Goal: Information Seeking & Learning: Learn about a topic

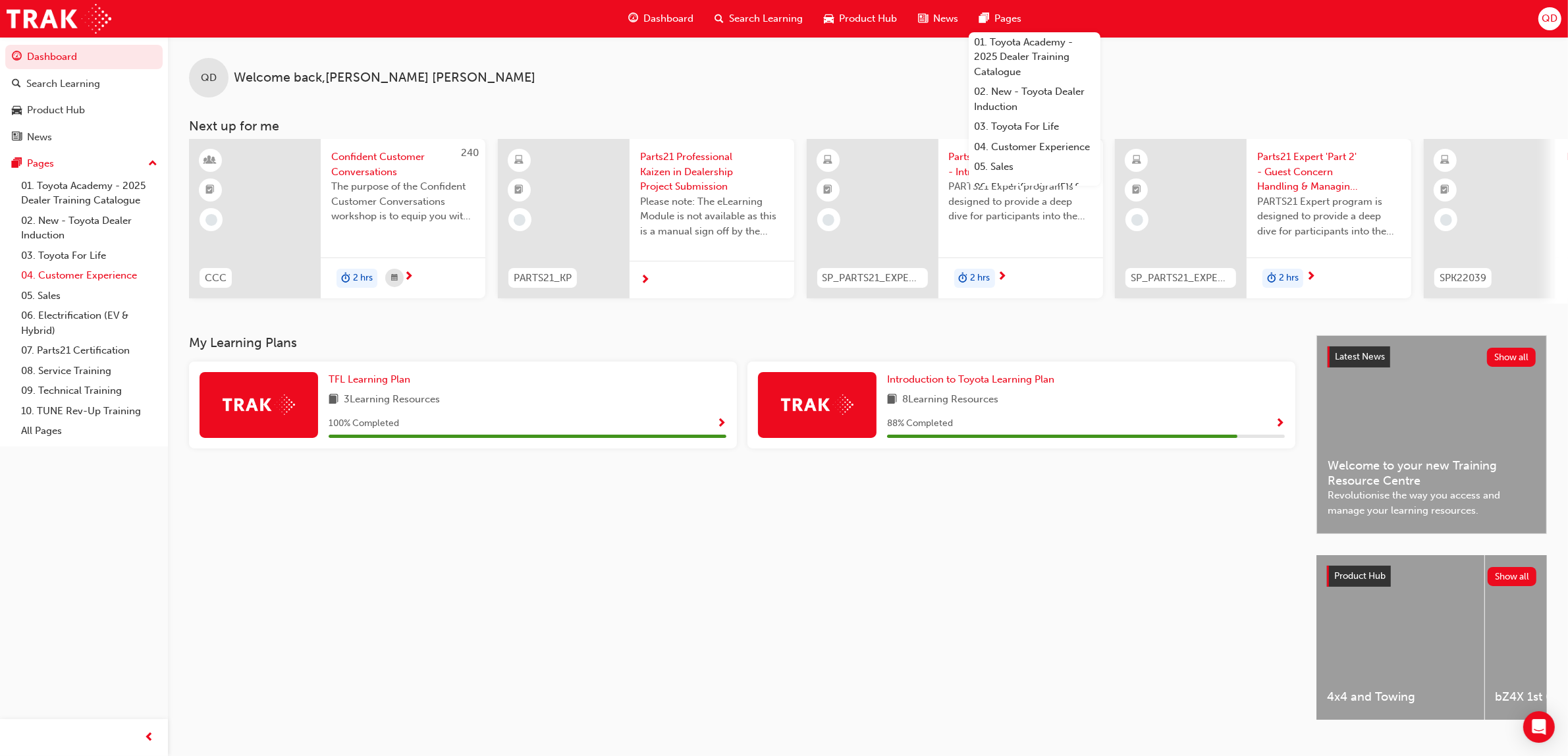
click at [96, 280] on link "04. Customer Experience" at bounding box center [89, 275] width 147 height 20
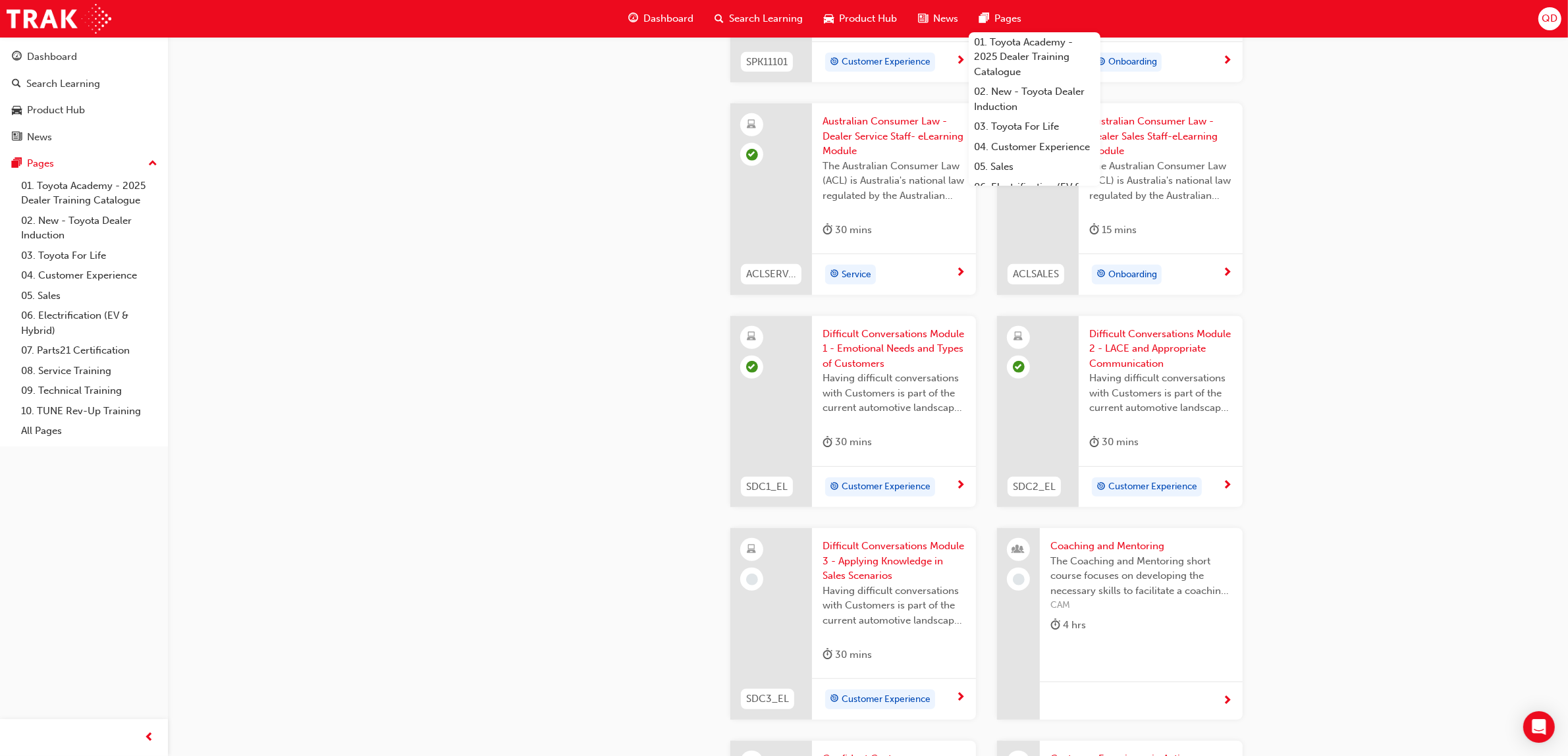
scroll to position [1070, 0]
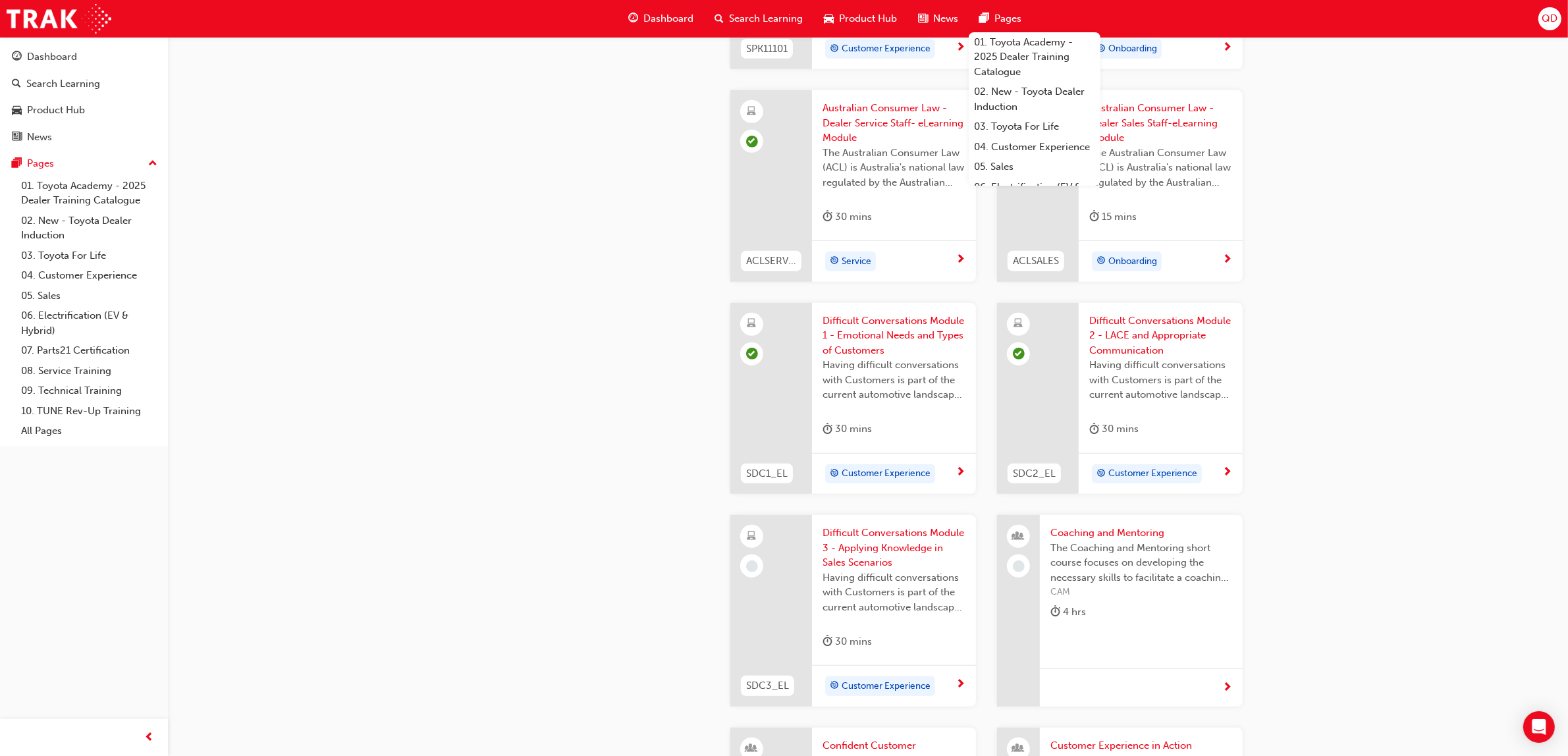
click at [1338, 546] on div "04. Customer Experience Customer experience is crucial to Toyota and our dealer…" at bounding box center [784, 495] width 1568 height 3131
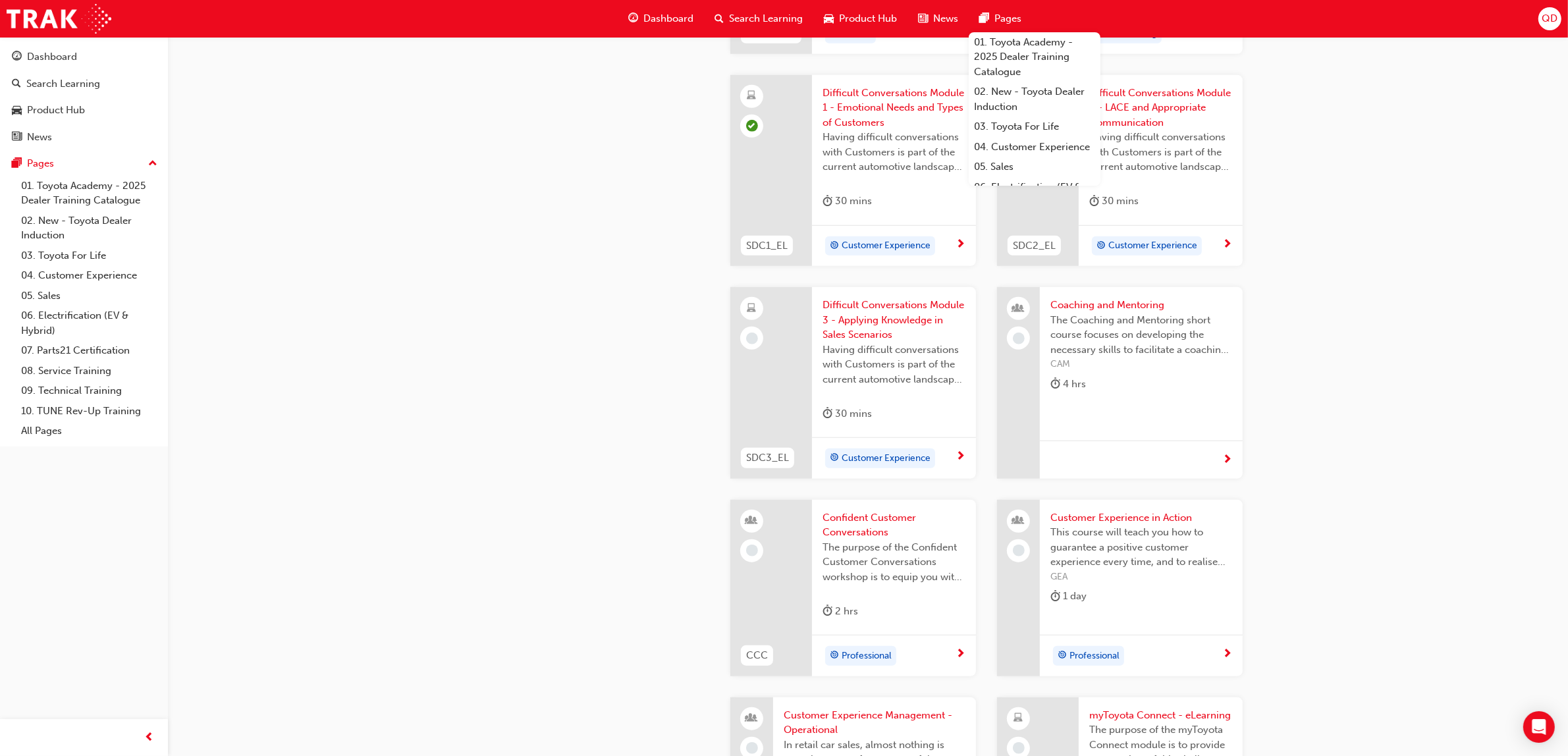
scroll to position [1317, 0]
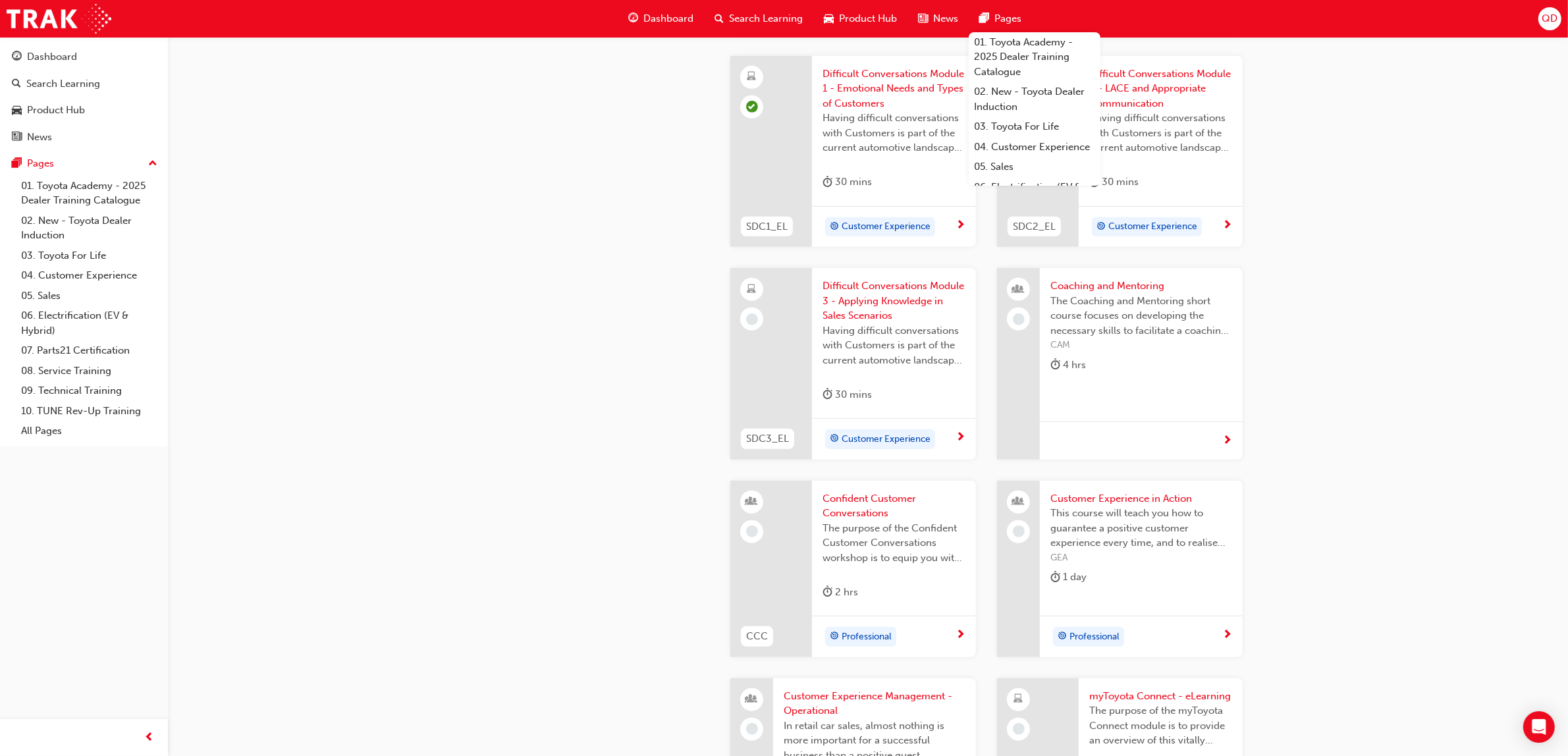
click at [877, 333] on span "Having difficult conversations with Customers is part of the current automotive…" at bounding box center [894, 346] width 143 height 45
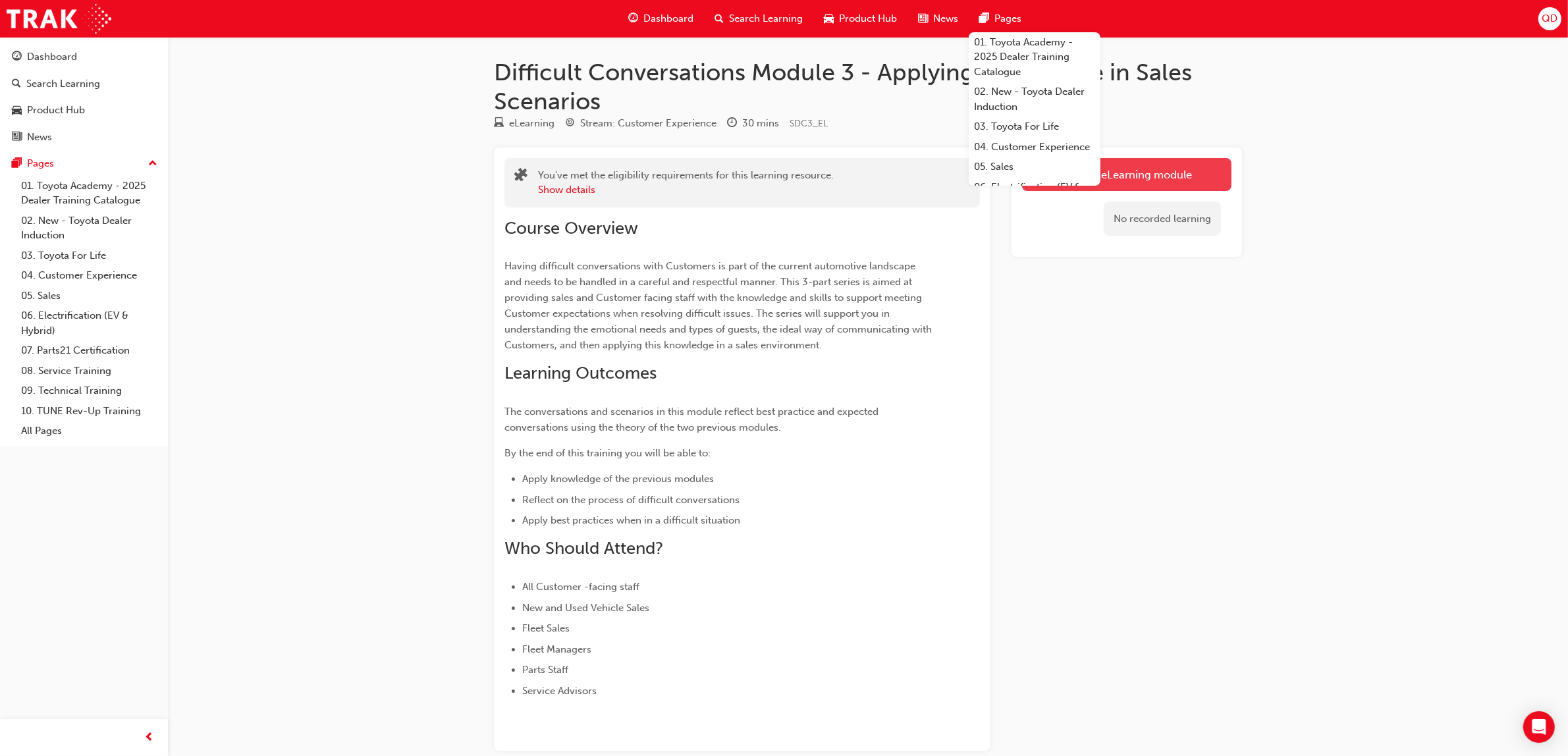
click at [1186, 172] on link "Launch eLearning module" at bounding box center [1127, 174] width 210 height 33
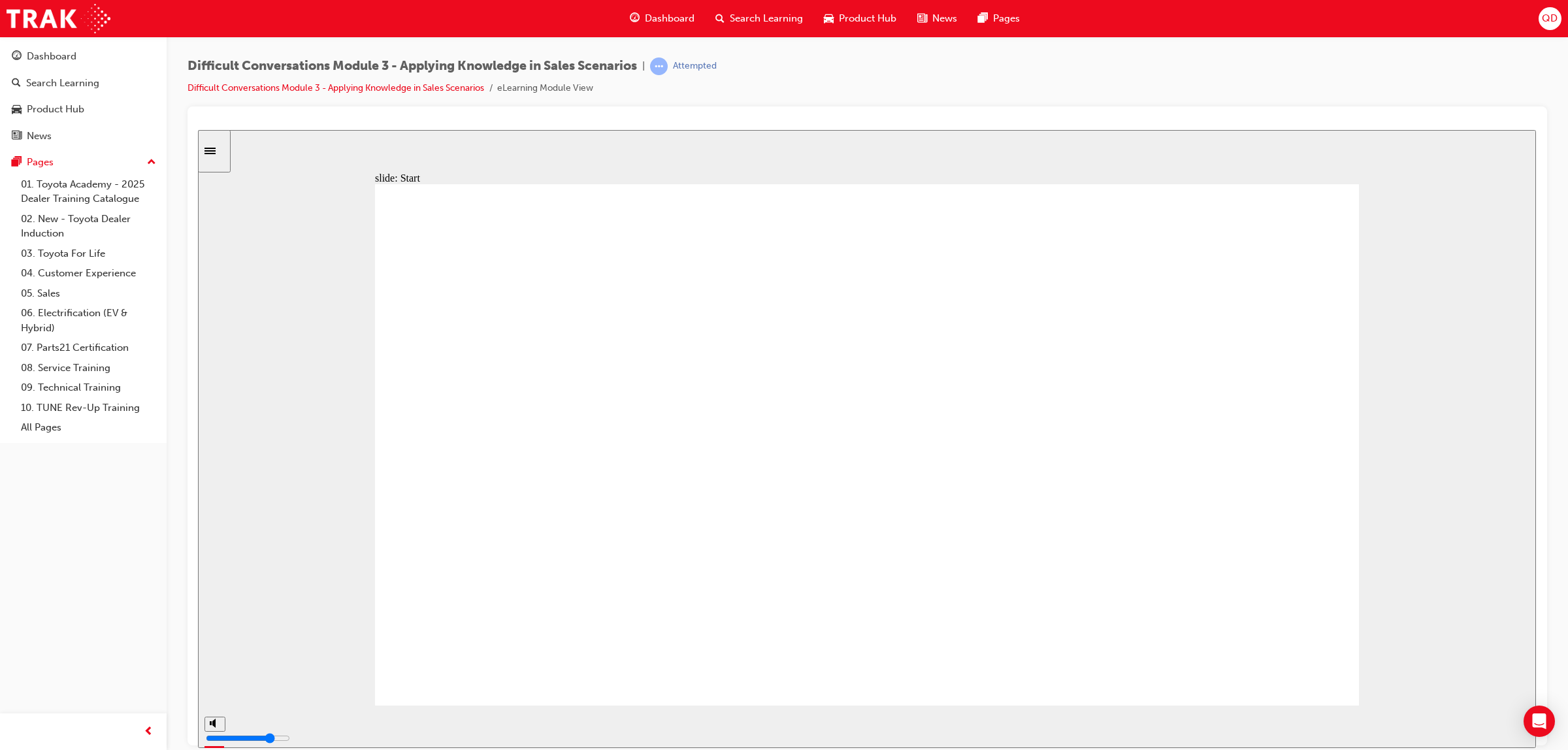
click at [1347, 715] on div "playback controls" at bounding box center [825, 726] width 1242 height 42
click at [1388, 722] on div "playback controls" at bounding box center [826, 724] width 1187 height 15
click at [1362, 731] on div "playback controls" at bounding box center [826, 724] width 1187 height 15
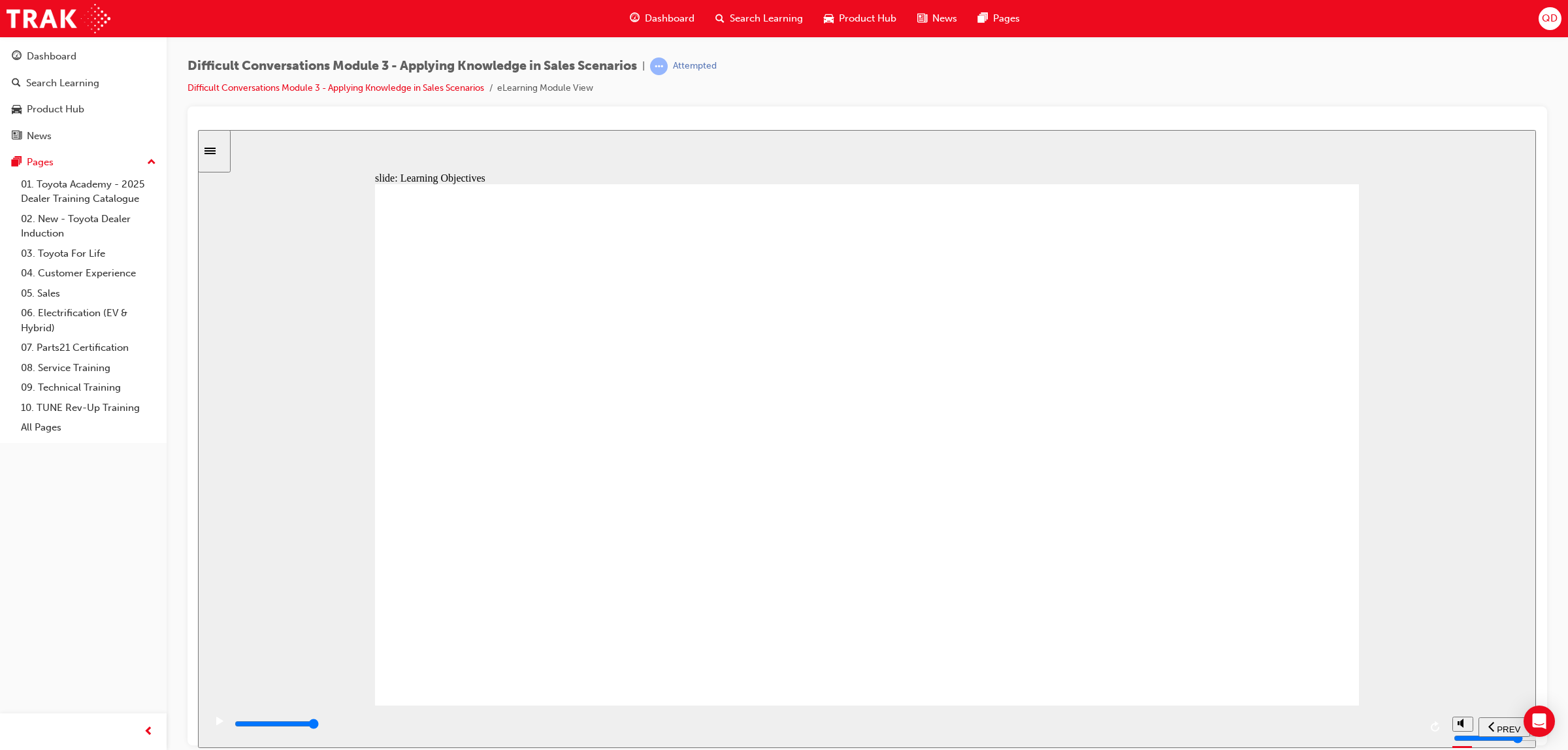
click at [1348, 720] on div "playback controls" at bounding box center [826, 724] width 1187 height 15
click at [319, 724] on input "slide progress" at bounding box center [277, 723] width 85 height 10
click at [854, 714] on div "playback controls" at bounding box center [825, 726] width 1242 height 42
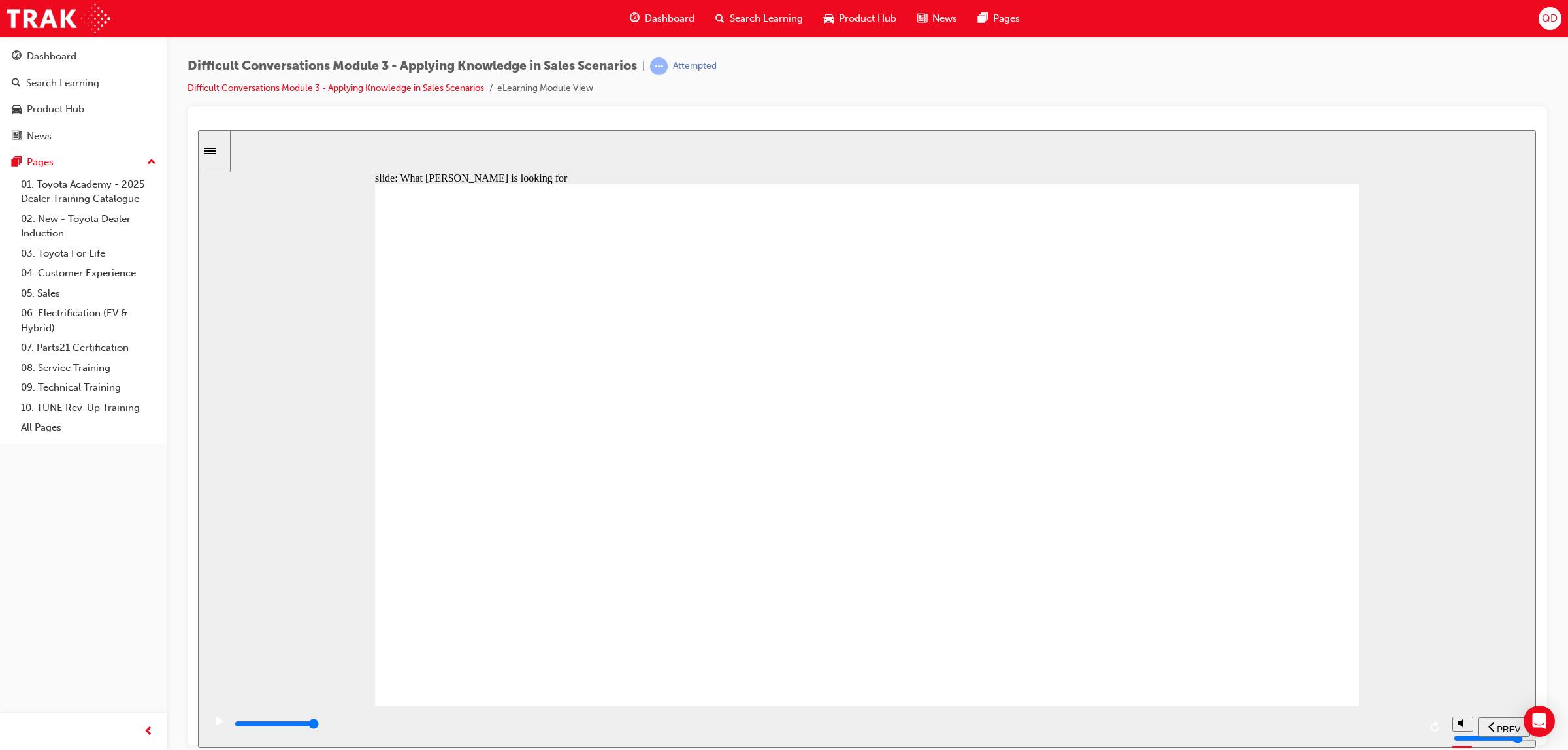
click at [857, 718] on div "playback controls" at bounding box center [825, 726] width 1242 height 42
click at [862, 722] on div "playback controls" at bounding box center [826, 724] width 1187 height 15
click at [1404, 728] on div "playback controls" at bounding box center [826, 724] width 1187 height 15
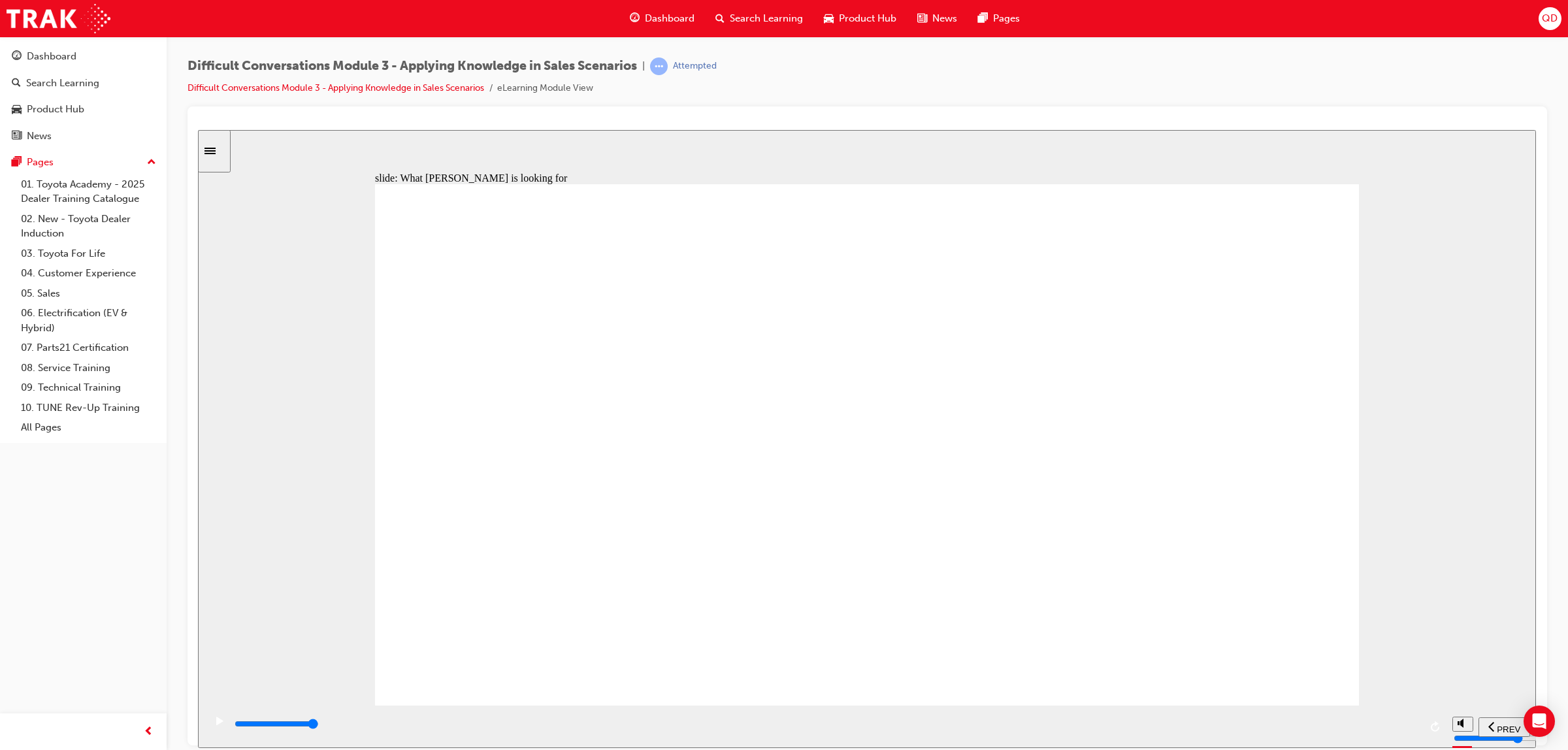
click at [1244, 722] on div "playback controls" at bounding box center [826, 724] width 1187 height 15
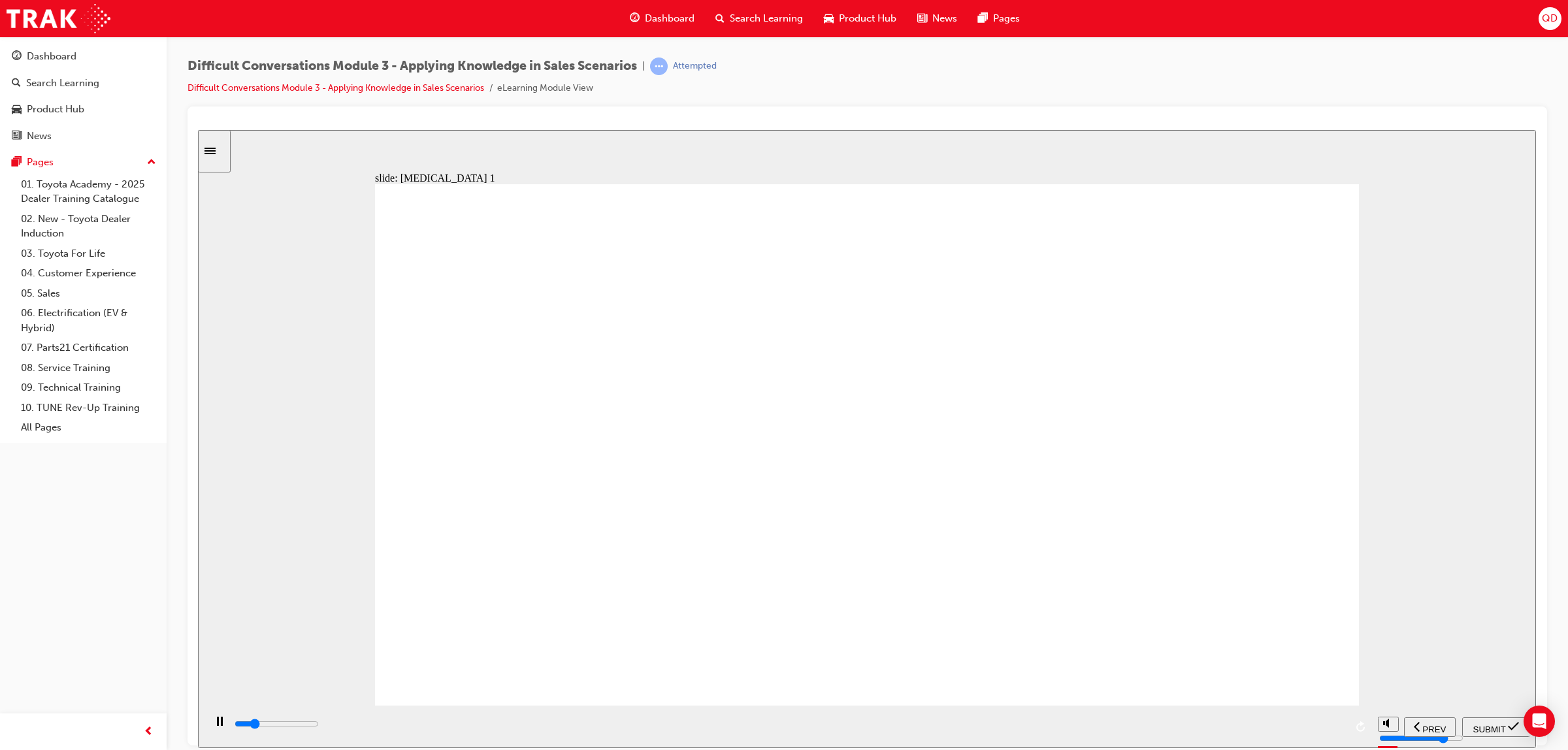
click at [1243, 715] on div "playback controls" at bounding box center [787, 726] width 1167 height 42
click at [1203, 731] on div "playback controls" at bounding box center [789, 726] width 1112 height 19
type input "24800"
radio input "true"
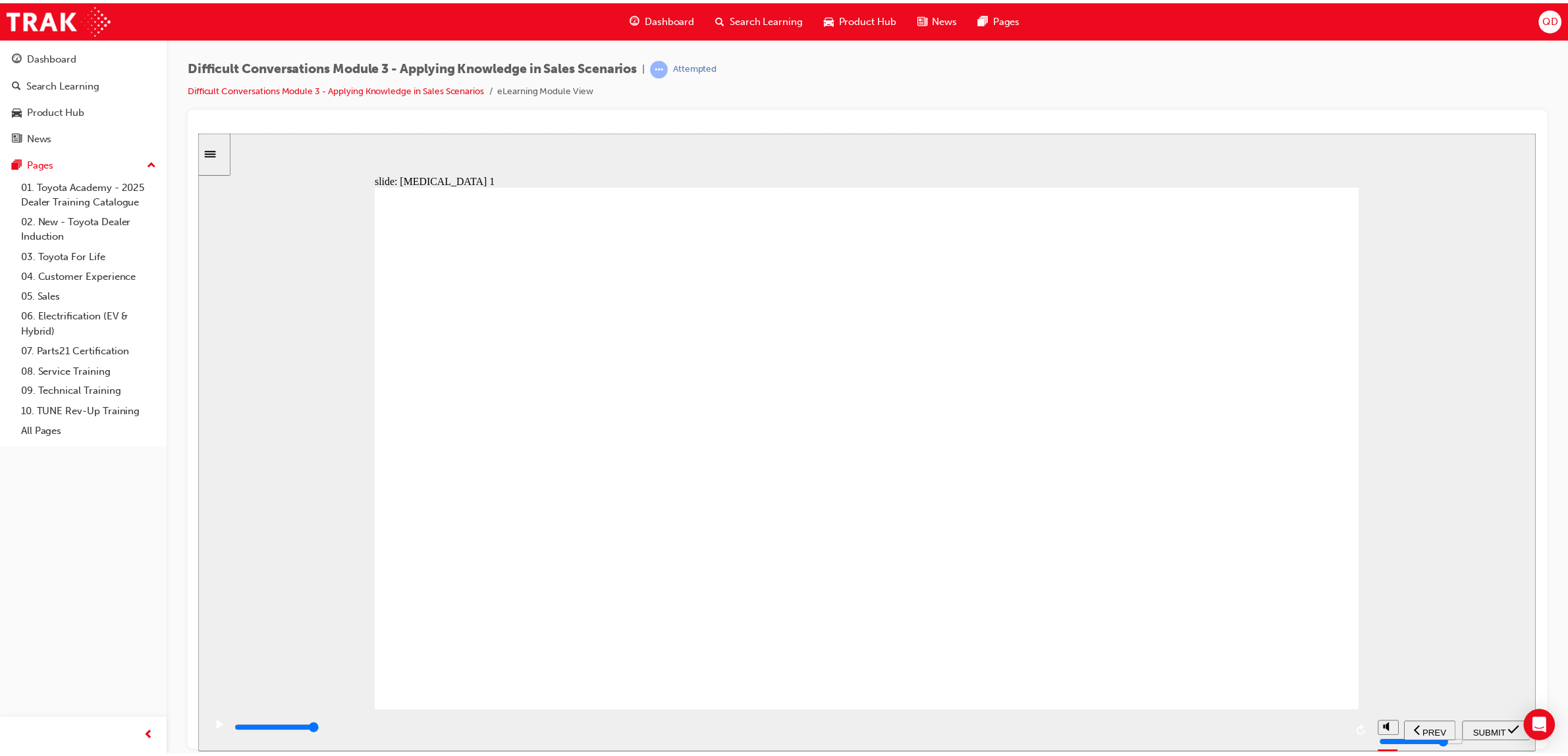
scroll to position [1, 0]
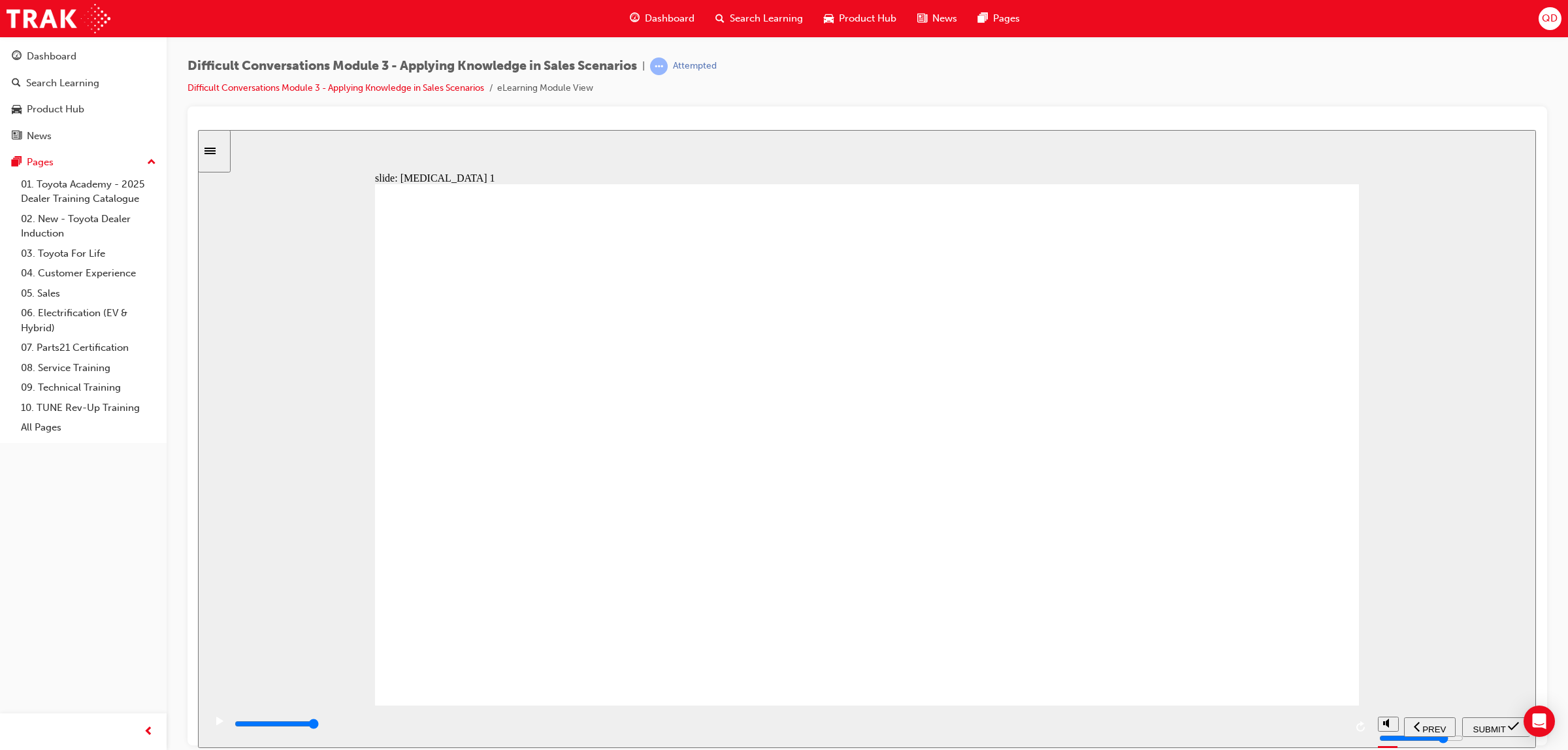
click at [1500, 724] on span "SUBMIT" at bounding box center [1489, 729] width 33 height 10
click at [1321, 731] on div "playback controls" at bounding box center [826, 724] width 1187 height 15
click at [1328, 727] on div "playback controls" at bounding box center [826, 724] width 1187 height 15
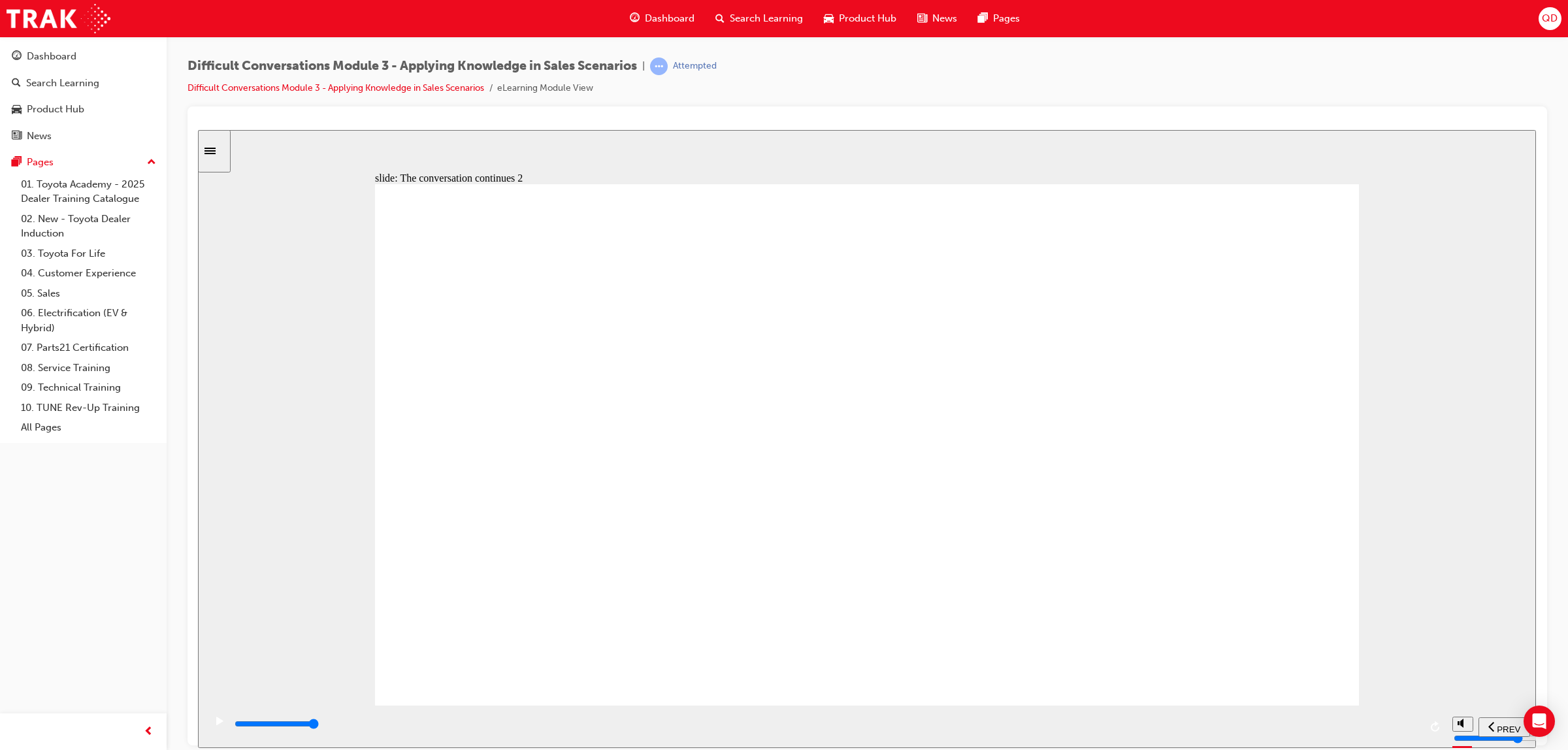
click at [1308, 722] on div "playback controls" at bounding box center [789, 724] width 1112 height 15
type input "10200"
radio input "true"
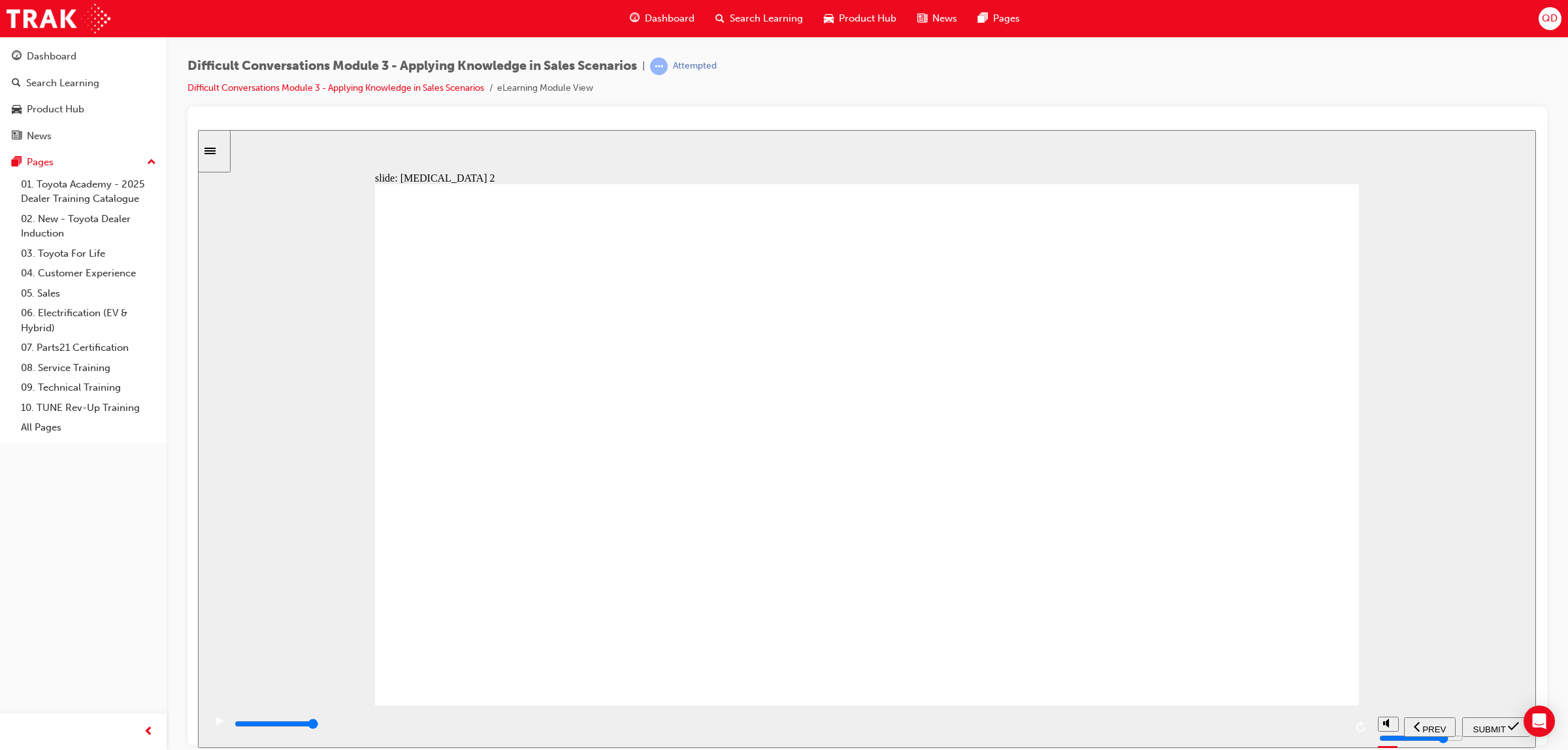
click at [1481, 724] on span "SUBMIT" at bounding box center [1489, 729] width 33 height 10
click at [319, 724] on input "slide progress" at bounding box center [277, 723] width 85 height 10
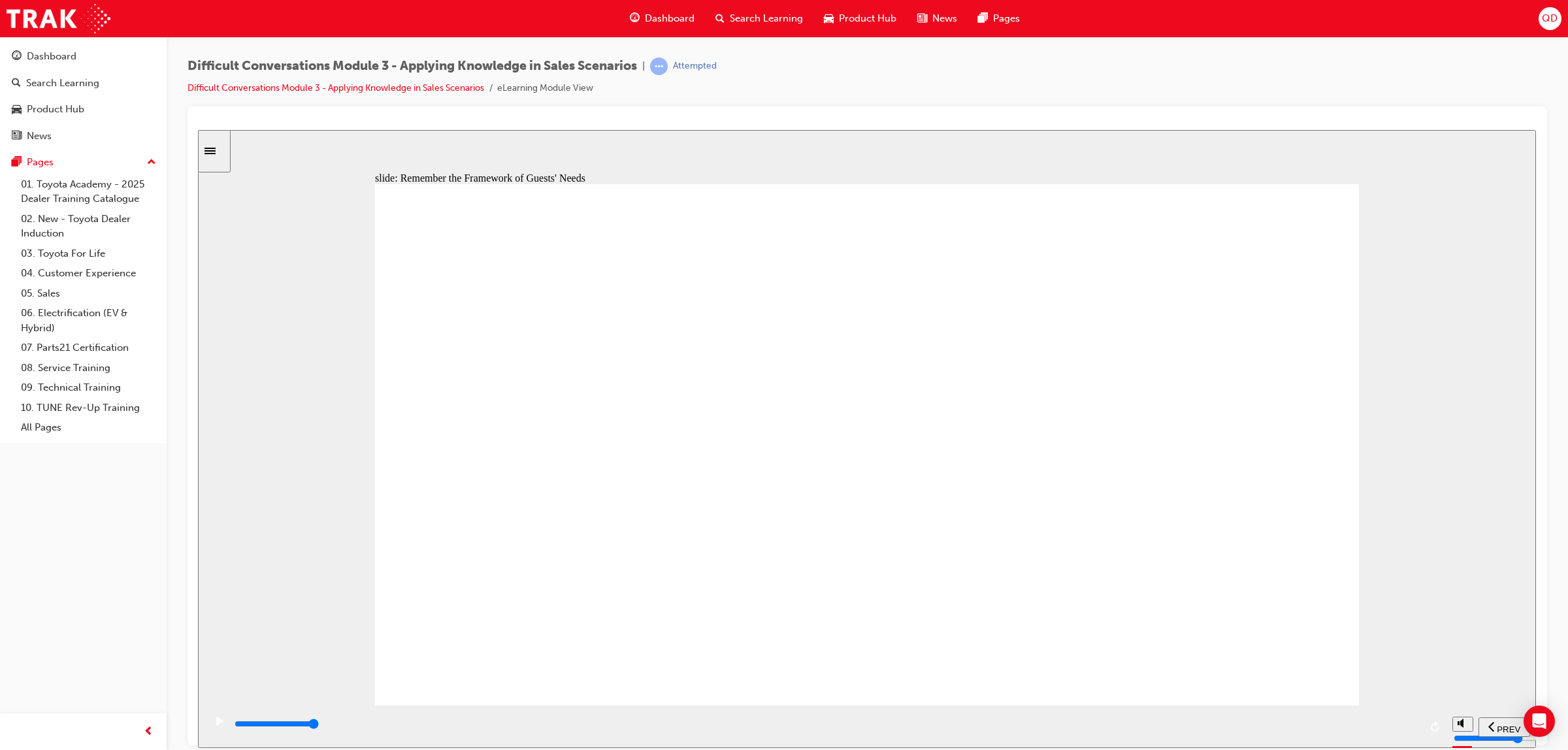
click at [319, 726] on input "slide progress" at bounding box center [277, 723] width 85 height 10
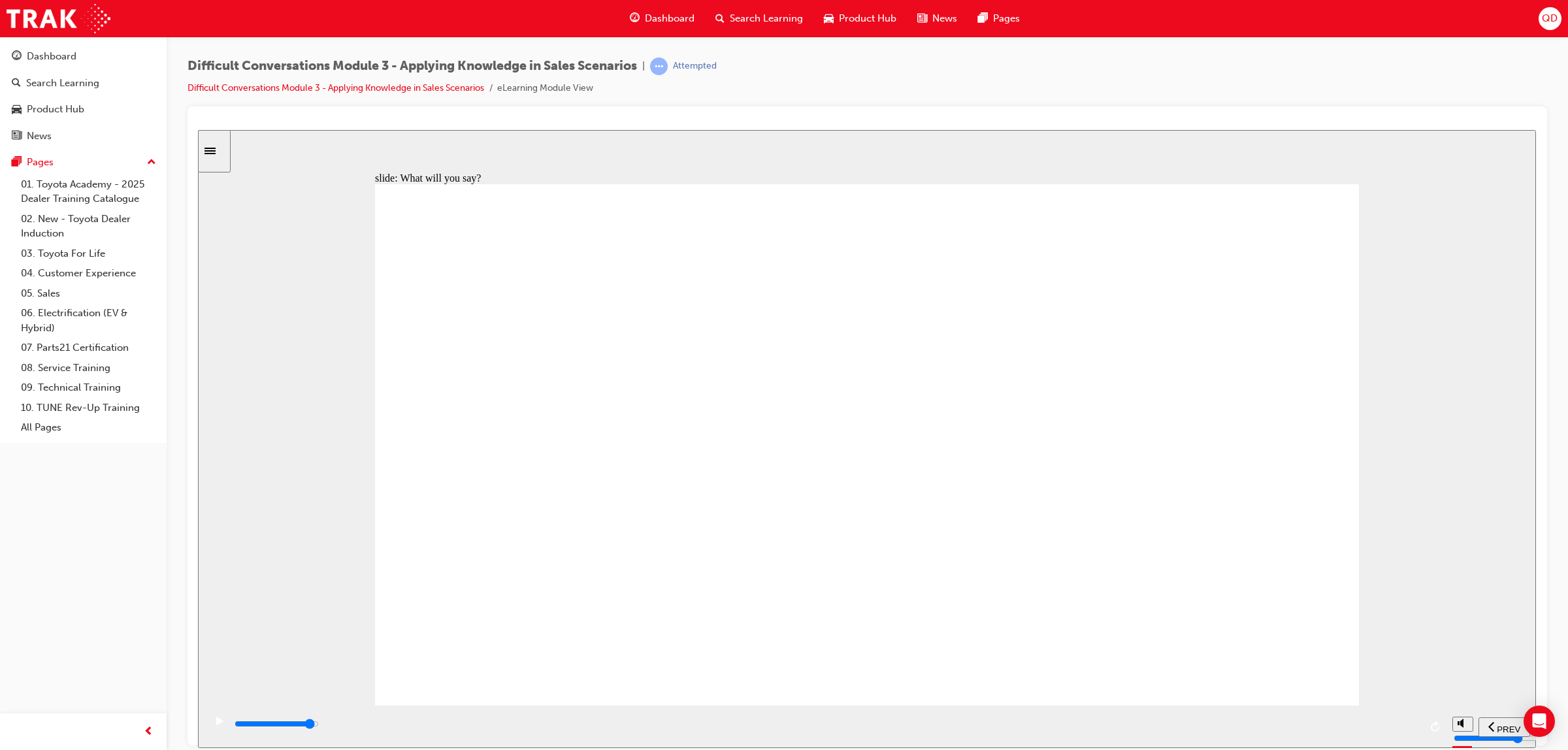
click at [319, 724] on input "slide progress" at bounding box center [277, 723] width 85 height 10
click at [1372, 731] on div "playback controls" at bounding box center [826, 724] width 1187 height 15
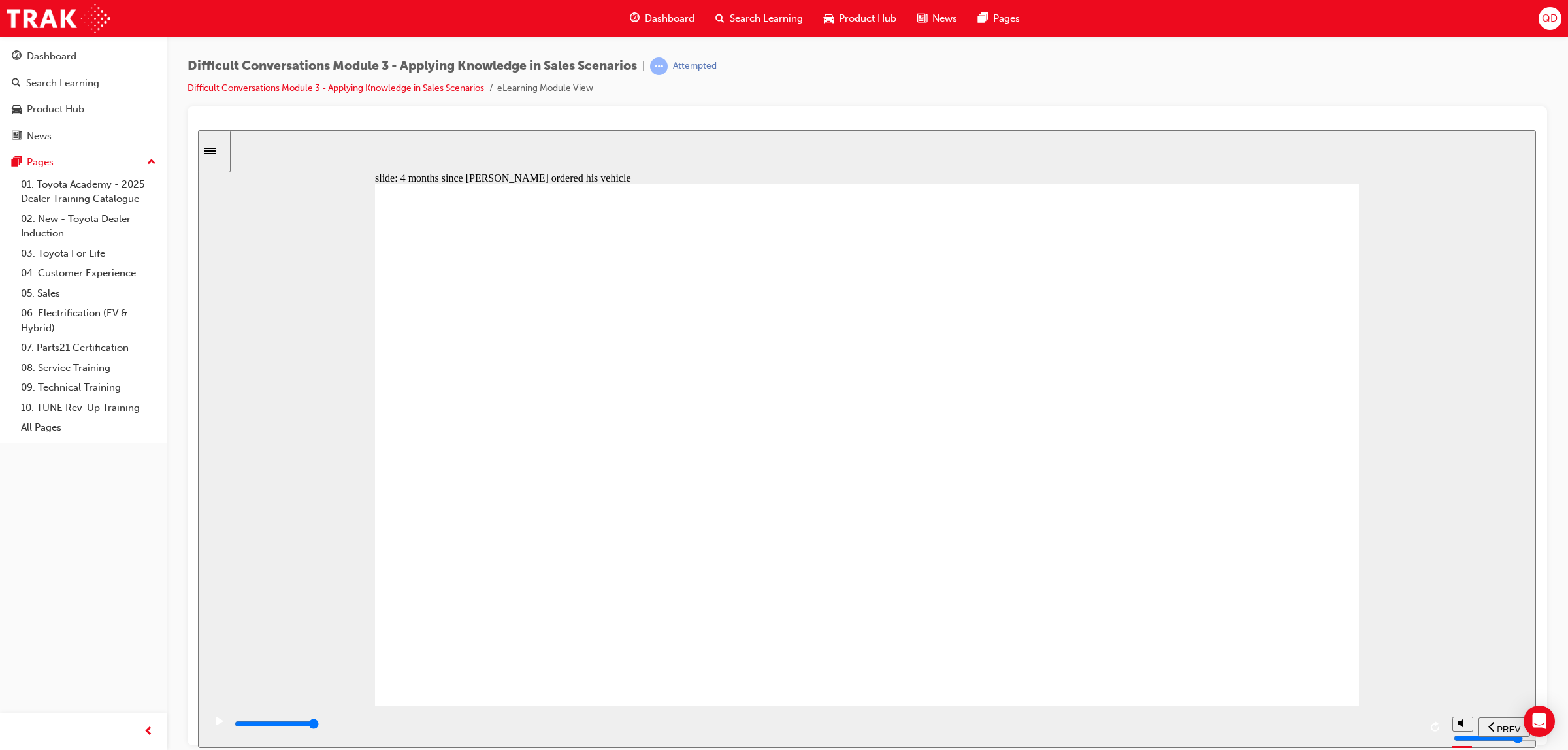
click at [1285, 727] on div "playback controls" at bounding box center [826, 724] width 1187 height 15
click at [1373, 742] on div "playback controls" at bounding box center [825, 726] width 1242 height 42
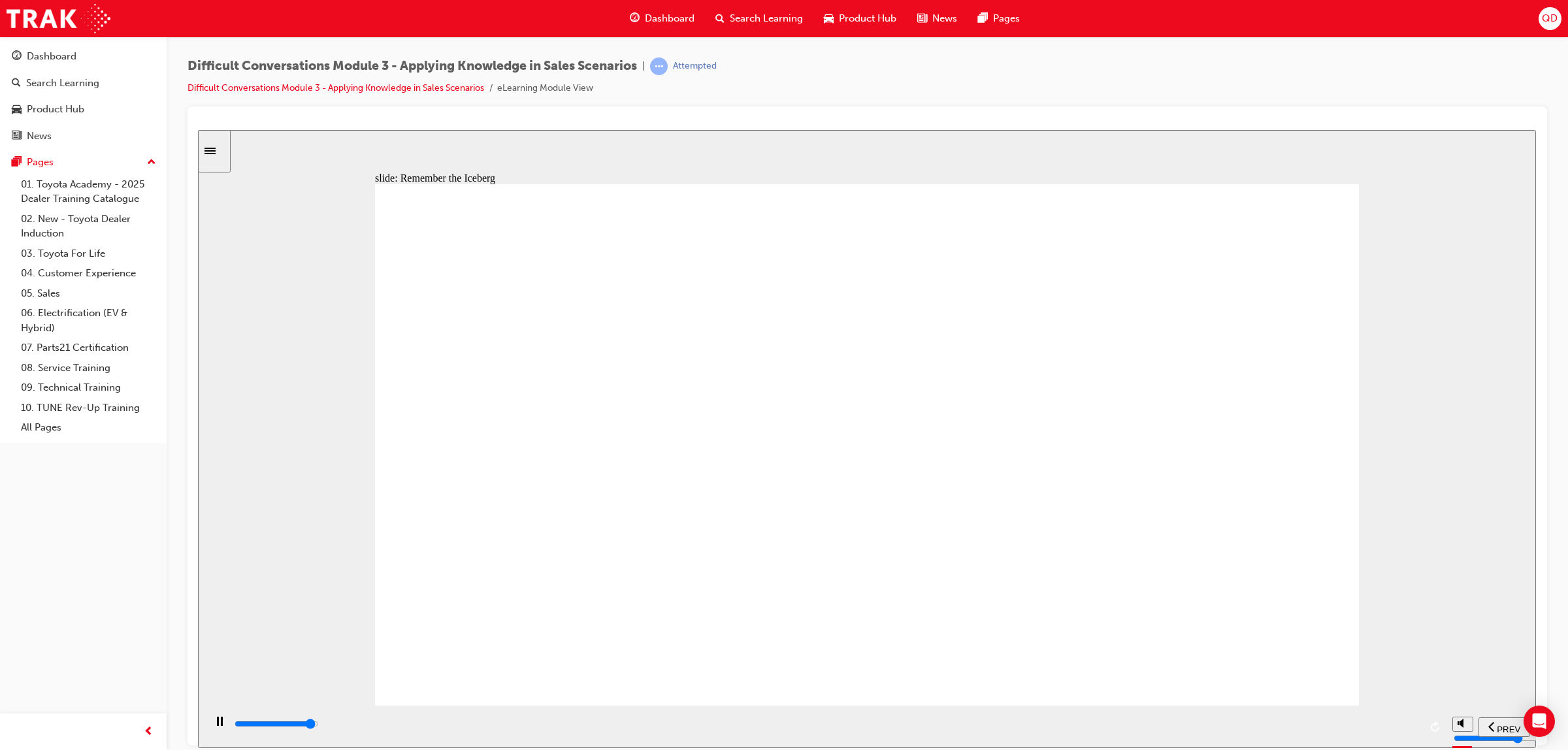
click at [1364, 731] on div "playback controls" at bounding box center [826, 724] width 1187 height 15
click at [1327, 727] on div "playback controls" at bounding box center [826, 724] width 1187 height 15
drag, startPoint x: 1181, startPoint y: 258, endPoint x: 763, endPoint y: 326, distance: 423.5
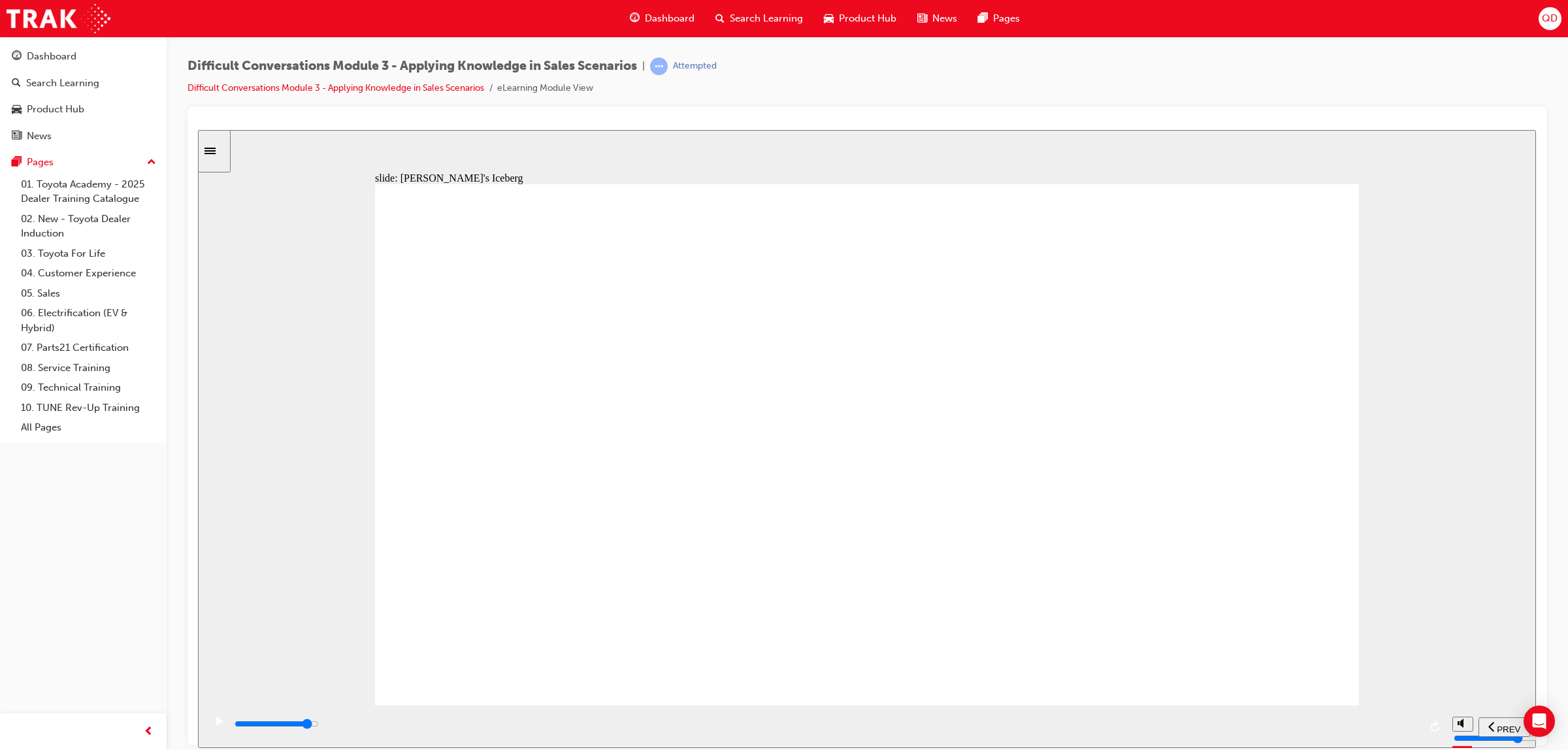
click at [1307, 717] on div "playback controls" at bounding box center [826, 726] width 1187 height 19
drag, startPoint x: 1191, startPoint y: 251, endPoint x: 765, endPoint y: 408, distance: 454.0
click at [1324, 715] on div "playback controls" at bounding box center [825, 726] width 1242 height 42
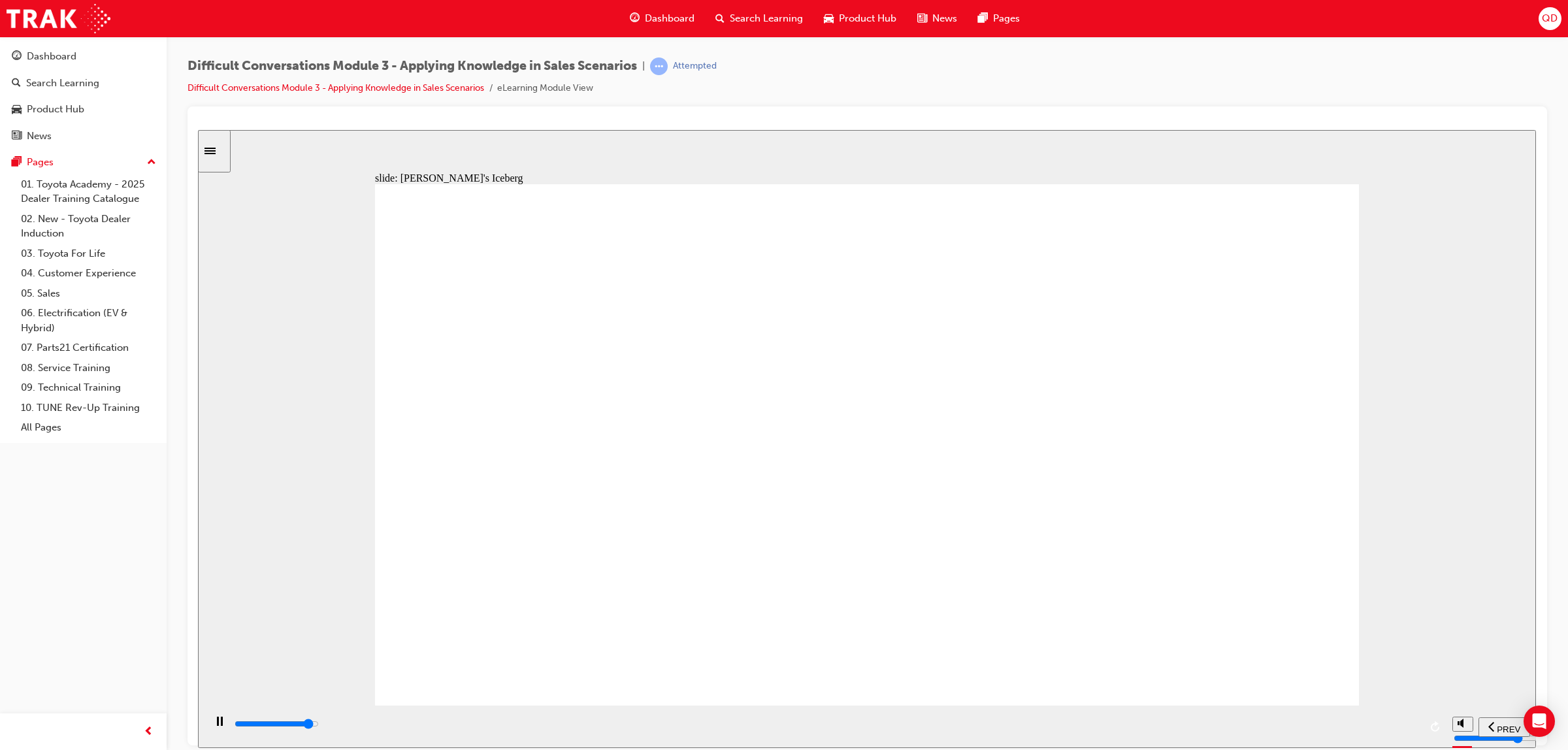
click at [1332, 729] on div "playback controls" at bounding box center [826, 724] width 1187 height 15
drag, startPoint x: 1174, startPoint y: 271, endPoint x: 758, endPoint y: 340, distance: 421.7
click at [319, 726] on input "slide progress" at bounding box center [277, 723] width 85 height 10
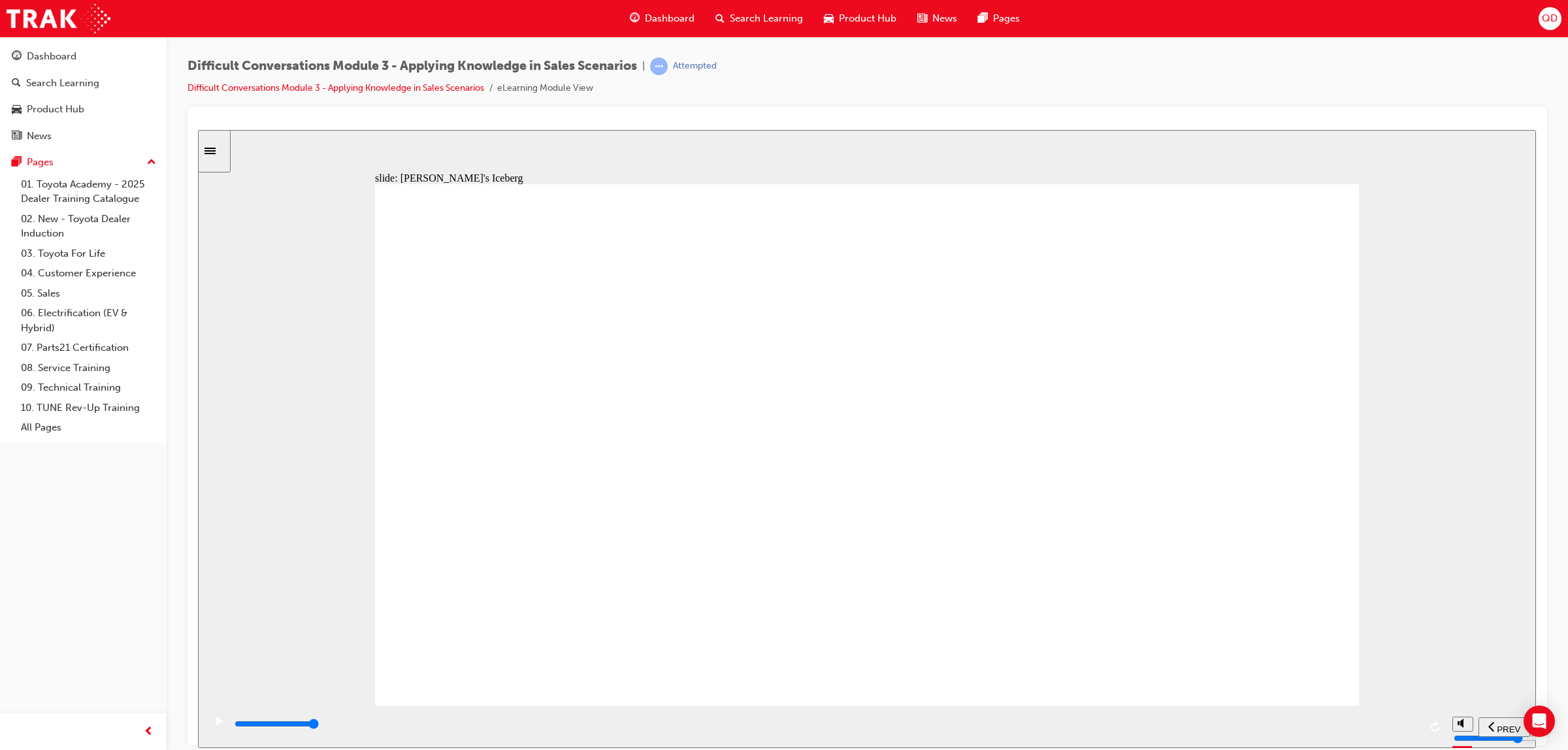
drag, startPoint x: 1148, startPoint y: 268, endPoint x: 724, endPoint y: 417, distance: 449.4
drag, startPoint x: 769, startPoint y: 403, endPoint x: 794, endPoint y: 329, distance: 78.1
click at [1316, 721] on div "playback controls" at bounding box center [826, 724] width 1187 height 15
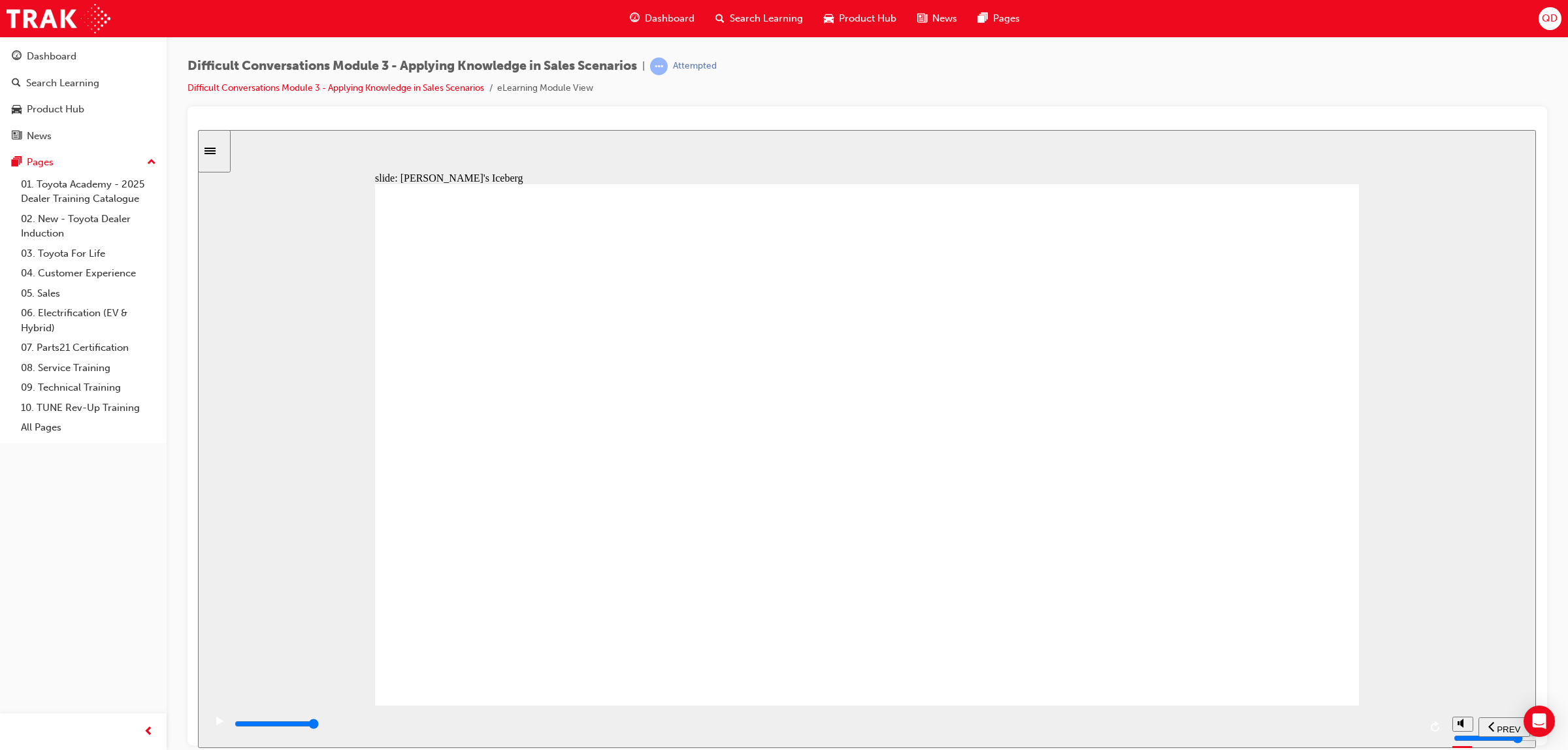
drag, startPoint x: 1213, startPoint y: 267, endPoint x: 824, endPoint y: 403, distance: 412.1
click at [319, 726] on input "slide progress" at bounding box center [277, 723] width 85 height 10
drag, startPoint x: 1201, startPoint y: 252, endPoint x: 951, endPoint y: 510, distance: 359.3
click at [1265, 728] on div "playback controls" at bounding box center [826, 724] width 1187 height 15
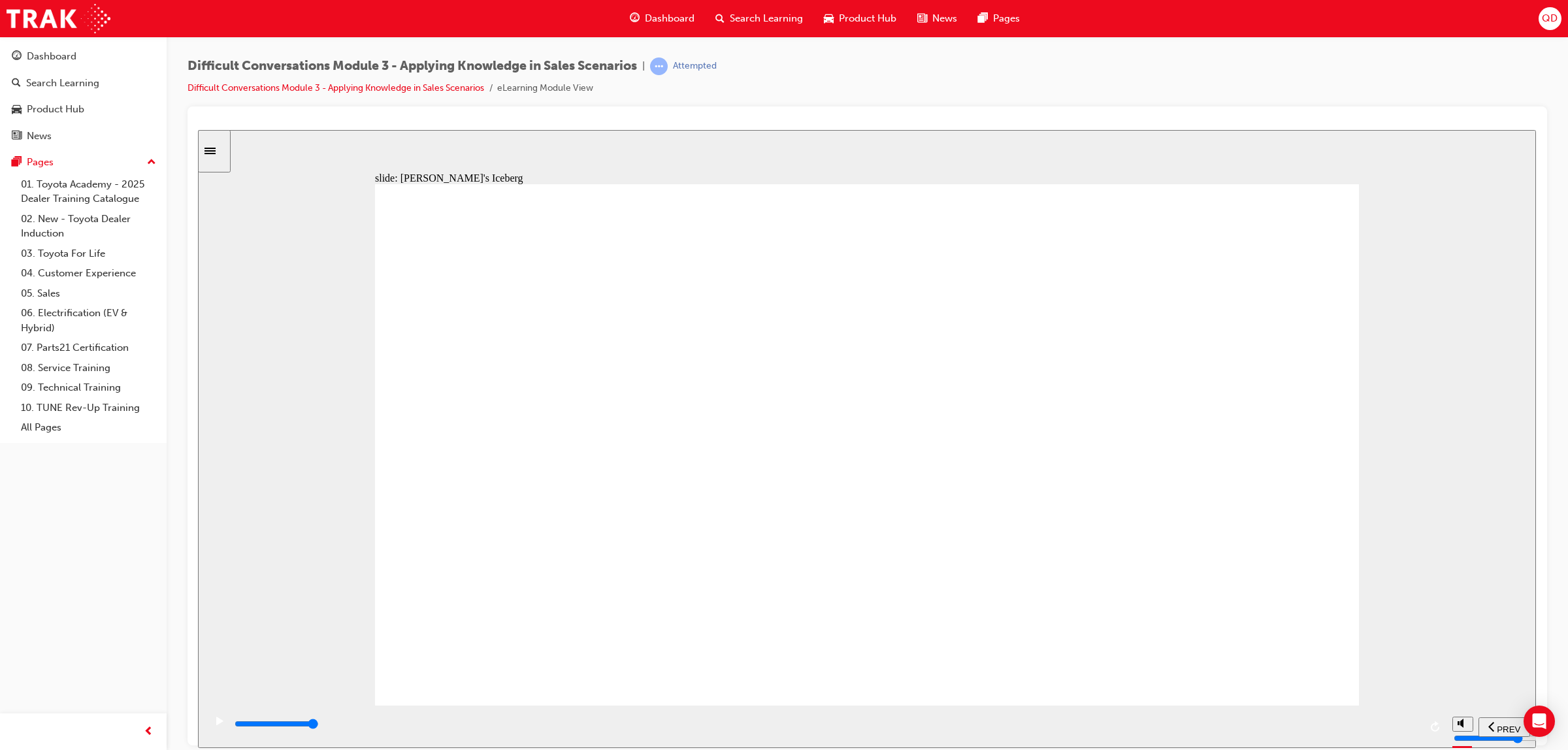
drag, startPoint x: 1179, startPoint y: 251, endPoint x: 781, endPoint y: 411, distance: 429.0
click at [1332, 722] on div "playback controls" at bounding box center [826, 724] width 1187 height 15
drag, startPoint x: 1189, startPoint y: 254, endPoint x: 1027, endPoint y: 486, distance: 283.0
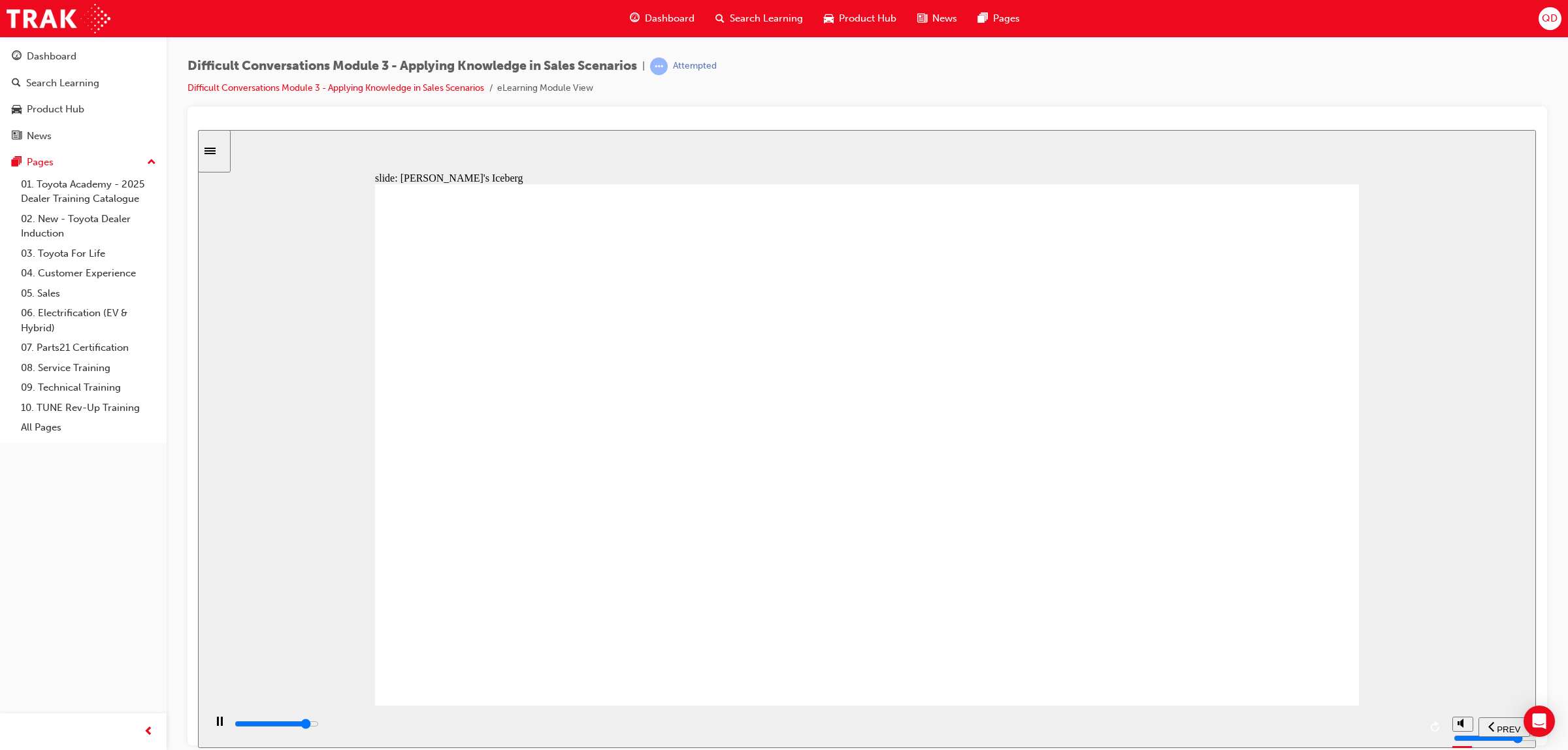
click at [1288, 731] on div "playback controls" at bounding box center [826, 724] width 1187 height 15
drag, startPoint x: 880, startPoint y: 321, endPoint x: 882, endPoint y: 395, distance: 74.0
click at [1312, 729] on div "playback controls" at bounding box center [826, 724] width 1187 height 15
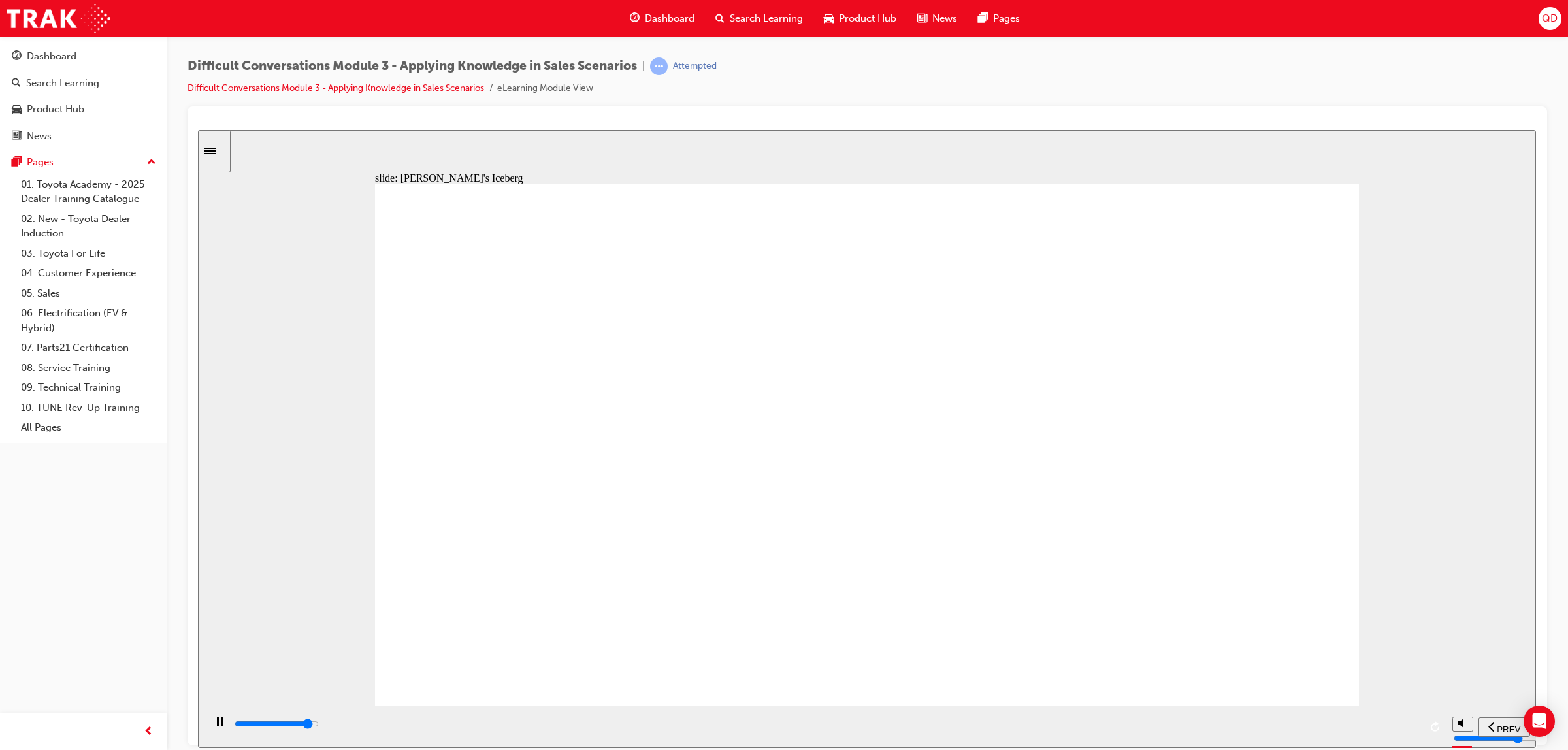
click at [1330, 731] on div "playback controls" at bounding box center [826, 724] width 1187 height 15
click at [319, 724] on input "slide progress" at bounding box center [277, 723] width 85 height 10
type input "9000"
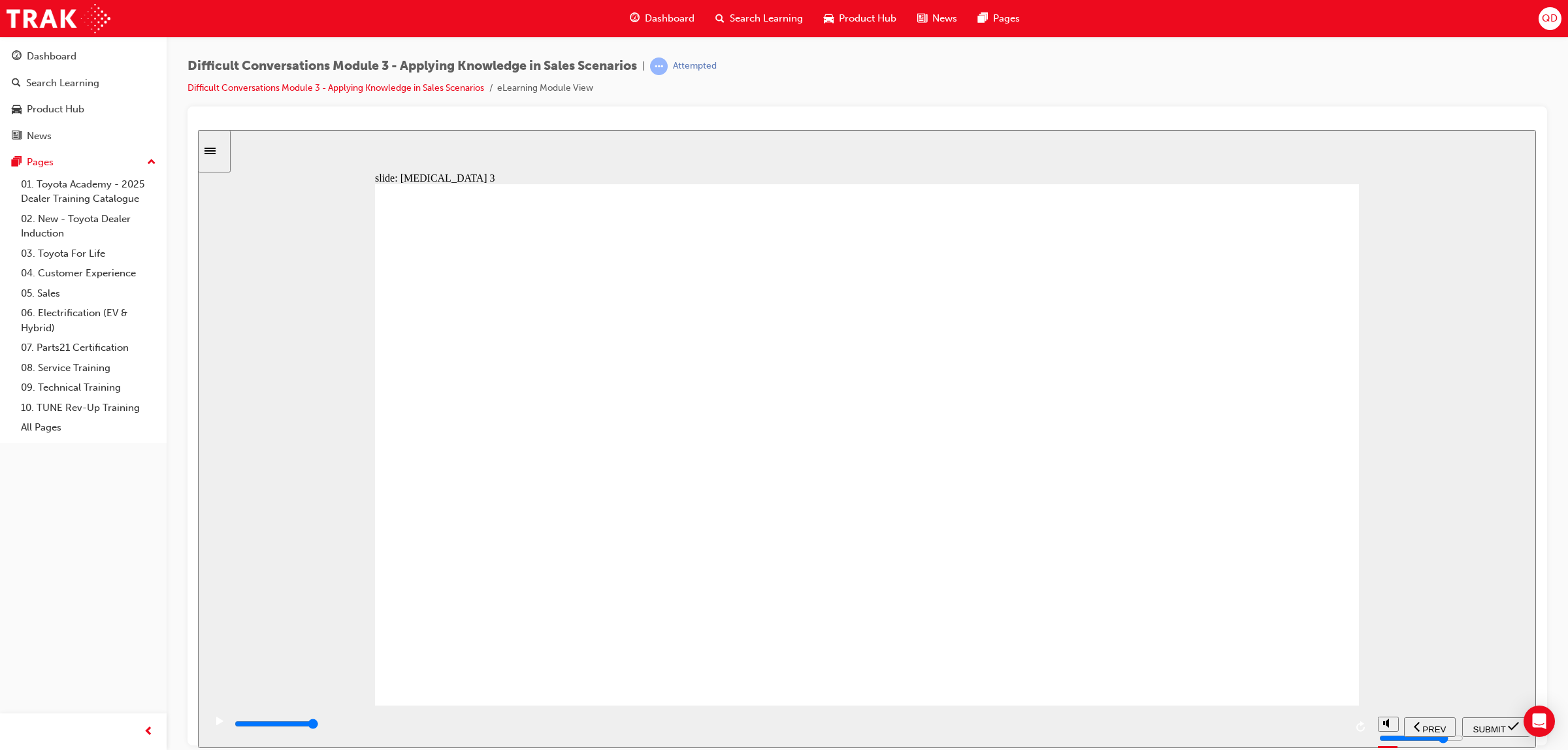
radio input "true"
click at [1483, 733] on div "SUBMIT" at bounding box center [1496, 727] width 58 height 14
click at [1420, 729] on div "PREV" at bounding box center [1429, 727] width 41 height 14
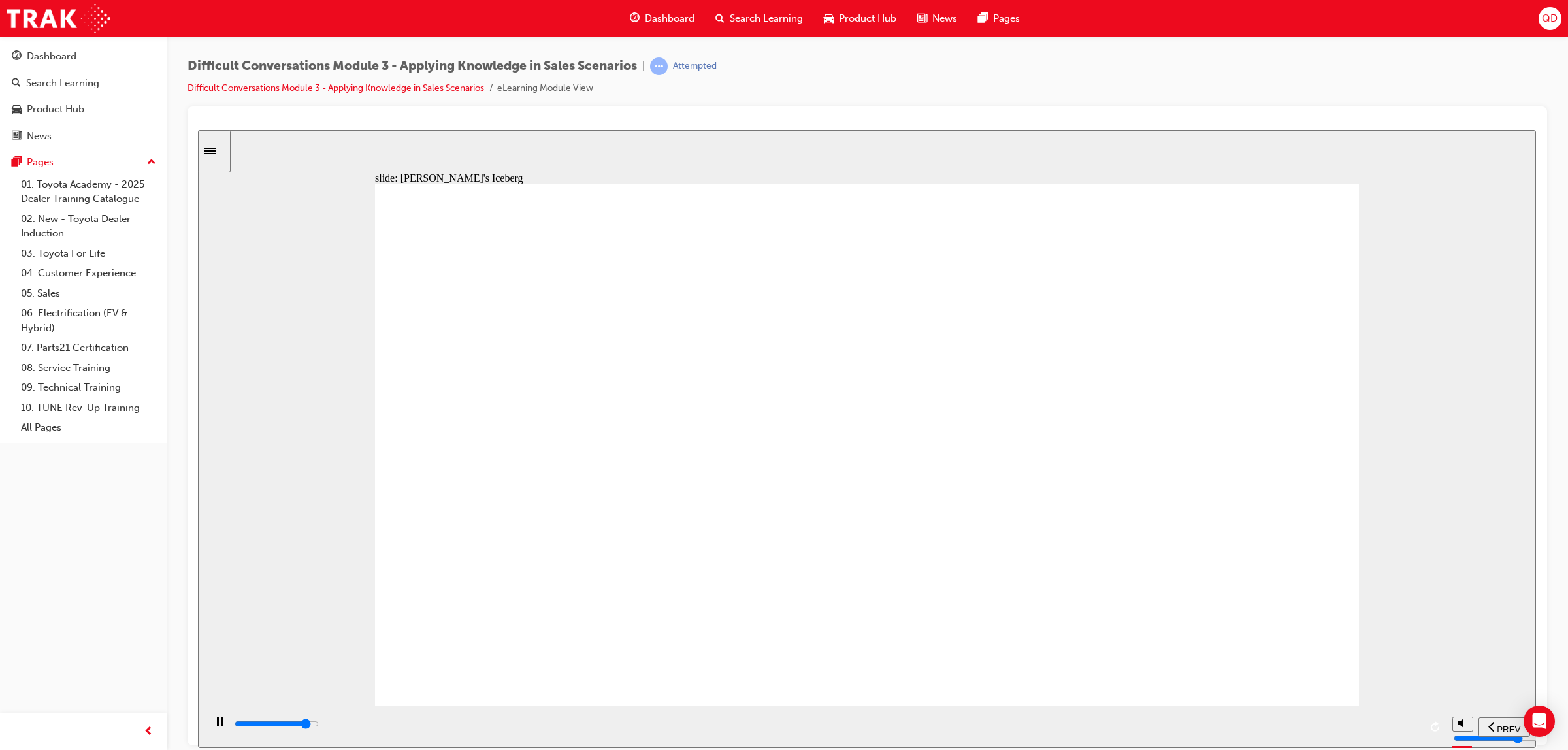
click at [1291, 731] on div "playback controls" at bounding box center [826, 724] width 1187 height 15
drag, startPoint x: 1183, startPoint y: 263, endPoint x: 921, endPoint y: 428, distance: 309.6
click at [1374, 729] on div "playback controls" at bounding box center [826, 724] width 1187 height 15
drag, startPoint x: 1133, startPoint y: 515, endPoint x: 1138, endPoint y: 502, distance: 13.9
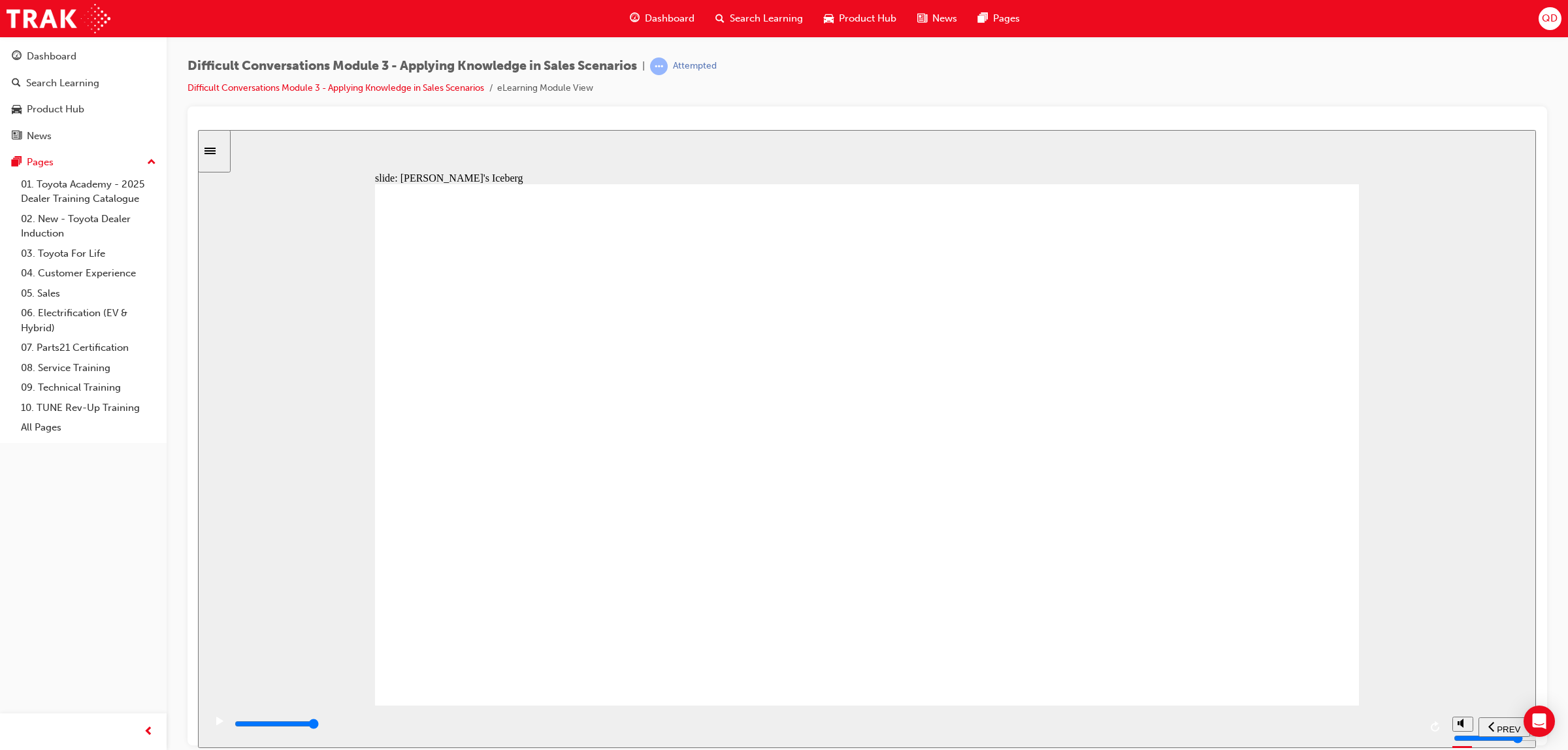
drag, startPoint x: 1160, startPoint y: 264, endPoint x: 776, endPoint y: 421, distance: 414.9
click at [1366, 731] on div "playback controls" at bounding box center [826, 724] width 1187 height 15
drag, startPoint x: 1150, startPoint y: 598, endPoint x: 1142, endPoint y: 558, distance: 40.8
drag, startPoint x: 1158, startPoint y: 267, endPoint x: 736, endPoint y: 351, distance: 430.3
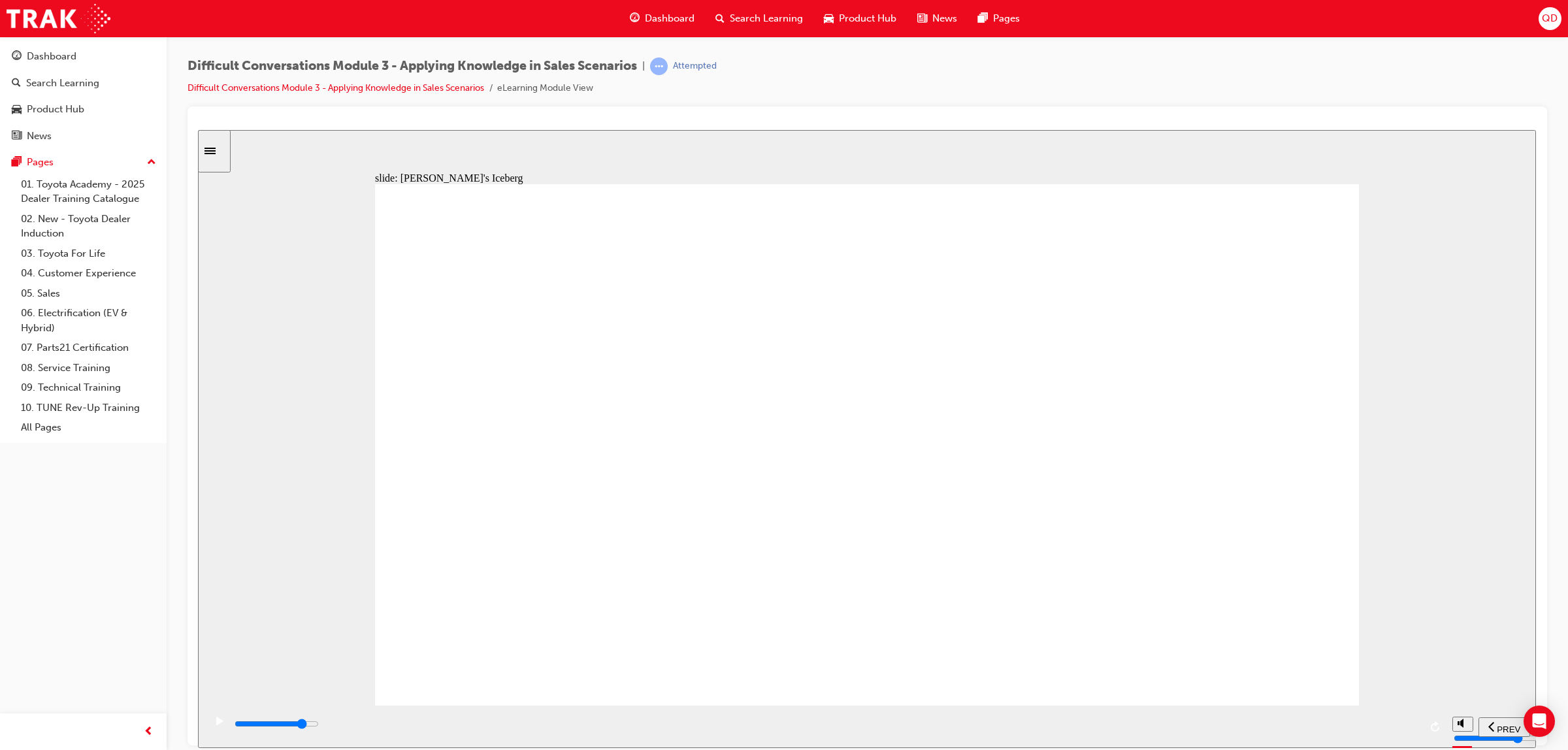
click at [1238, 721] on div "playback controls" at bounding box center [826, 724] width 1187 height 15
drag, startPoint x: 1151, startPoint y: 252, endPoint x: 745, endPoint y: 325, distance: 412.5
click at [1354, 728] on div "playback controls" at bounding box center [826, 724] width 1187 height 15
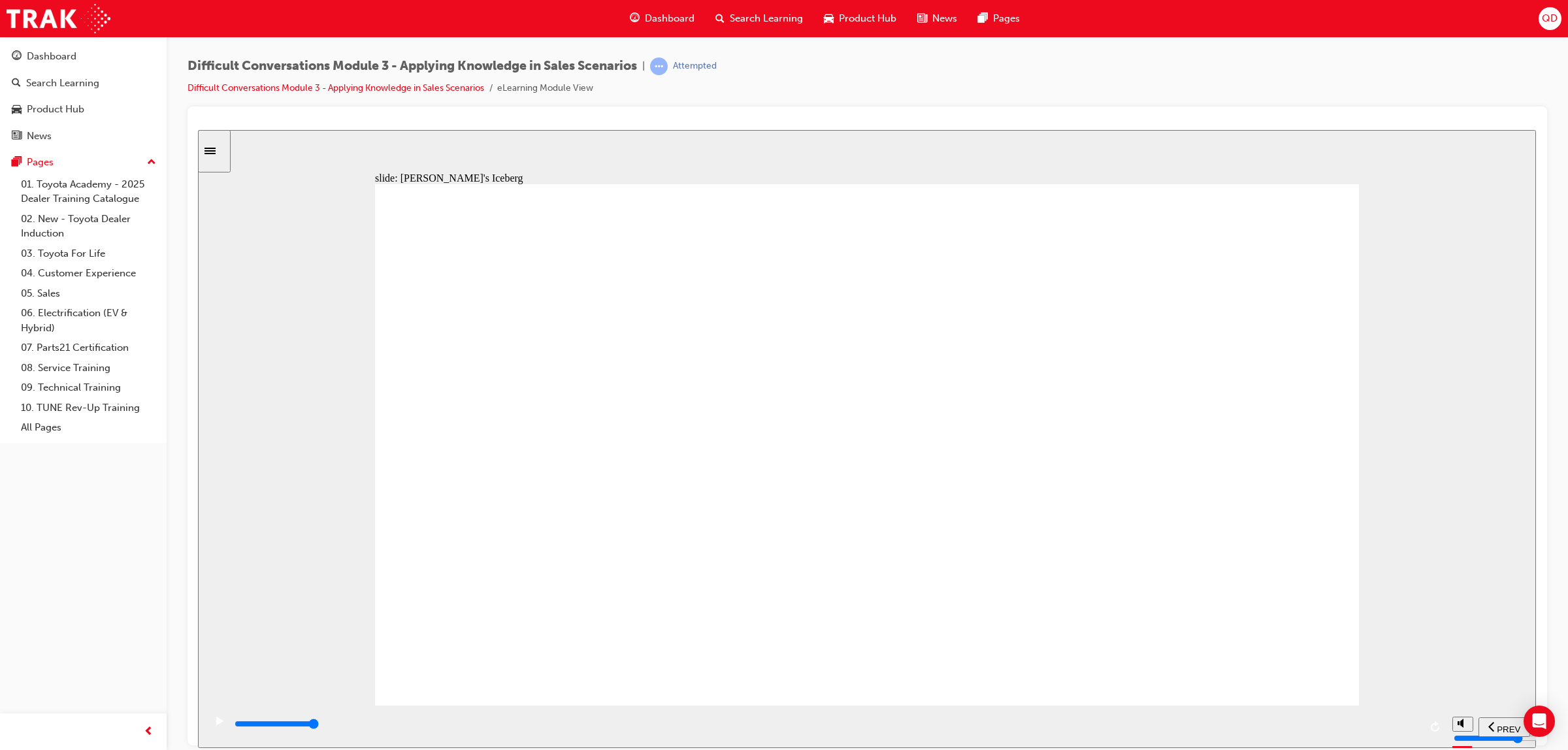
drag, startPoint x: 1139, startPoint y: 268, endPoint x: 711, endPoint y: 442, distance: 462.0
click at [1217, 709] on div "playback controls" at bounding box center [825, 726] width 1242 height 42
click at [1262, 727] on div "playback controls" at bounding box center [826, 724] width 1187 height 15
drag, startPoint x: 1092, startPoint y: 297, endPoint x: 773, endPoint y: 421, distance: 342.3
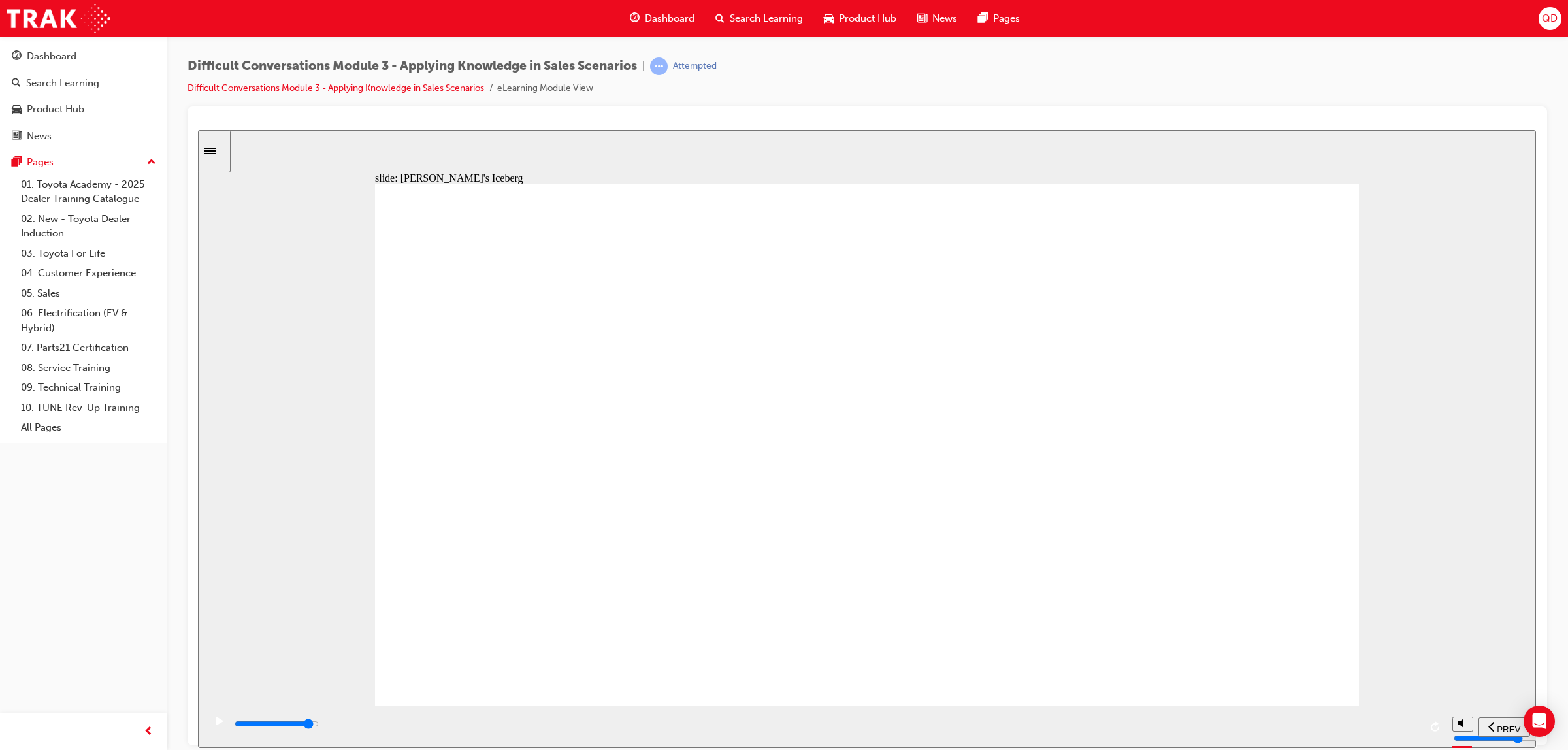
click at [1338, 731] on div "playback controls" at bounding box center [826, 724] width 1187 height 15
drag, startPoint x: 1164, startPoint y: 259, endPoint x: 742, endPoint y: 408, distance: 447.5
click at [1352, 729] on div "playback controls" at bounding box center [826, 724] width 1187 height 15
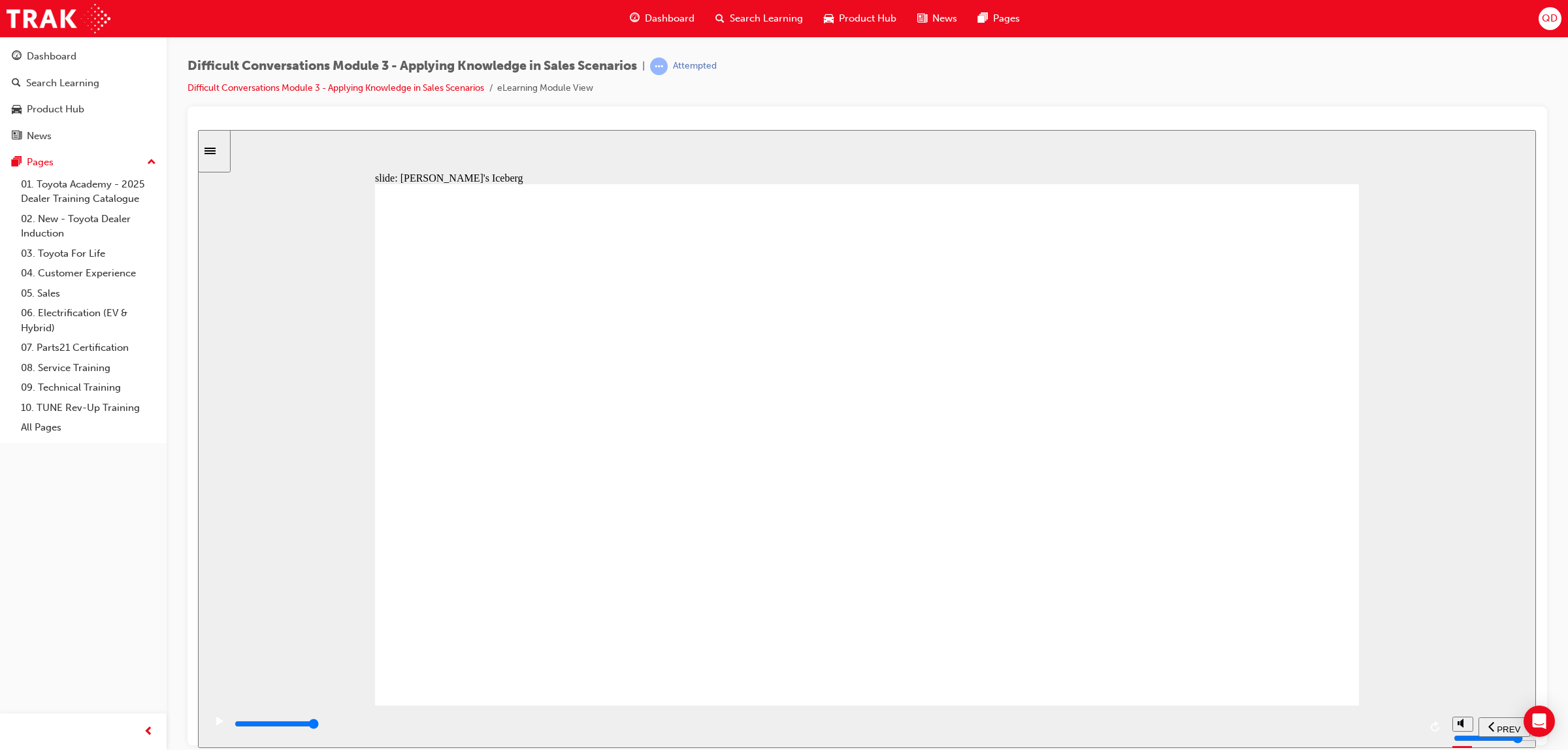
drag, startPoint x: 1149, startPoint y: 233, endPoint x: 710, endPoint y: 389, distance: 465.9
click at [1374, 719] on div "playback controls" at bounding box center [826, 726] width 1187 height 19
drag, startPoint x: 1148, startPoint y: 234, endPoint x: 706, endPoint y: 303, distance: 447.4
drag, startPoint x: 1336, startPoint y: 741, endPoint x: 1336, endPoint y: 727, distance: 14.0
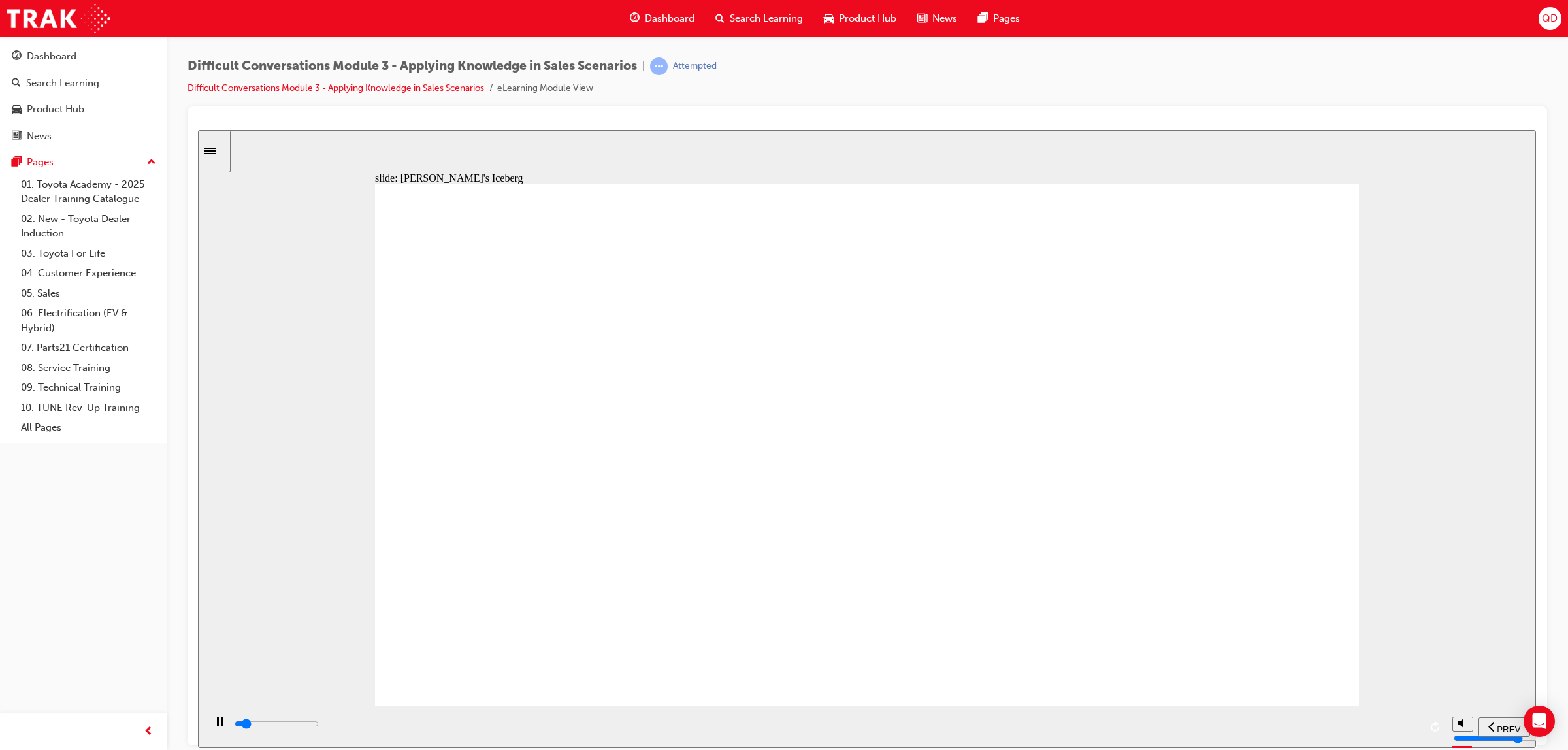
click at [1336, 740] on div "playback controls" at bounding box center [825, 726] width 1242 height 42
click at [1336, 727] on div "playback controls" at bounding box center [826, 724] width 1187 height 15
drag, startPoint x: 1235, startPoint y: 494, endPoint x: 1248, endPoint y: 523, distance: 31.8
click at [1237, 503] on div "Why? [PERSON_NAME] is obviously frustrated and this is shown as anger and distr…" at bounding box center [866, 450] width 984 height 533
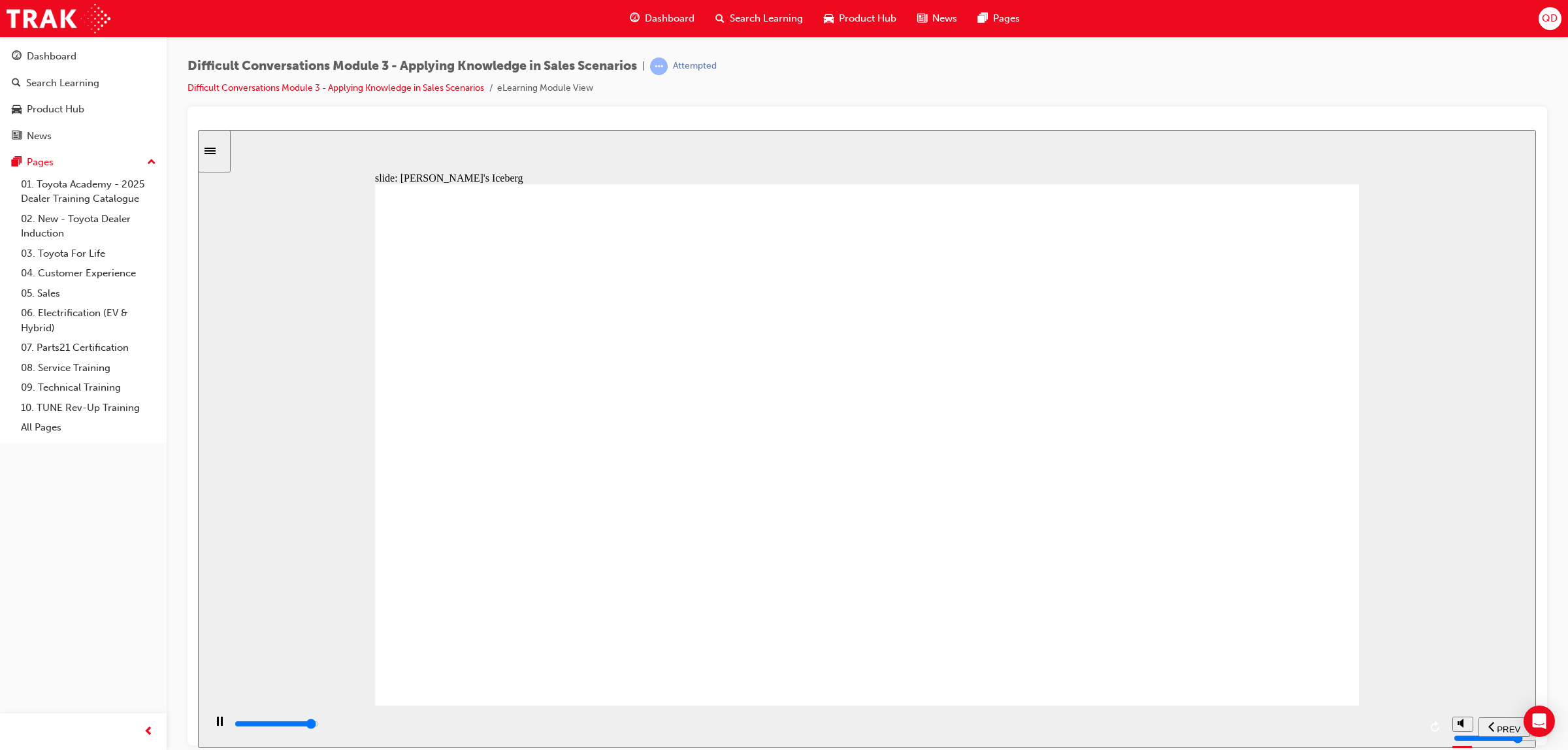
click at [1383, 722] on div "playback controls" at bounding box center [826, 724] width 1187 height 15
drag, startPoint x: 1198, startPoint y: 214, endPoint x: 1232, endPoint y: 263, distance: 59.6
click at [1217, 247] on div "Continue Why? [PERSON_NAME] is obviously frustrated and this is shown as anger …" at bounding box center [866, 450] width 984 height 533
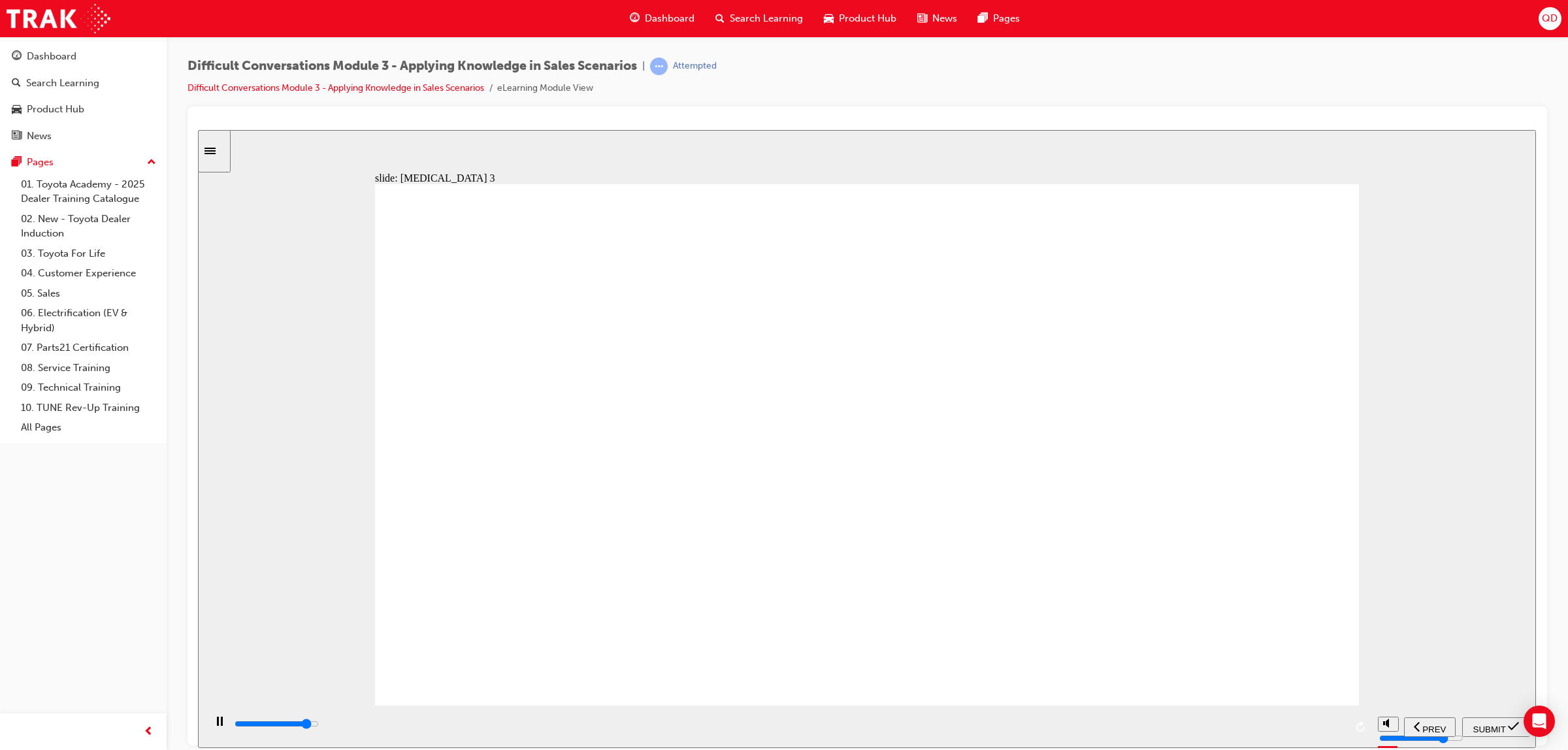
click at [1230, 721] on div "playback controls" at bounding box center [789, 724] width 1112 height 15
type input "9000"
radio input "true"
click at [1485, 724] on span "SUBMIT" at bounding box center [1489, 729] width 33 height 10
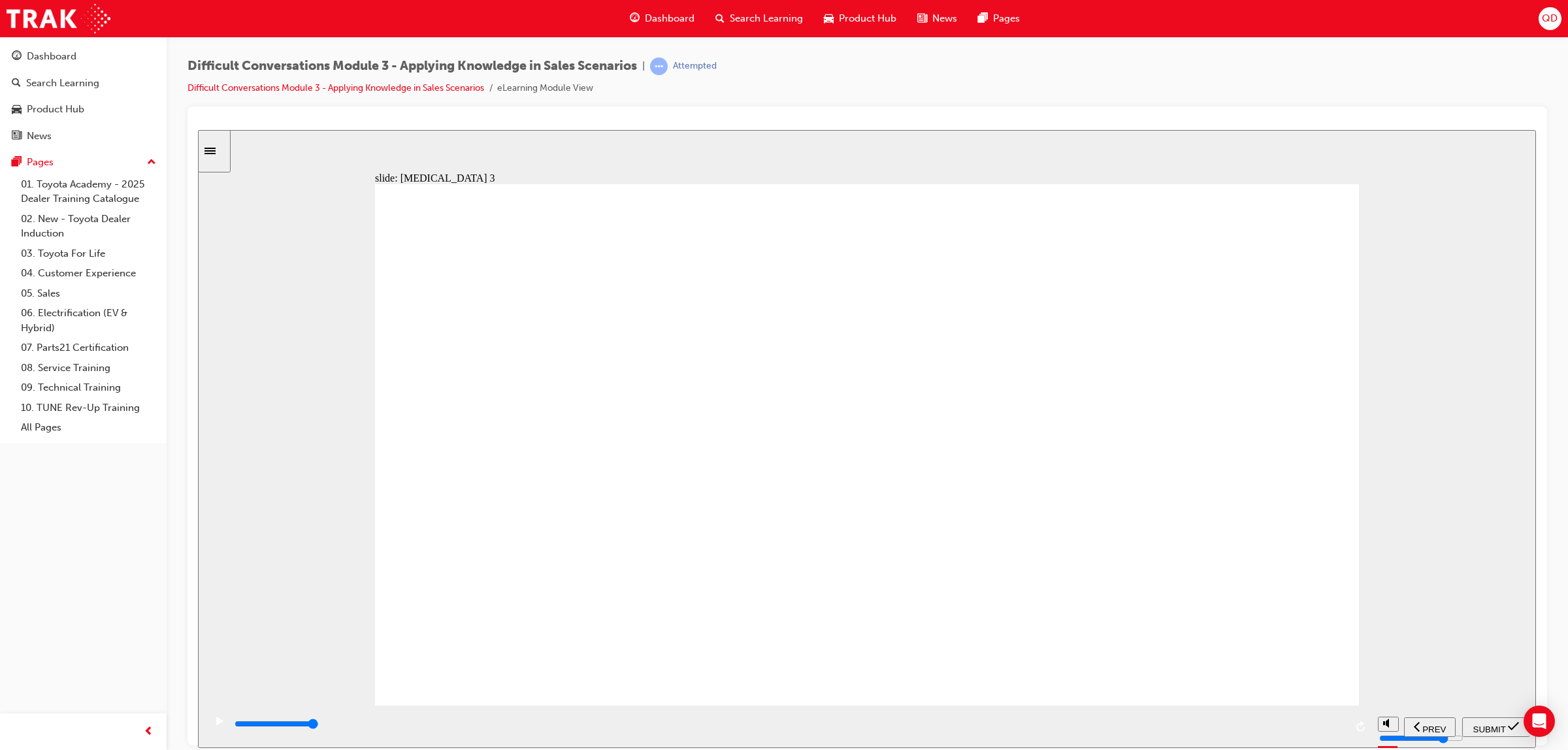
click at [1317, 729] on div "playback controls" at bounding box center [826, 724] width 1187 height 15
type input "9700"
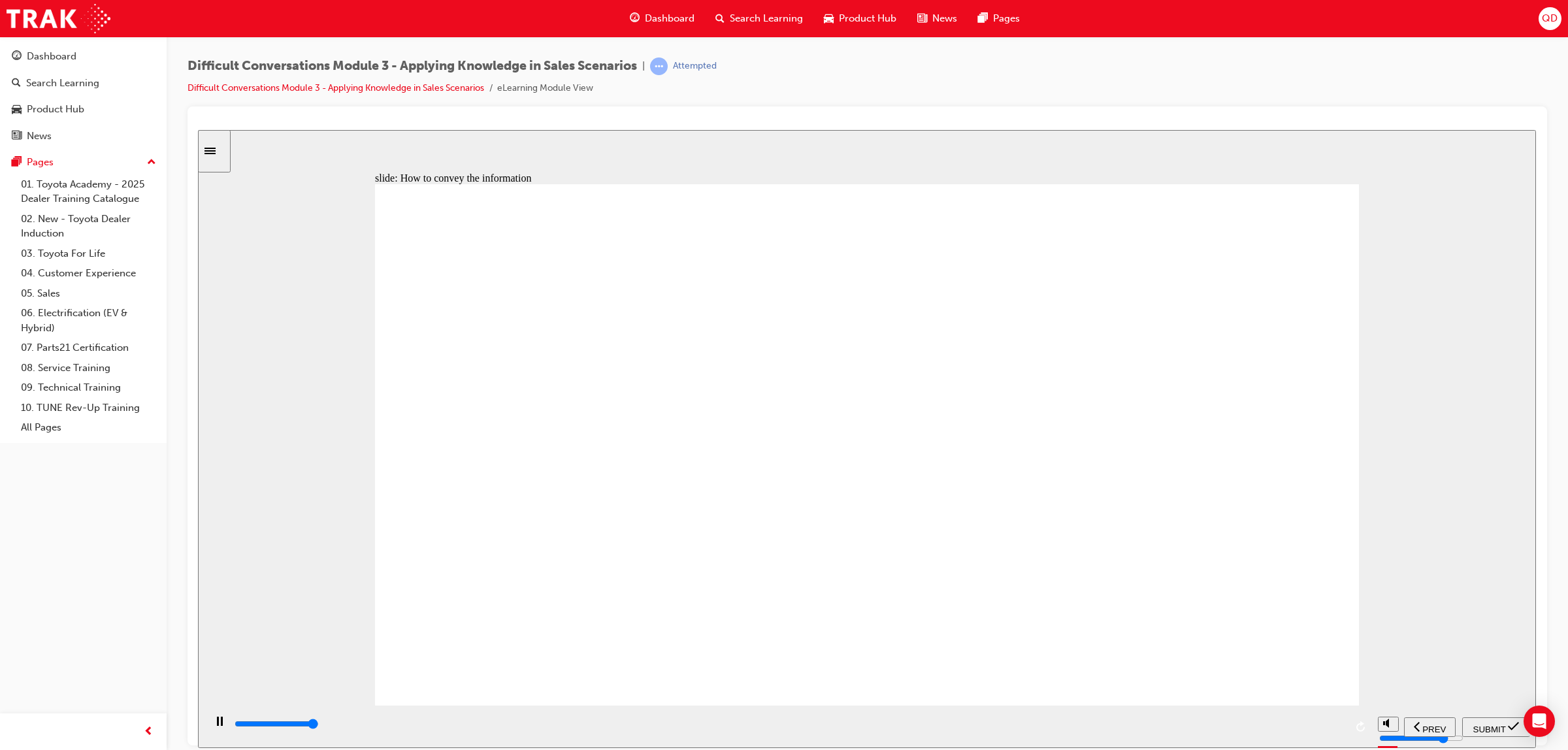
checkbox input "true"
type input "9800"
checkbox input "false"
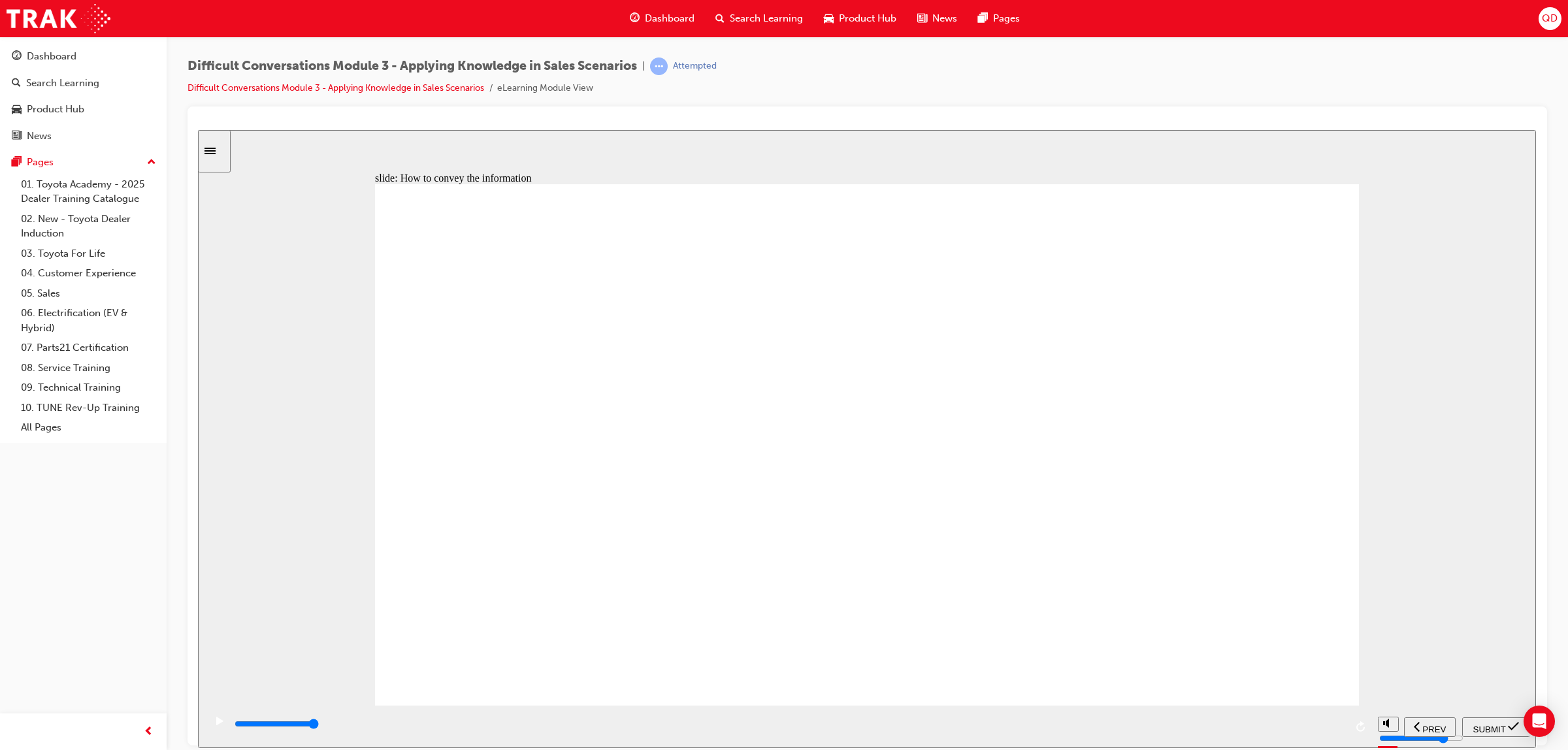
checkbox input "true"
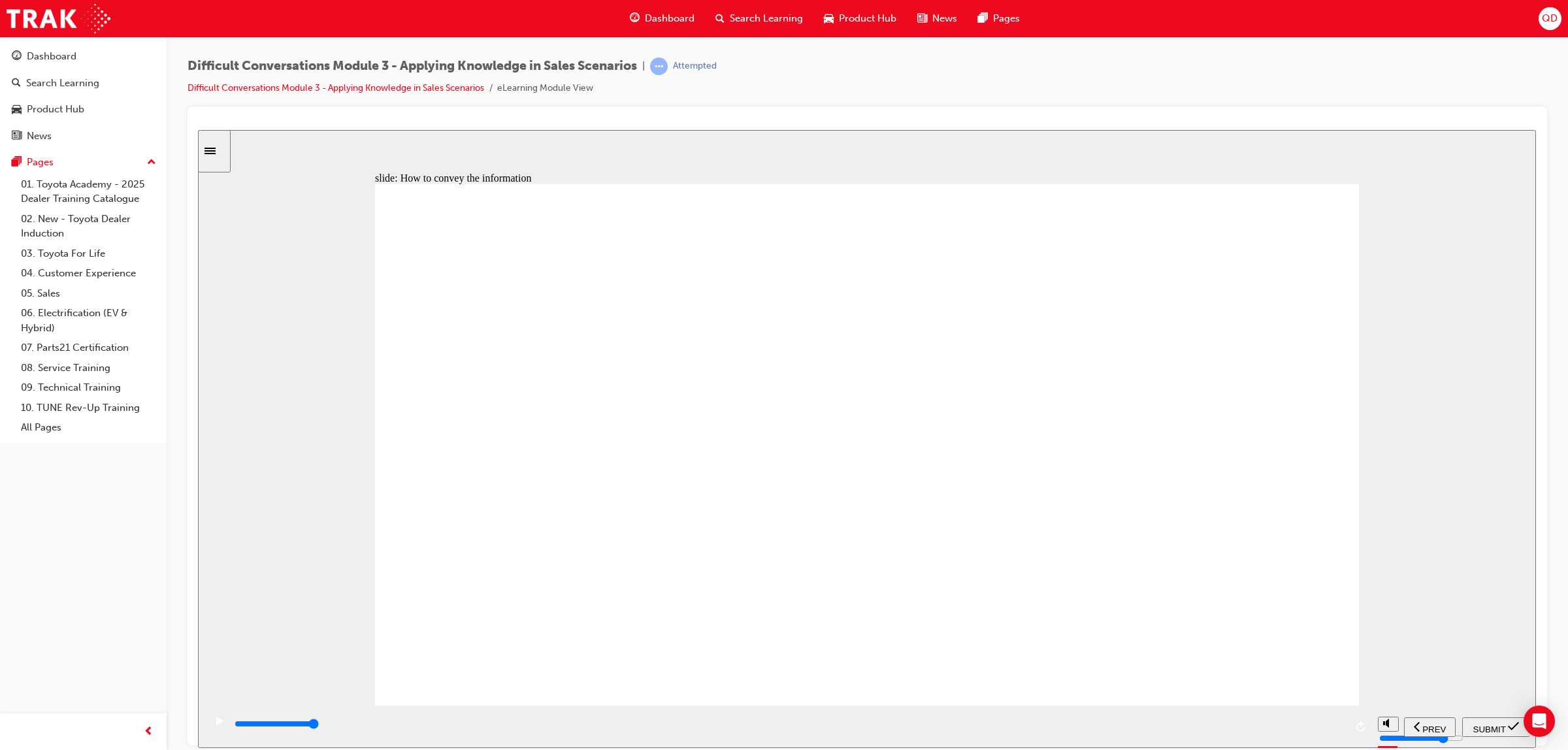
click at [1495, 724] on span "SUBMIT" at bounding box center [1489, 729] width 33 height 10
click at [1285, 711] on div "playback controls" at bounding box center [825, 726] width 1242 height 42
click at [319, 725] on input "slide progress" at bounding box center [277, 723] width 85 height 10
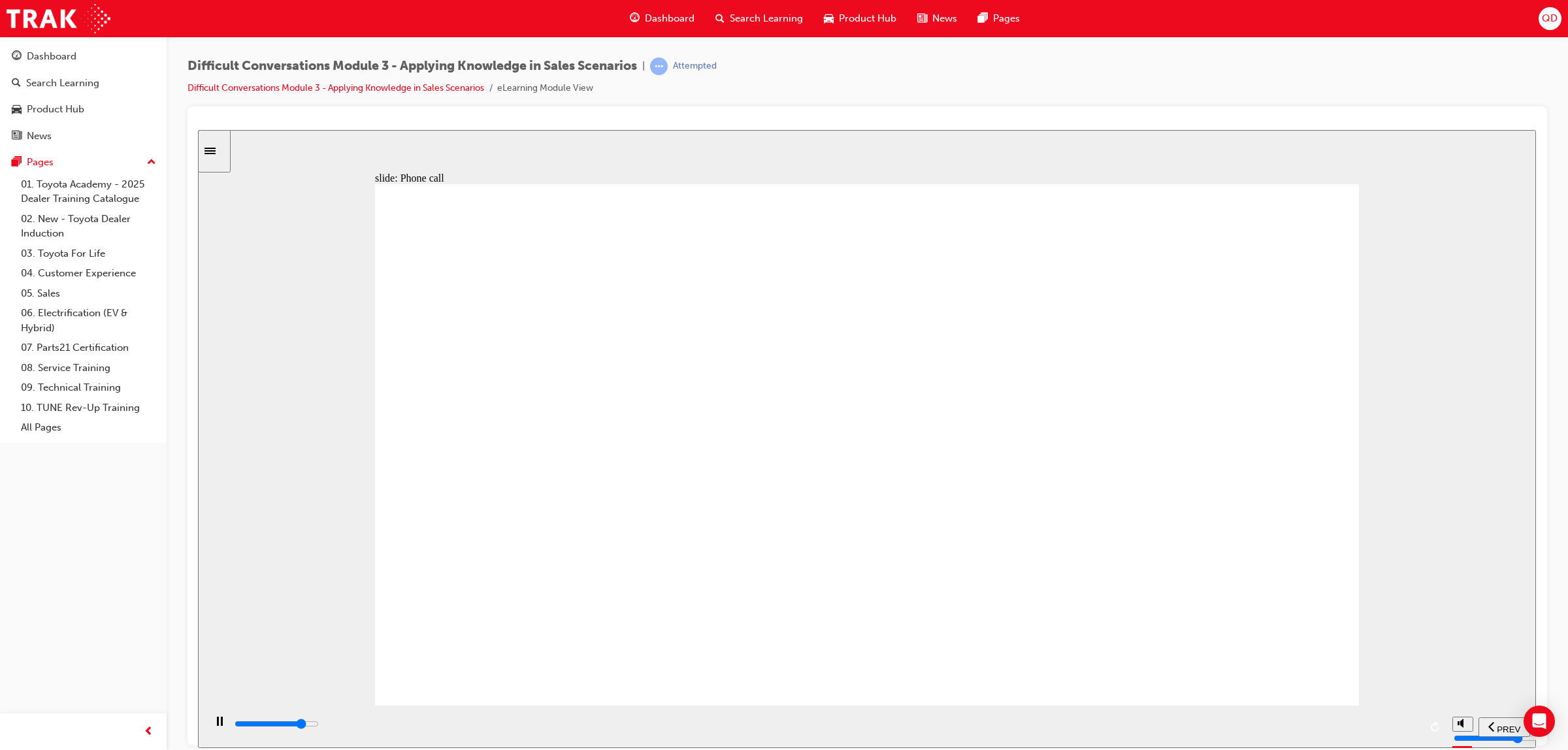
click at [1219, 729] on div "playback controls" at bounding box center [826, 724] width 1187 height 15
type input "5700"
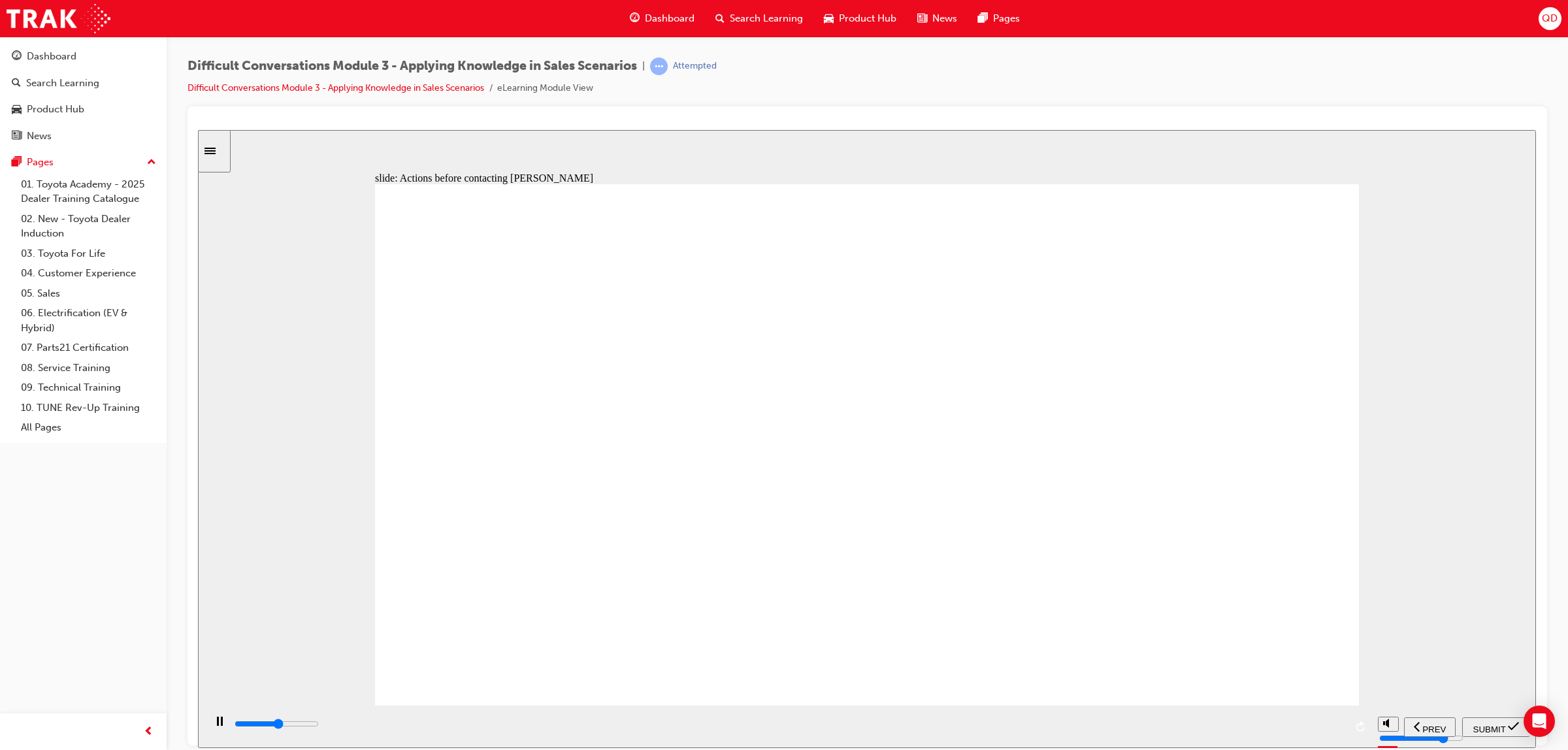
checkbox input "true"
type input "9100"
checkbox input "true"
click at [1490, 724] on span "SUBMIT" at bounding box center [1489, 729] width 33 height 10
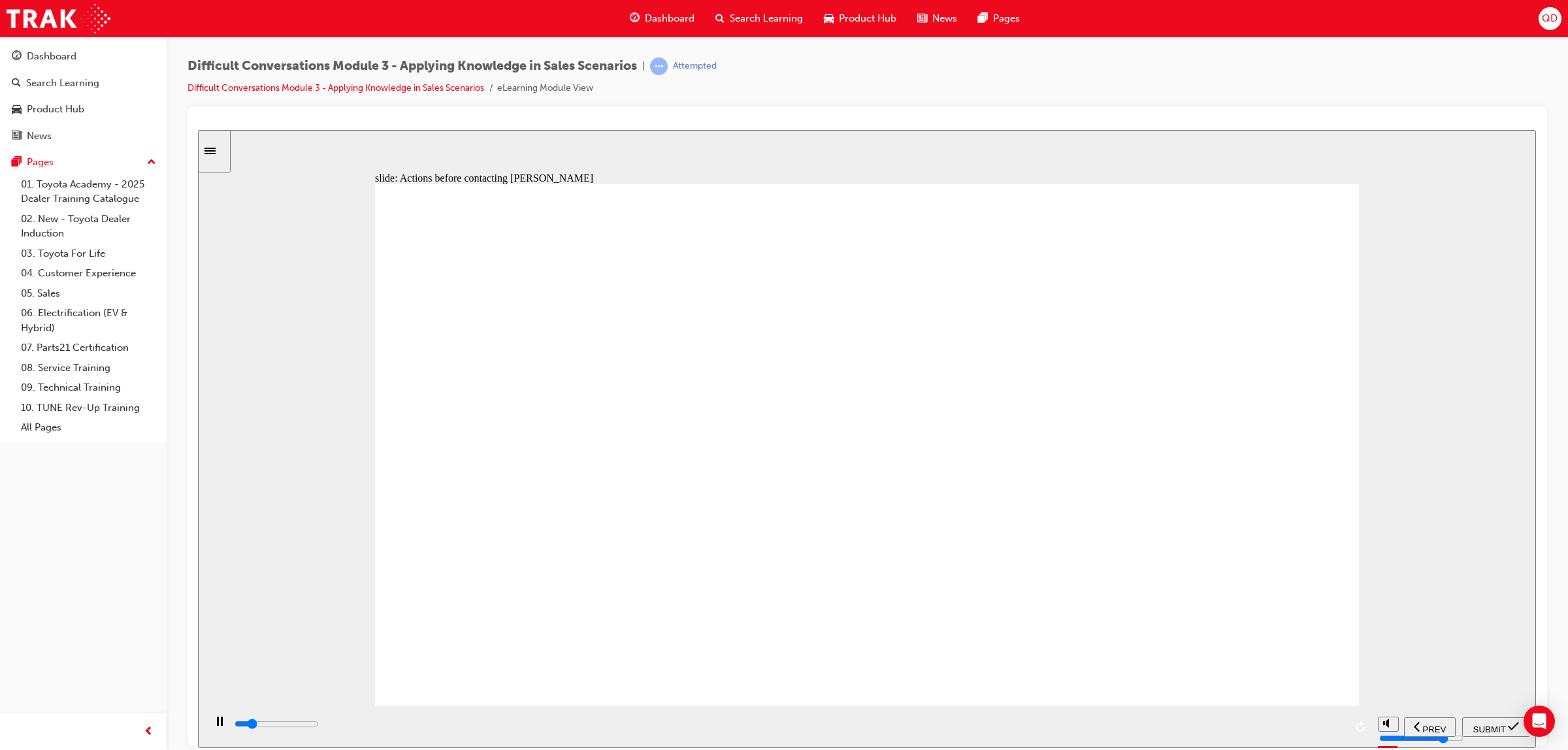
click at [1233, 721] on div "playback controls" at bounding box center [826, 724] width 1187 height 15
click at [319, 724] on input "slide progress" at bounding box center [277, 723] width 85 height 10
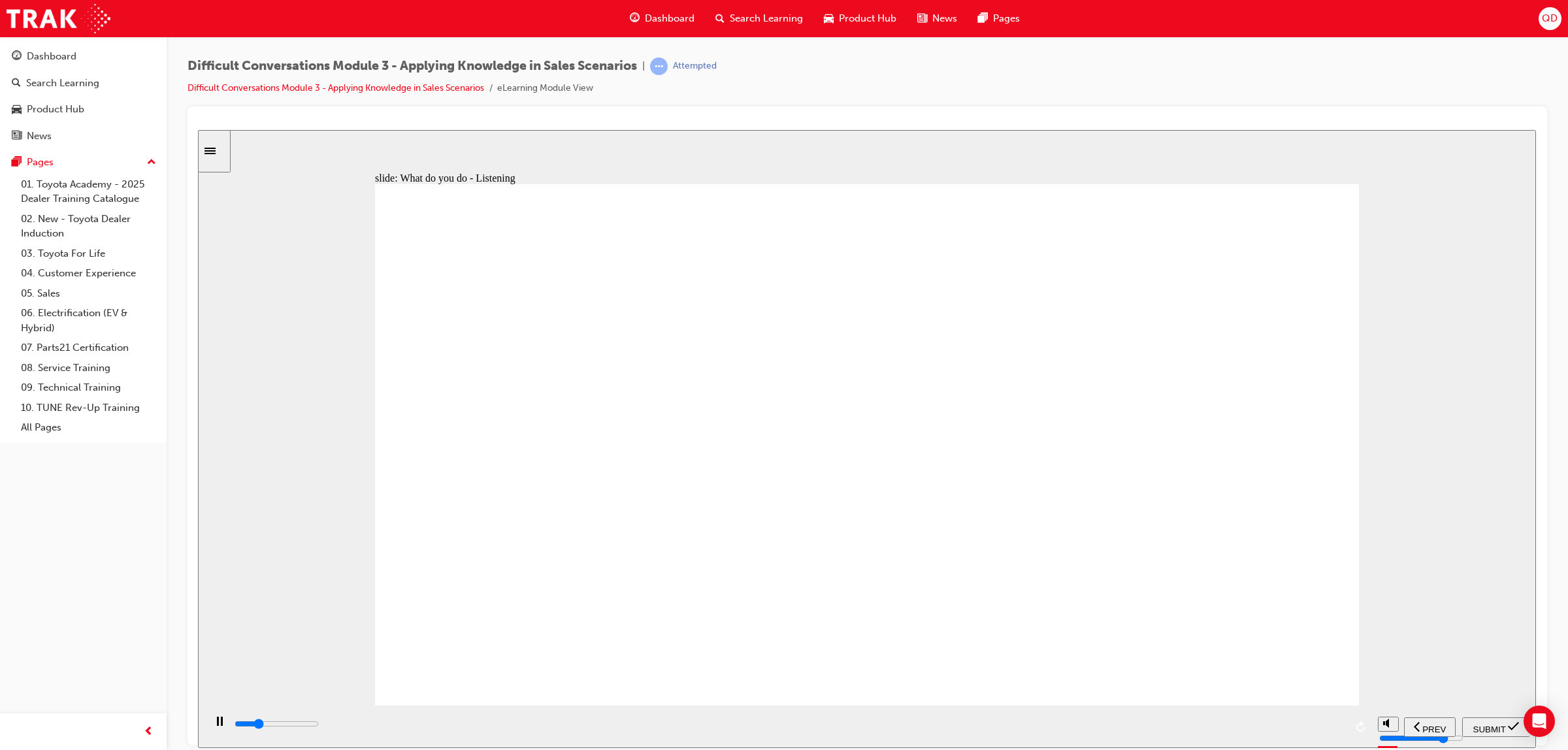
type input "2800"
checkbox input "true"
type input "5500"
checkbox input "true"
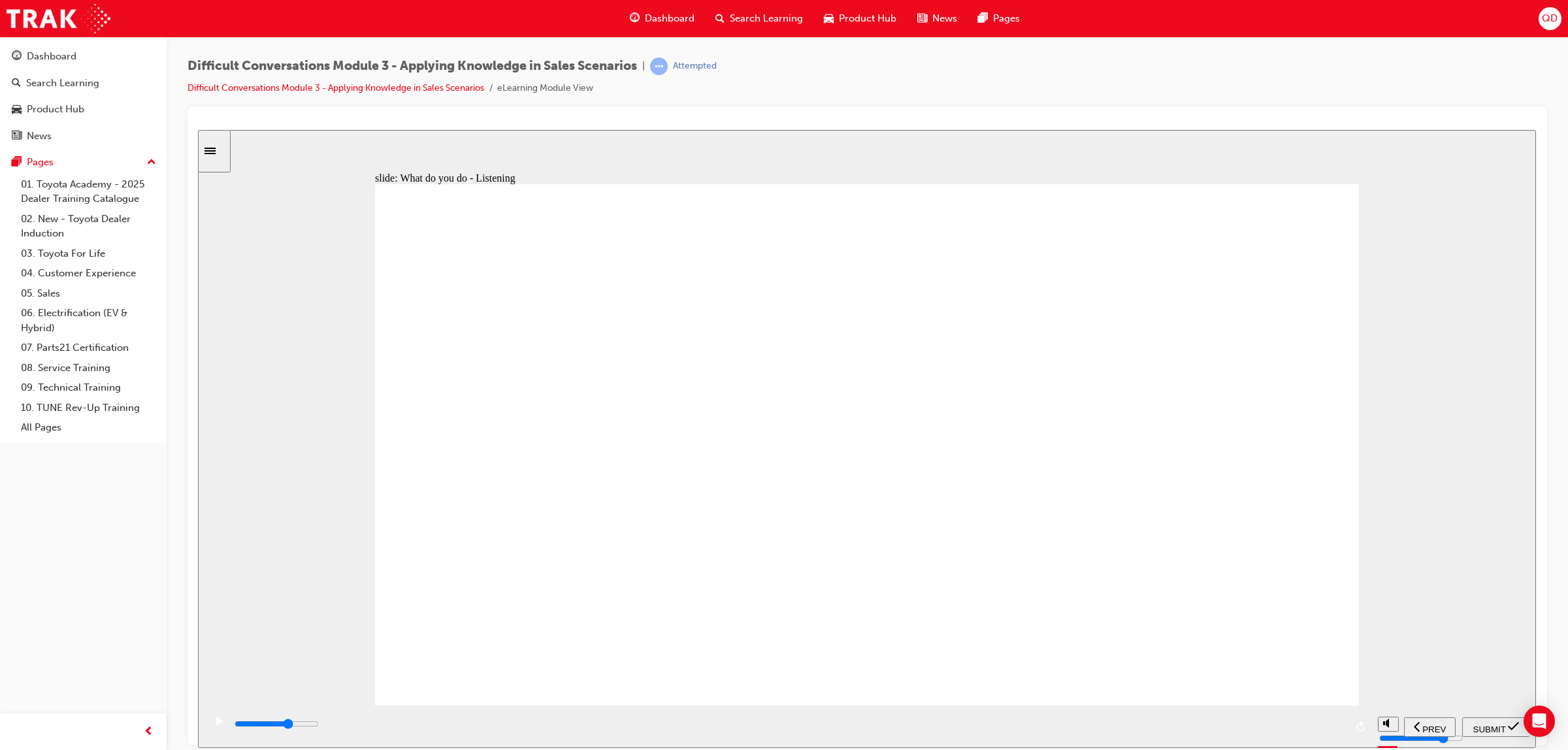
type input "10500"
checkbox input "true"
drag, startPoint x: 1338, startPoint y: 724, endPoint x: 1431, endPoint y: 738, distance: 94.0
click at [1338, 724] on div "playback controls" at bounding box center [789, 724] width 1112 height 15
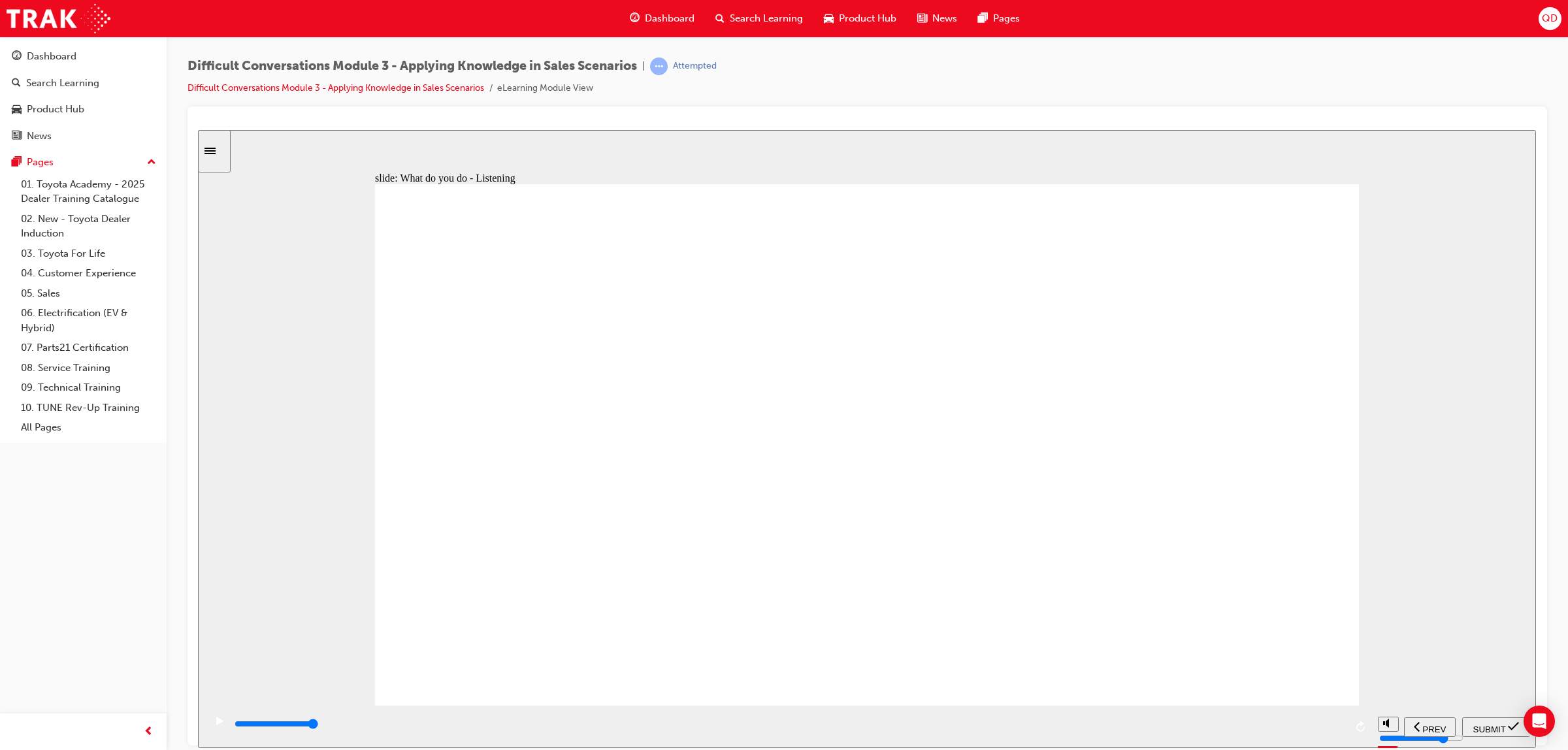
type input "10500"
checkbox input "true"
click at [1506, 728] on span "SUBMIT" at bounding box center [1489, 729] width 33 height 10
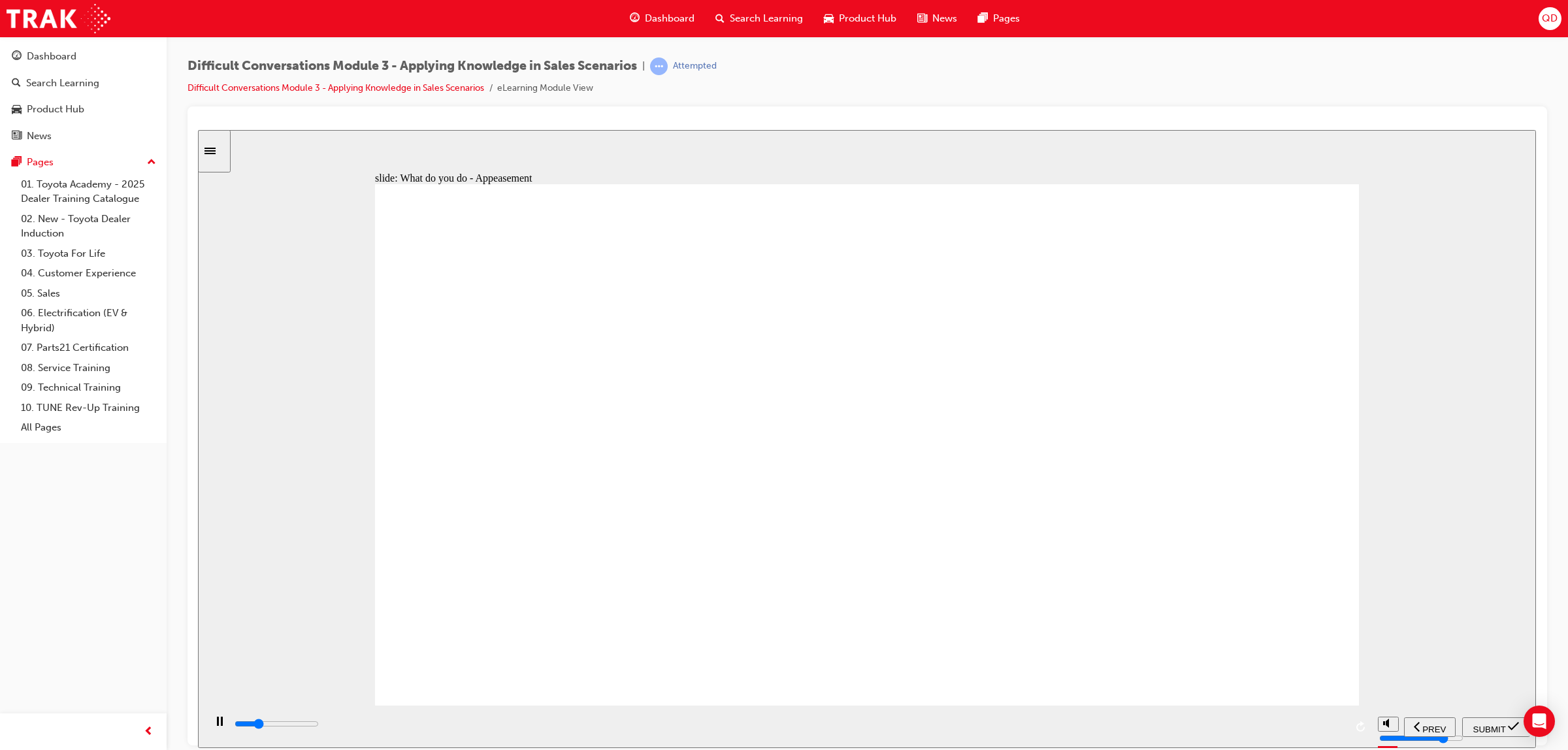
type input "2600"
checkbox input "true"
type input "4800"
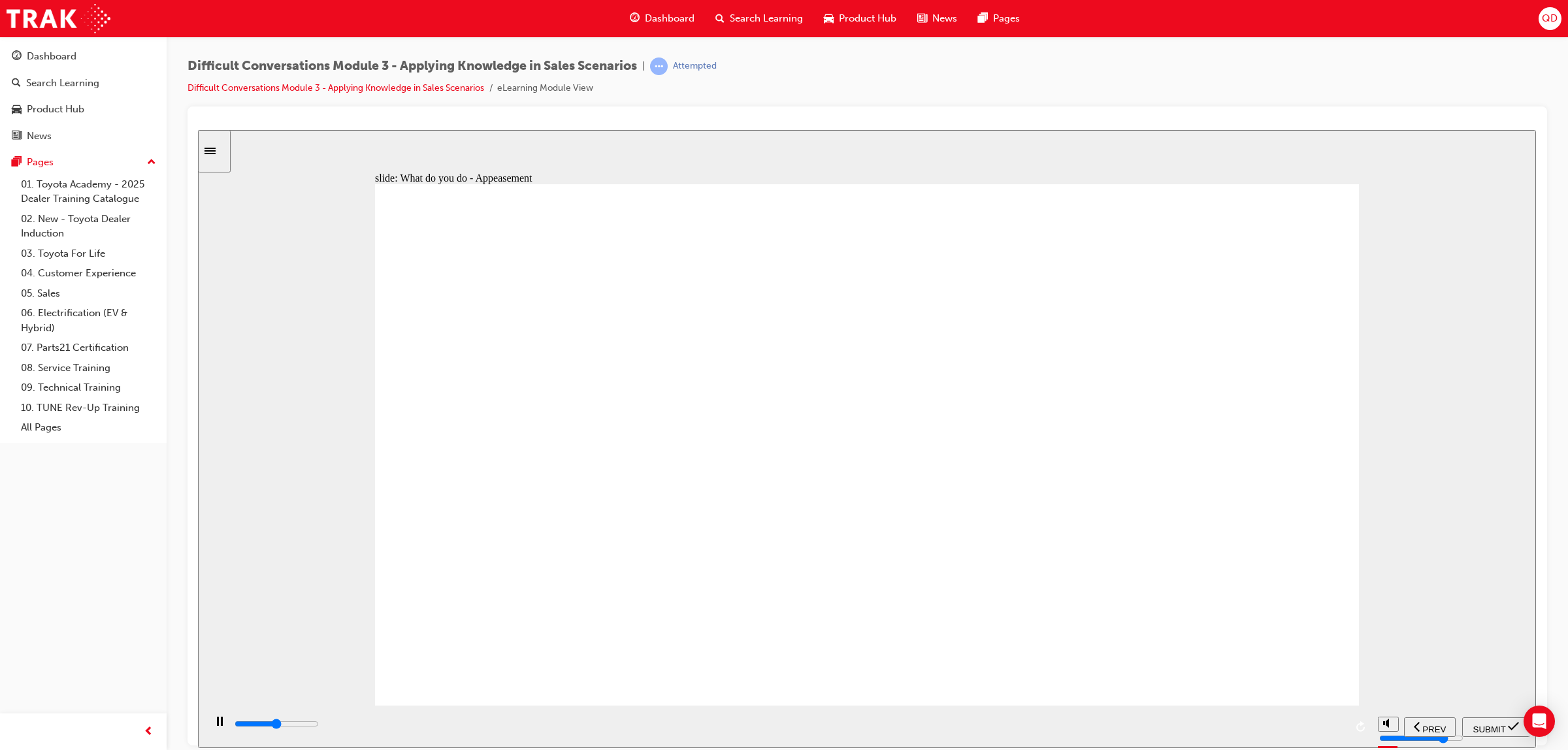
checkbox input "true"
type input "5800"
checkbox input "true"
click at [1491, 732] on div "SUBMIT" at bounding box center [1496, 727] width 58 height 14
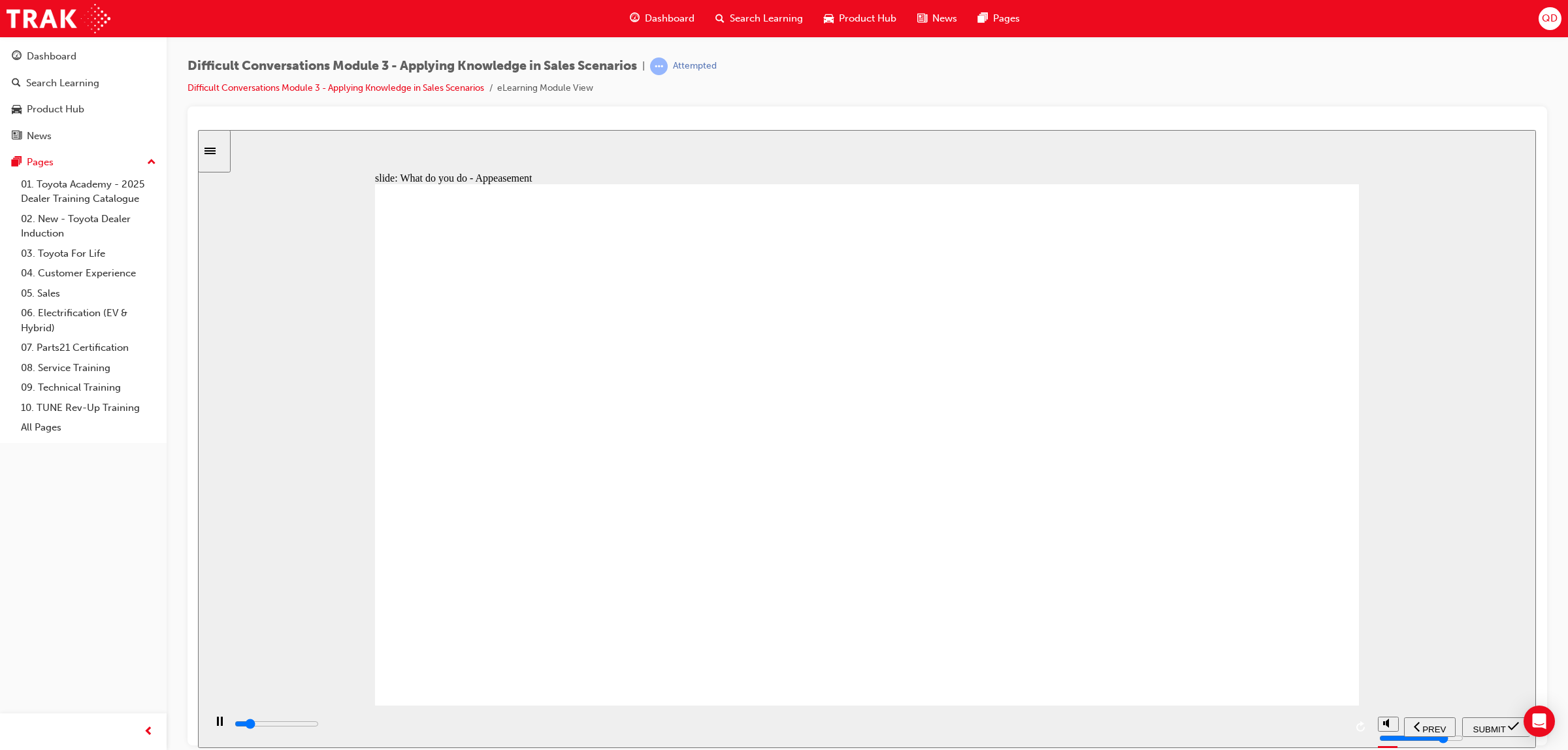
type input "10000"
checkbox input "true"
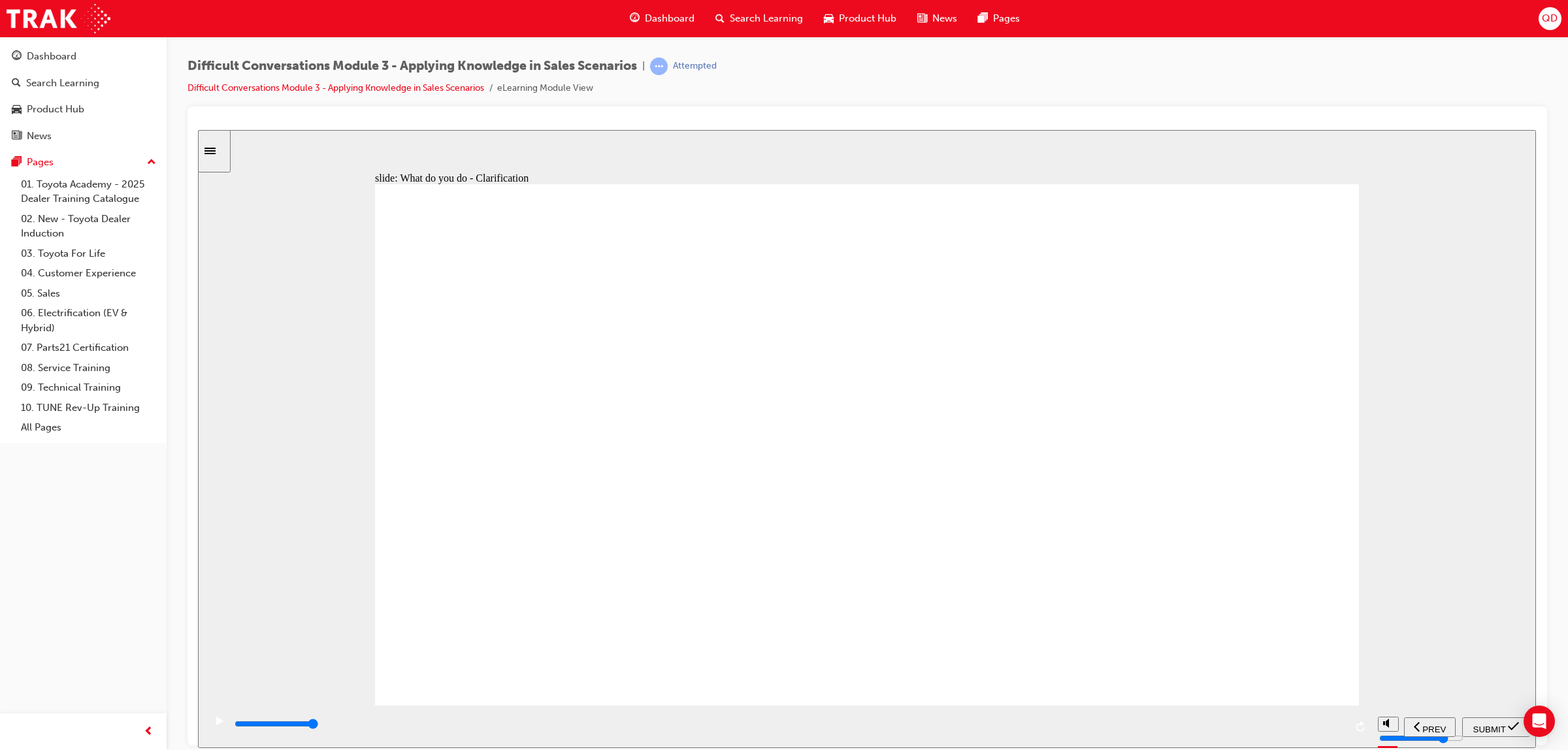
checkbox input "true"
click at [1490, 724] on span "SUBMIT" at bounding box center [1489, 729] width 33 height 10
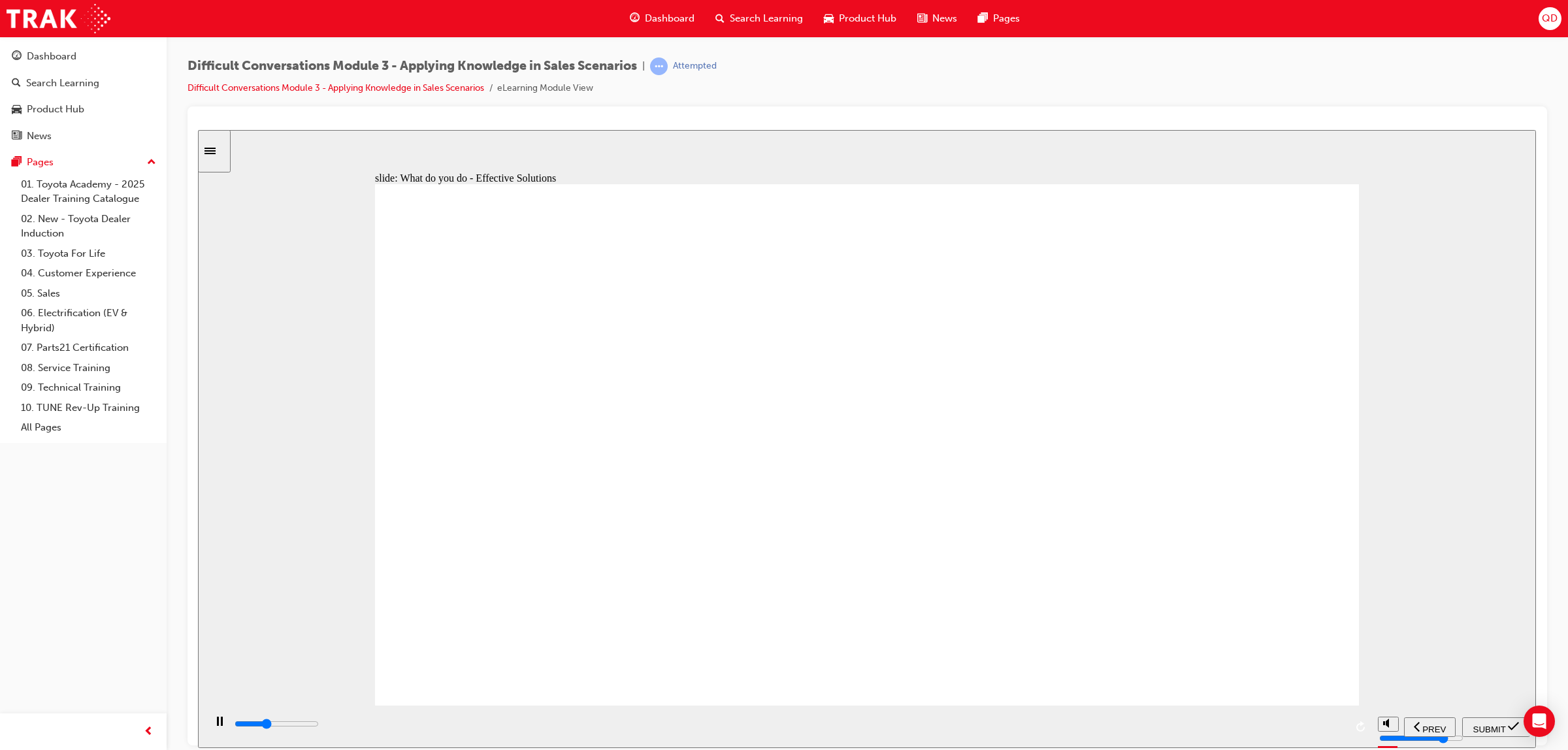
type input "3300"
checkbox input "true"
type input "4800"
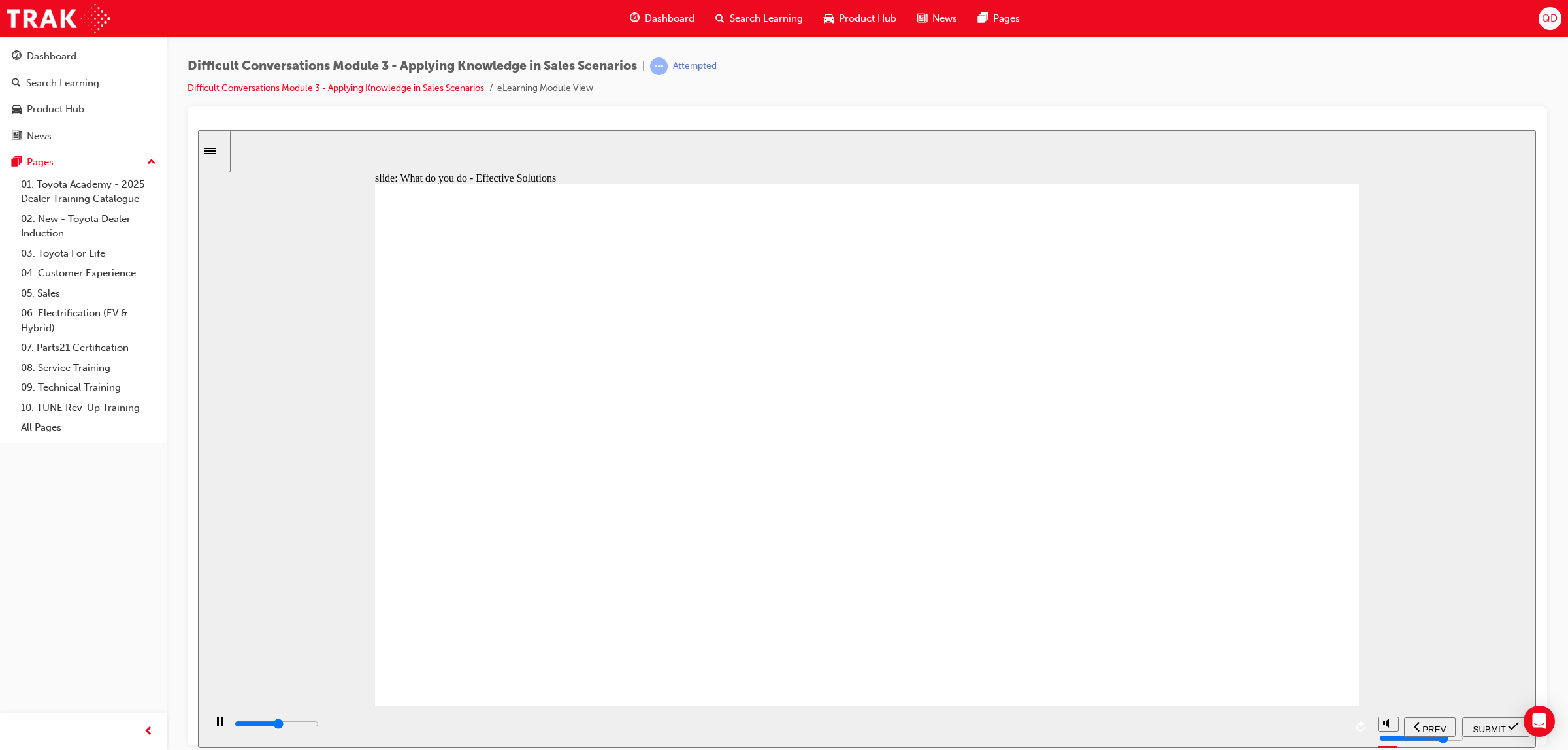
checkbox input "true"
type input "7500"
checkbox input "true"
click at [1499, 732] on div "SUBMIT" at bounding box center [1496, 727] width 58 height 14
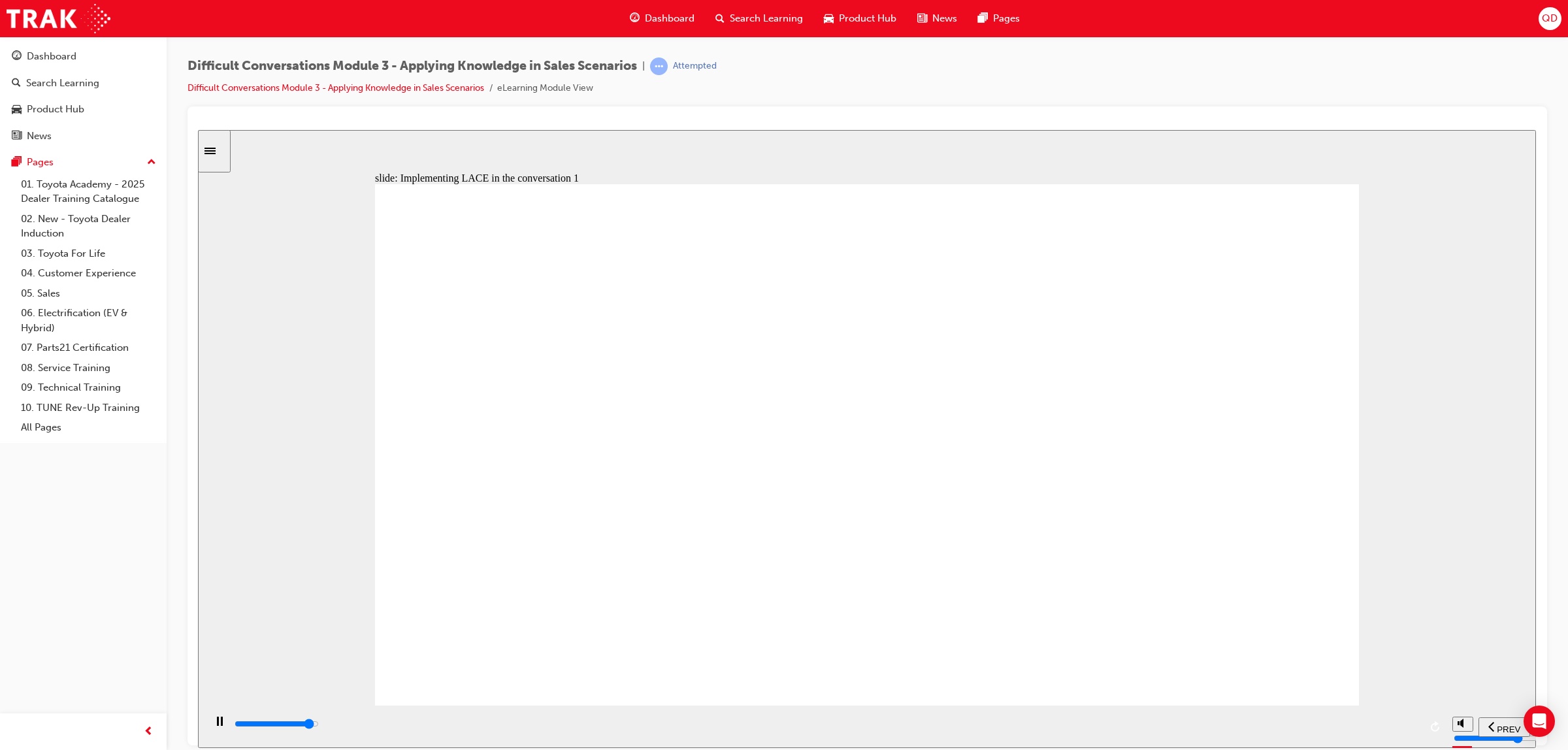
click at [1350, 731] on div "playback controls" at bounding box center [826, 724] width 1187 height 15
click at [1341, 729] on div "playback controls" at bounding box center [826, 724] width 1187 height 15
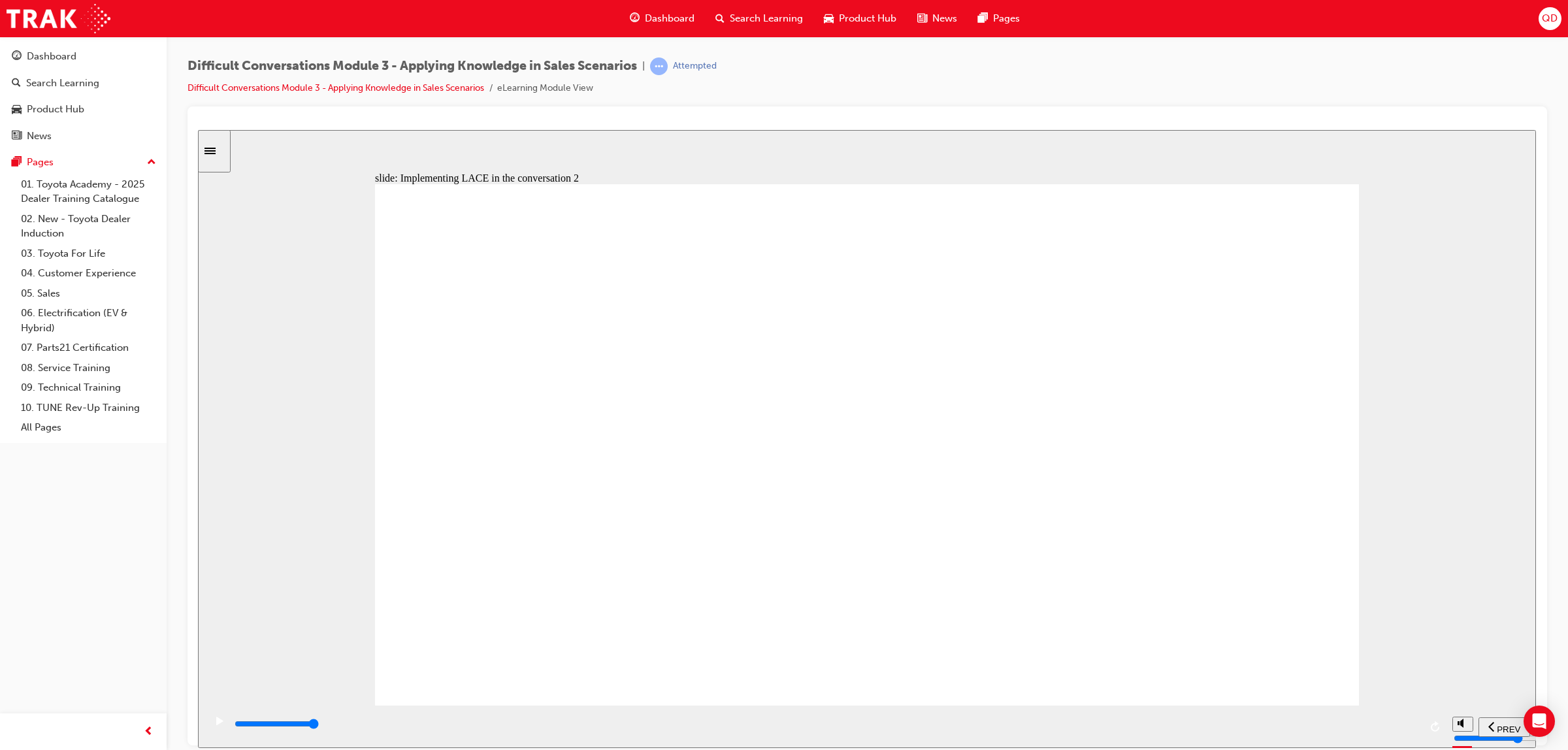
click at [1305, 731] on div "playback controls" at bounding box center [826, 724] width 1187 height 15
click at [1262, 731] on div "playback controls" at bounding box center [826, 724] width 1187 height 15
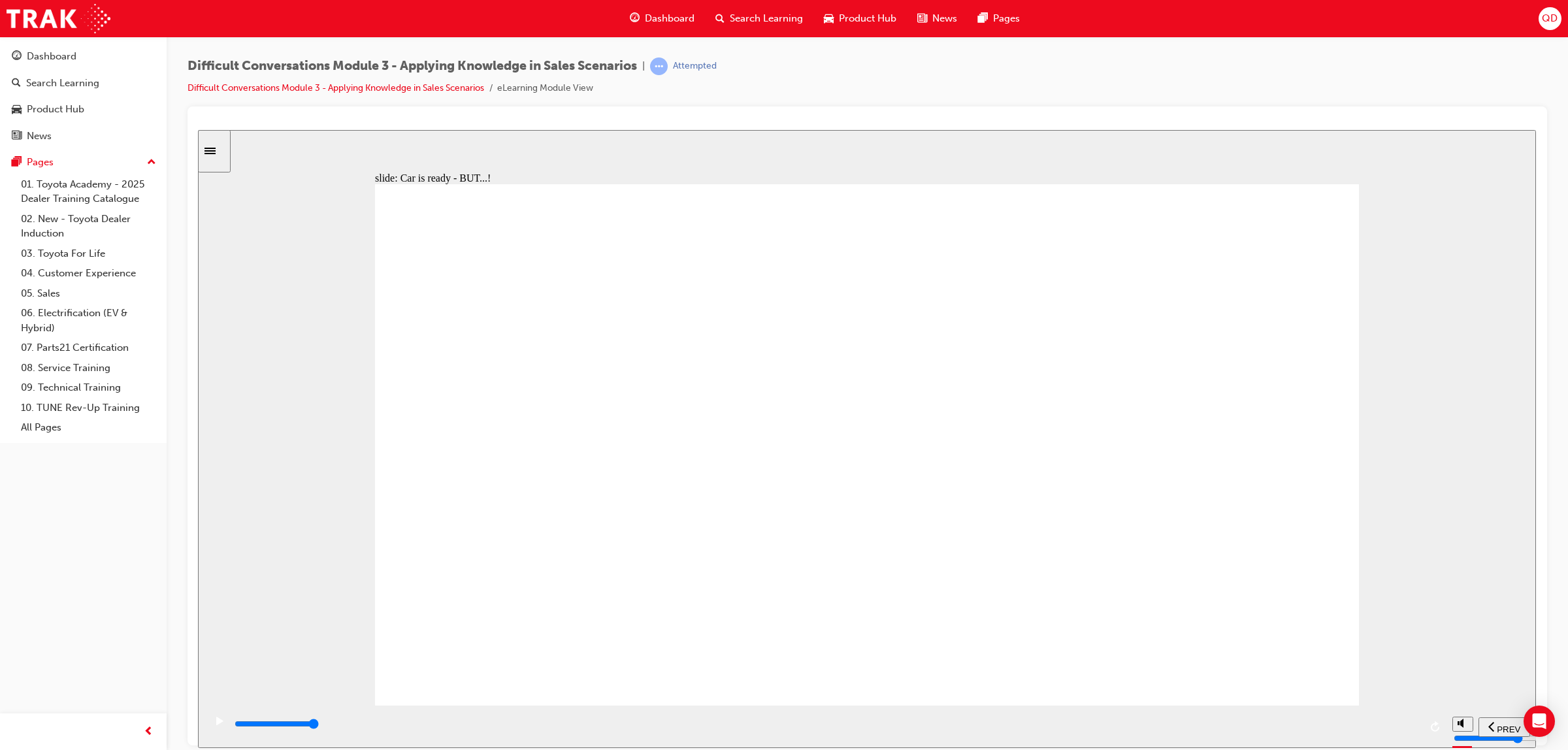
type input "9100"
checkbox input "true"
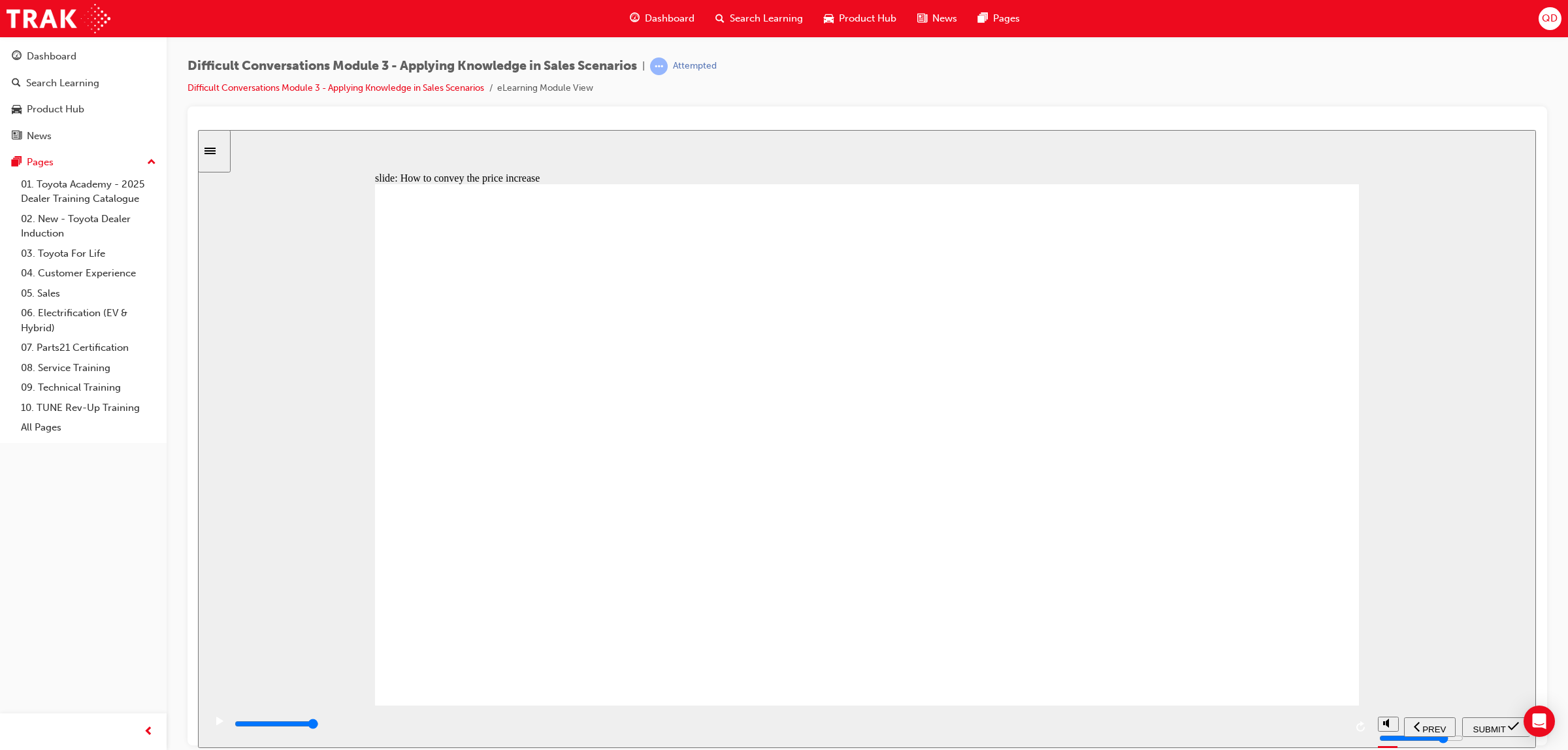
checkbox input "true"
click at [1481, 725] on span "SUBMIT" at bounding box center [1489, 729] width 33 height 10
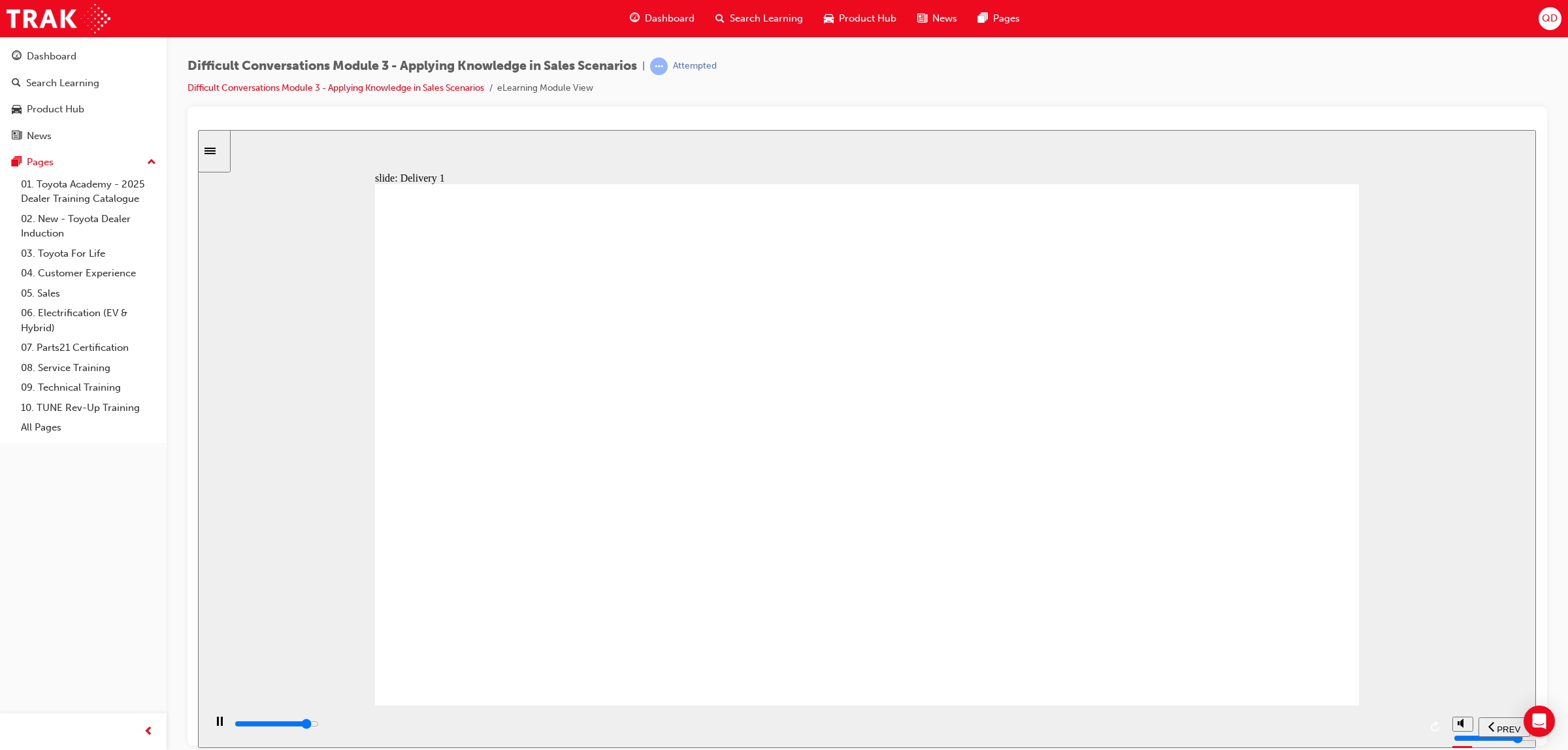
click at [1310, 731] on div "playback controls" at bounding box center [826, 724] width 1187 height 15
click at [1274, 731] on div "playback controls" at bounding box center [826, 724] width 1187 height 15
click at [319, 726] on input "slide progress" at bounding box center [277, 723] width 85 height 10
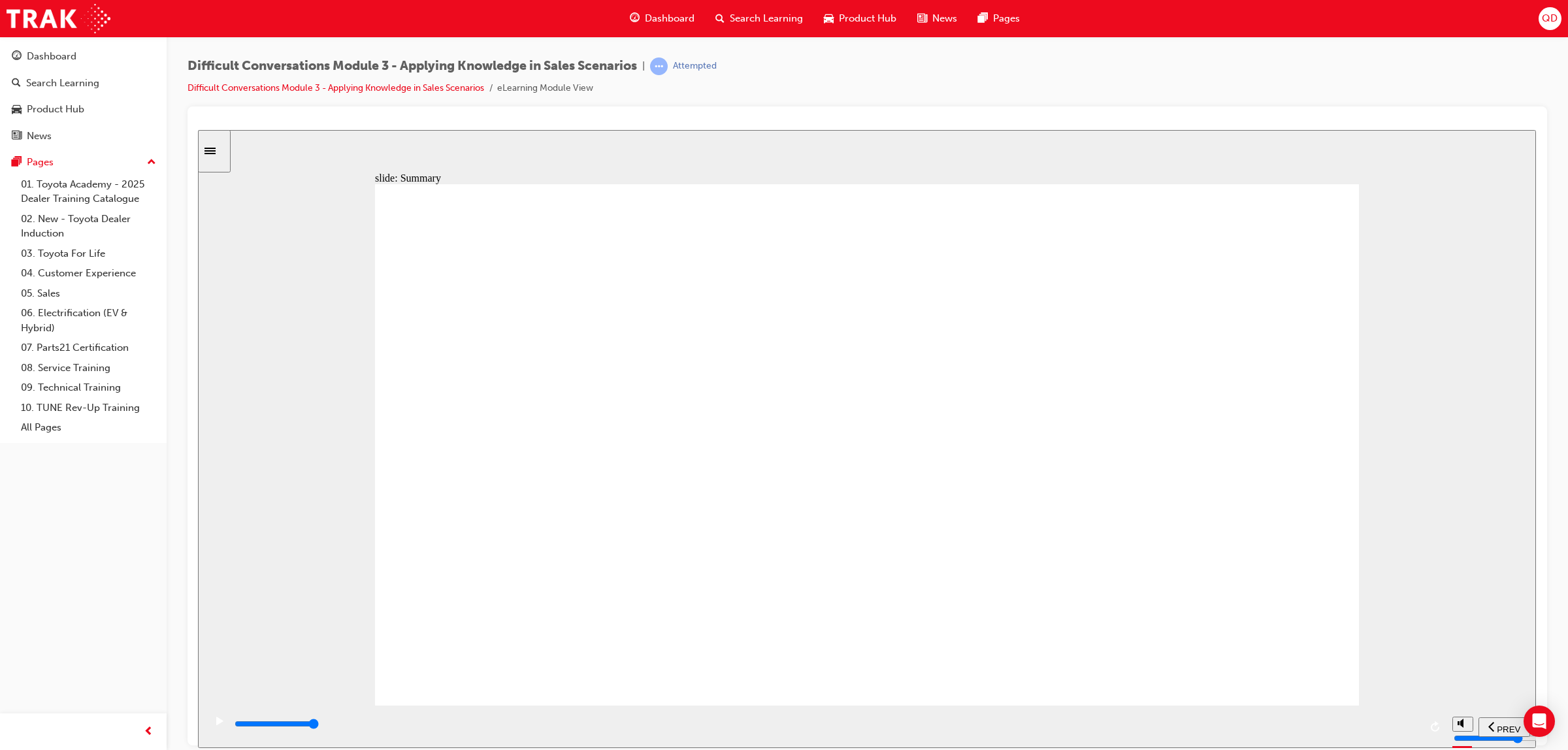
click at [1344, 731] on div "playback controls" at bounding box center [826, 724] width 1187 height 15
type input "12700"
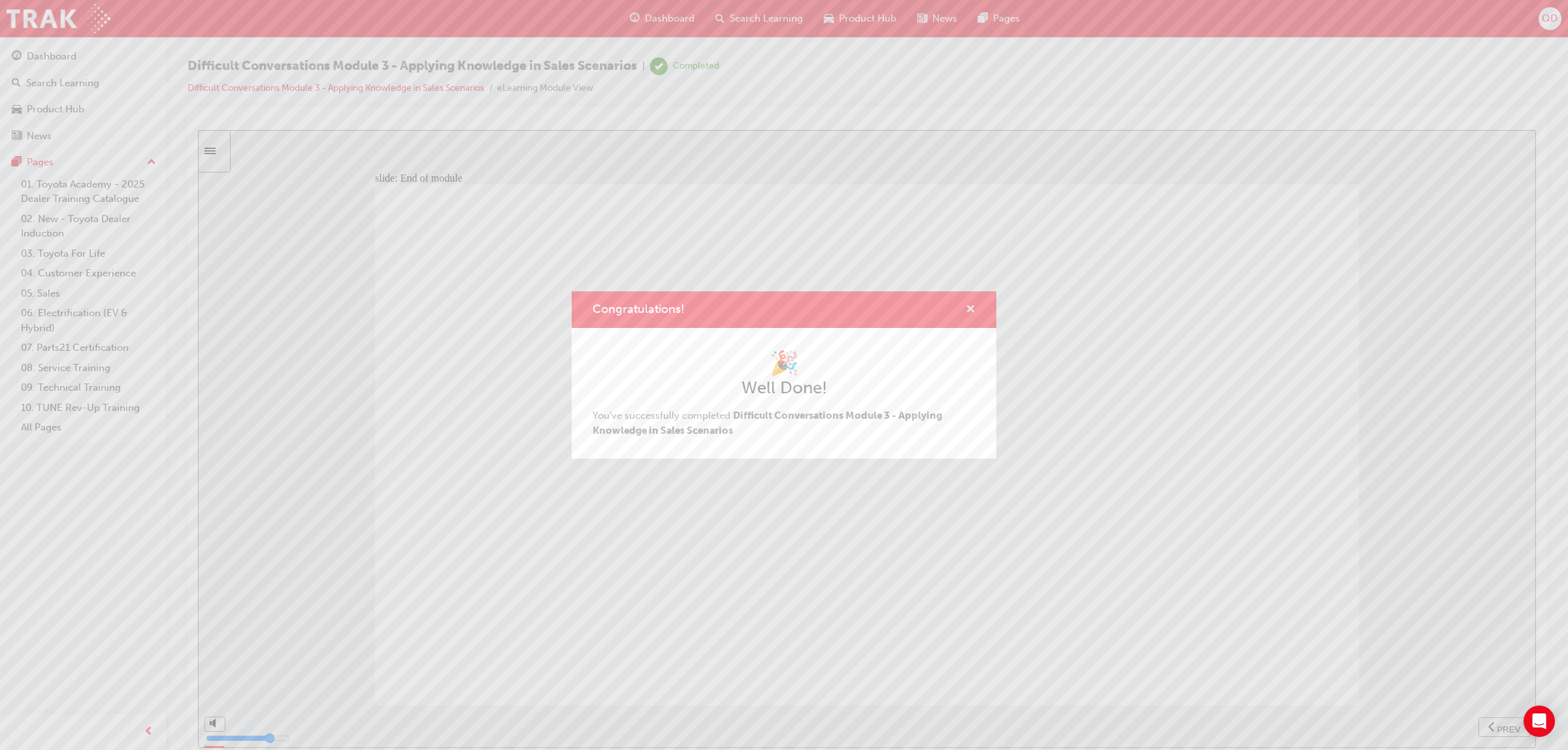
click at [969, 312] on span "cross-icon" at bounding box center [970, 310] width 10 height 12
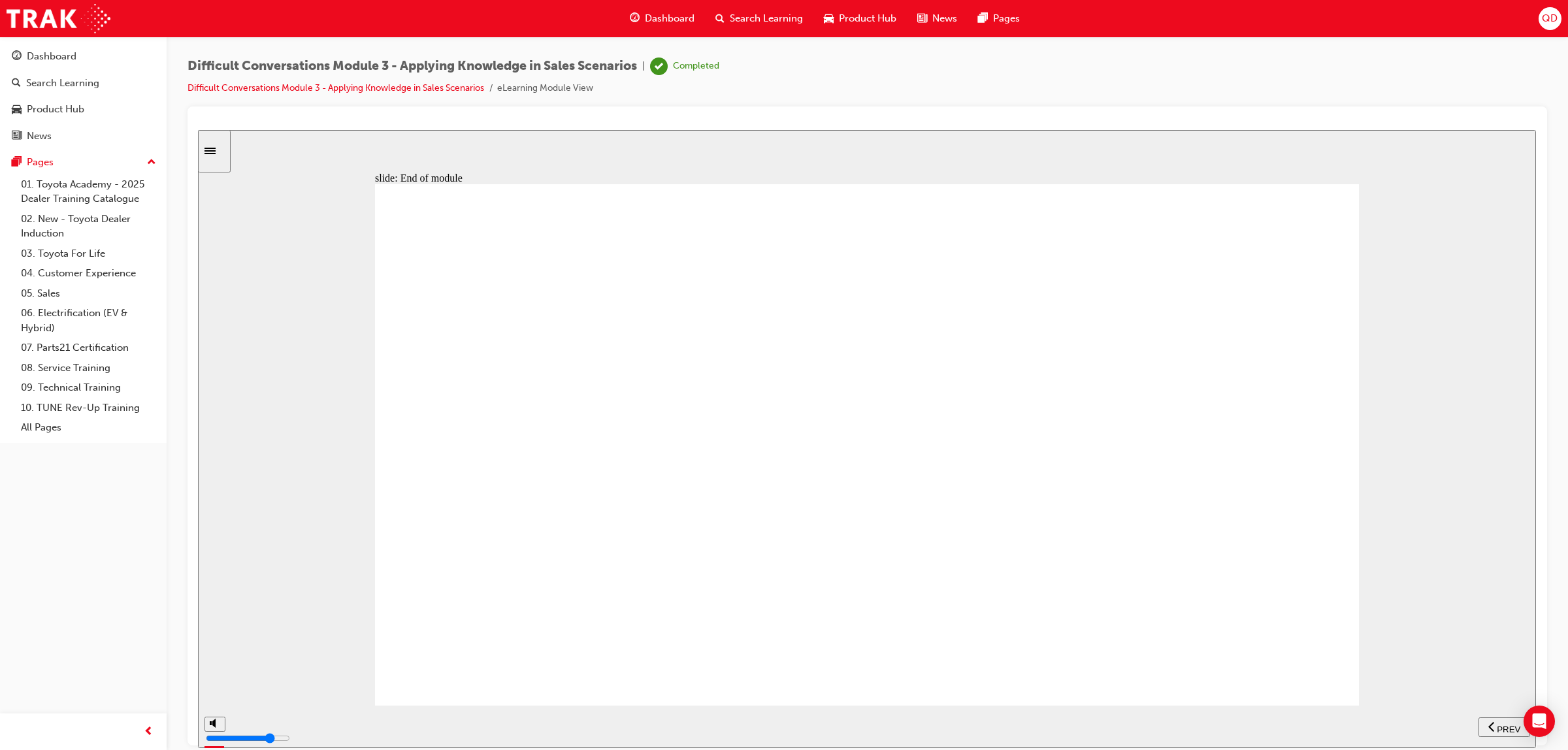
click at [674, 17] on span "Dashboard" at bounding box center [670, 19] width 50 height 15
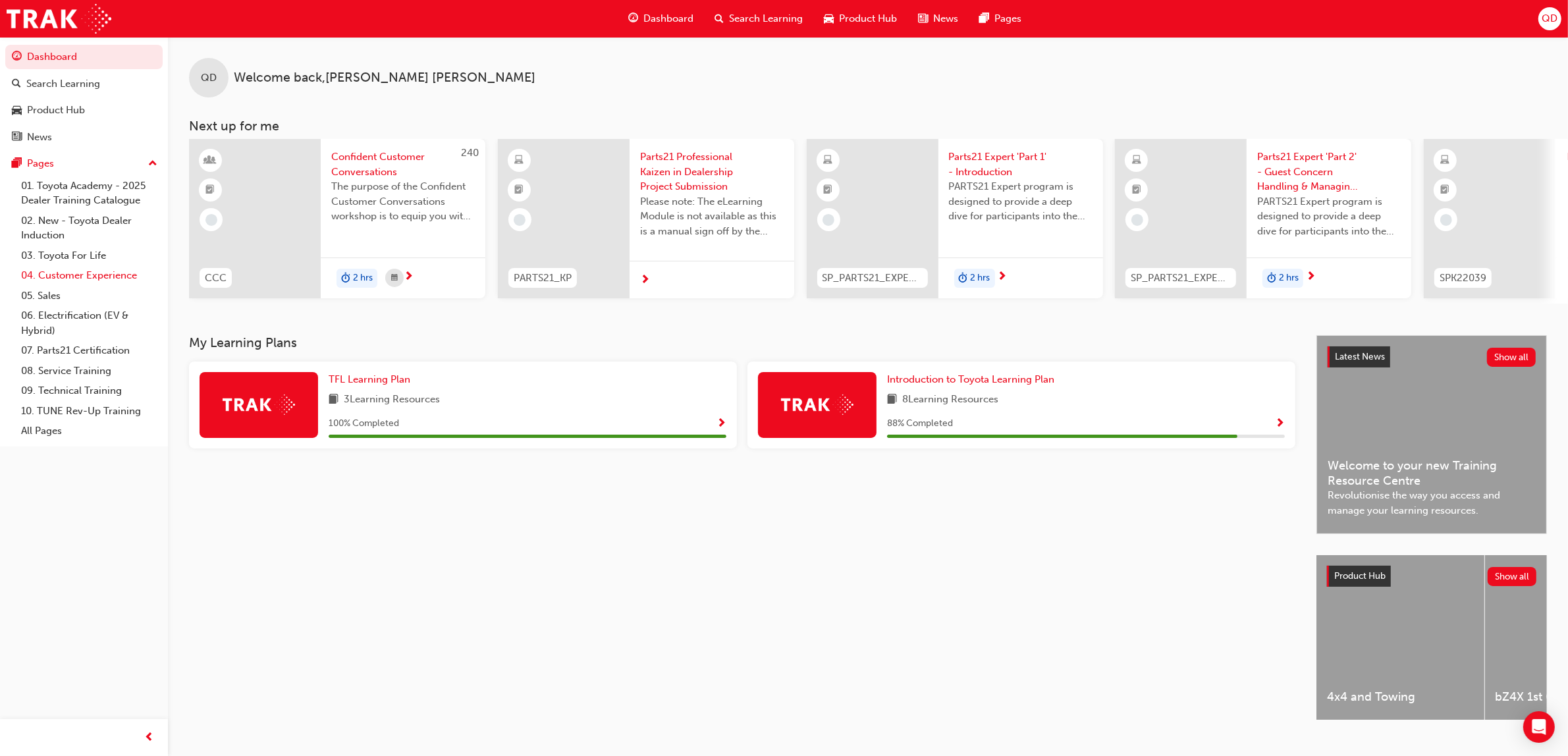
click at [82, 269] on link "04. Customer Experience" at bounding box center [89, 275] width 147 height 20
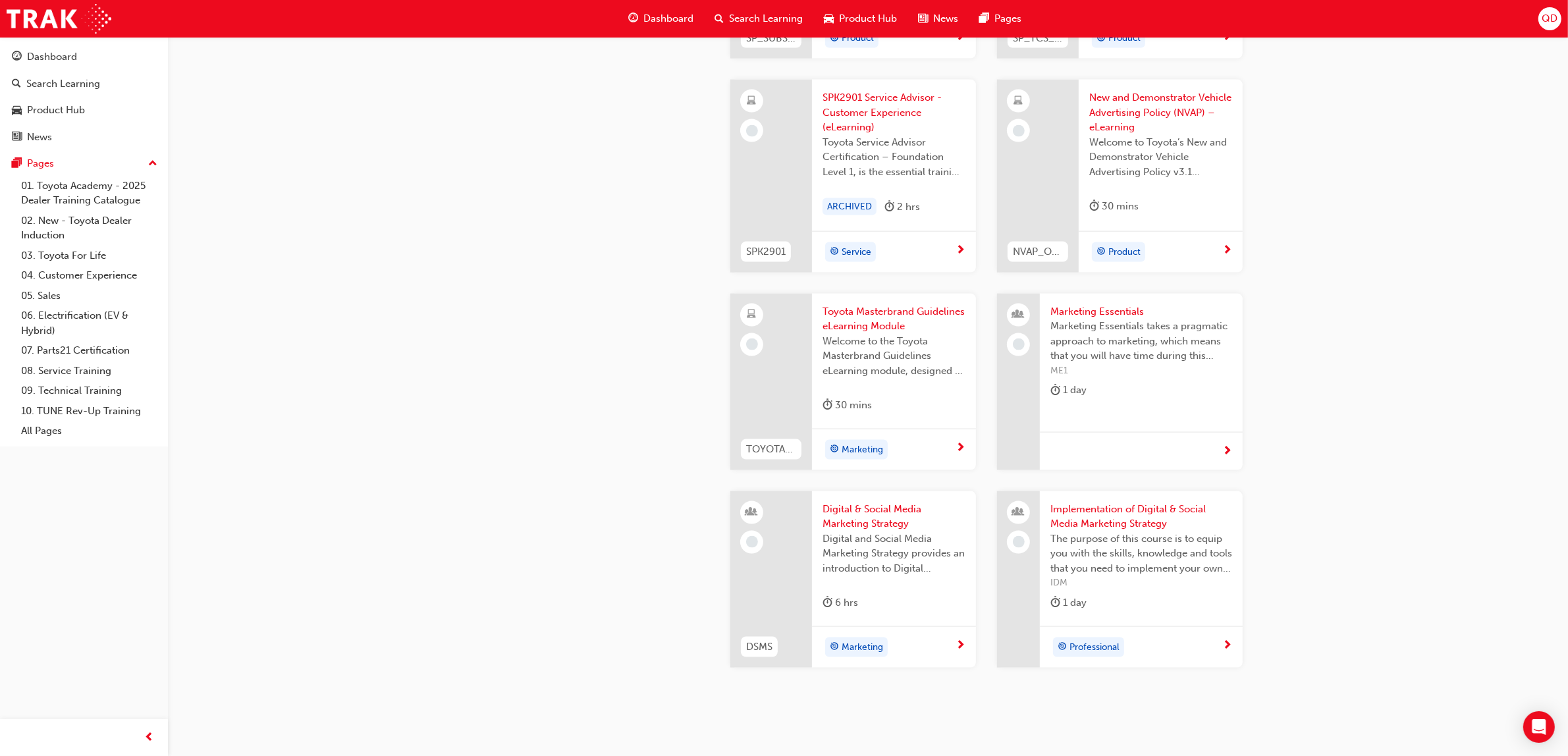
scroll to position [2365, 0]
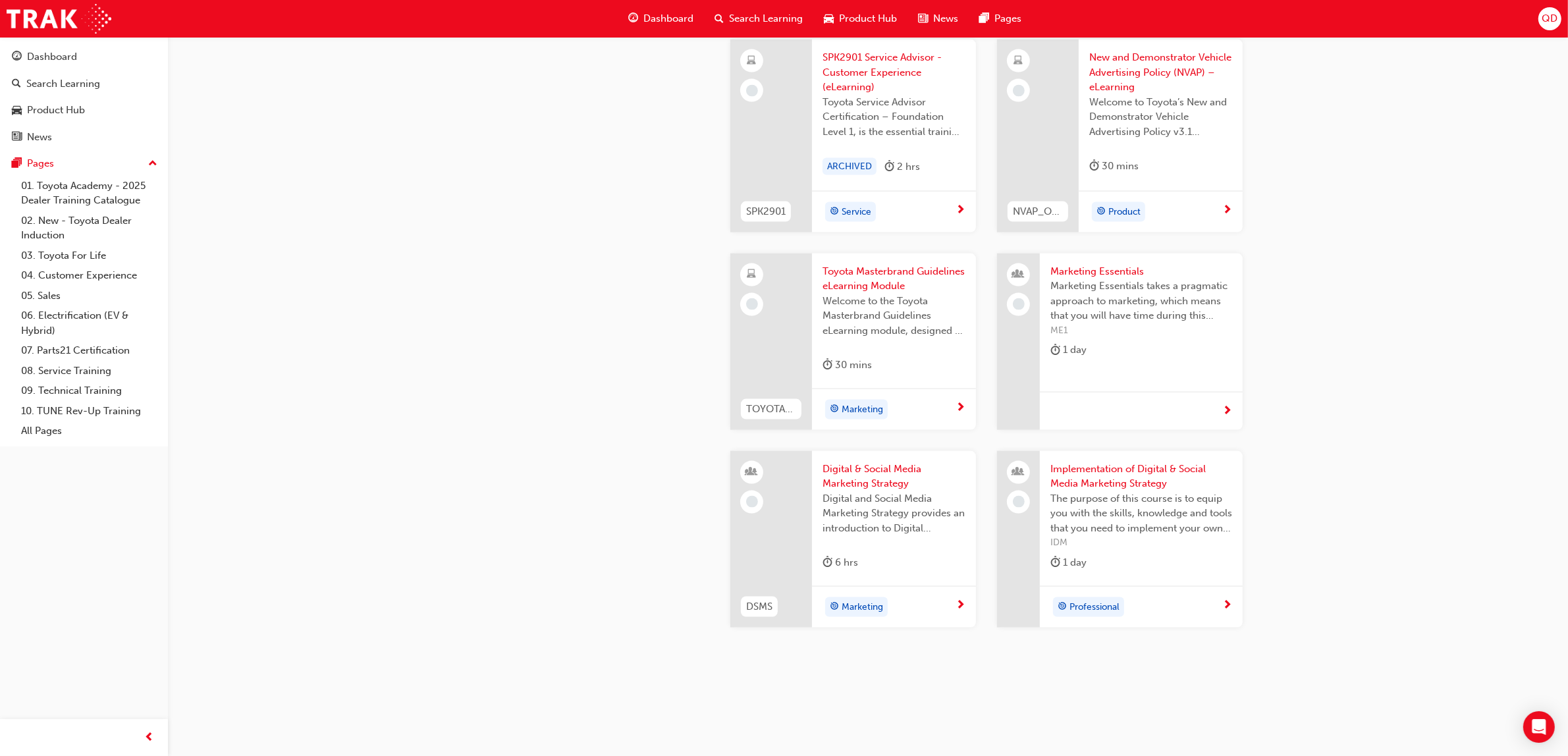
click at [871, 508] on span "Digital and Social Media Marketing Strategy provides an introduction to Digital…" at bounding box center [894, 514] width 143 height 45
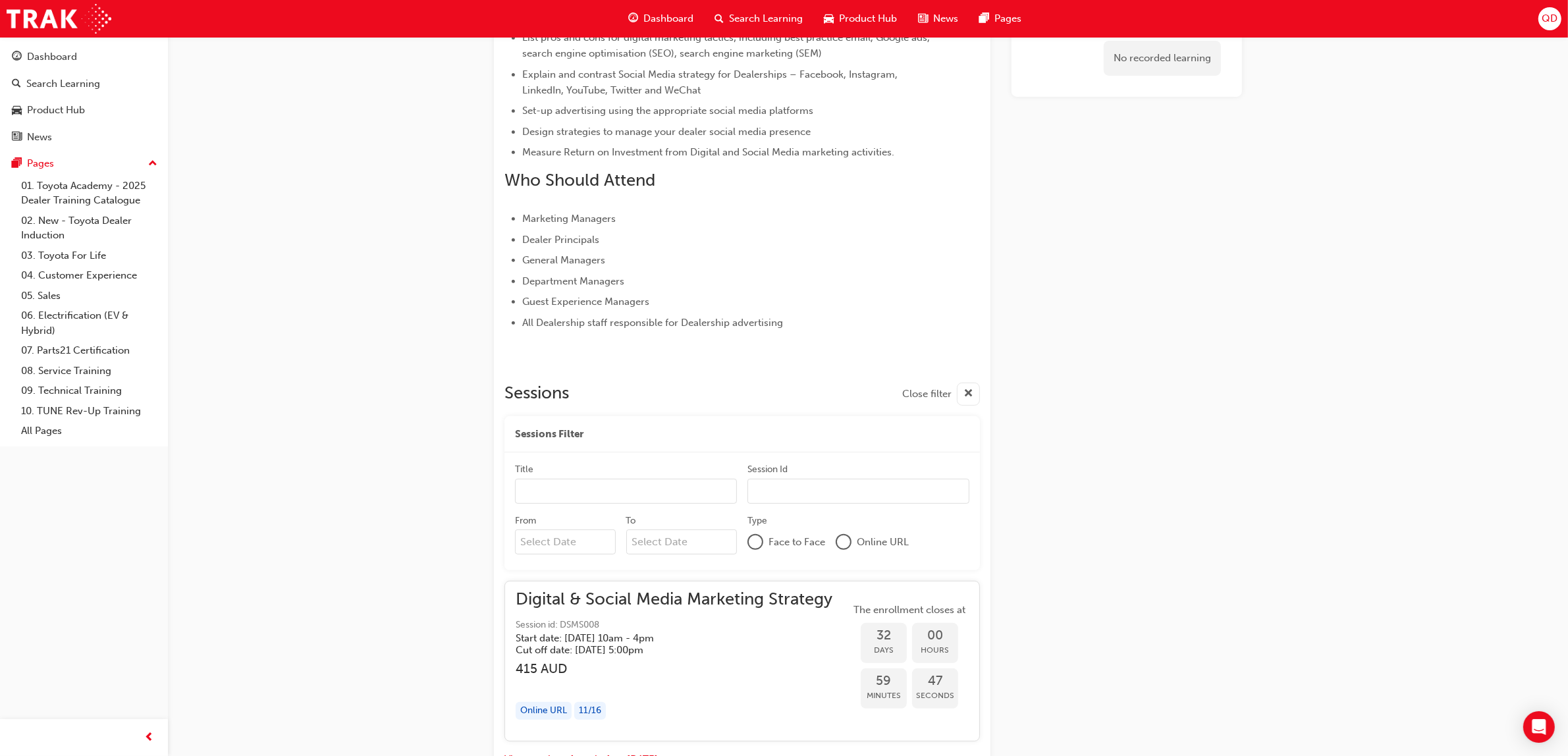
scroll to position [742, 0]
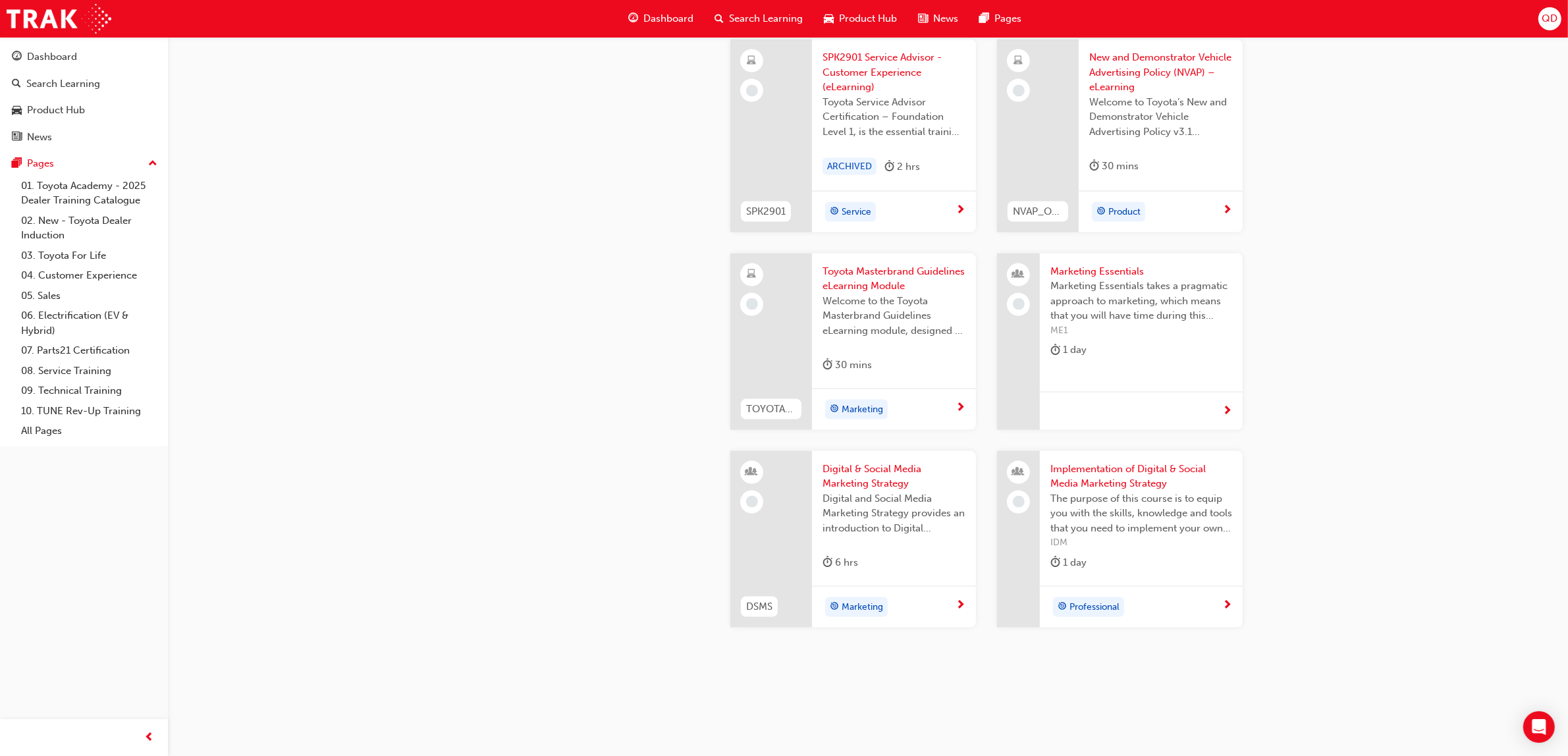
click at [858, 298] on span "Welcome to the Toyota Masterbrand Guidelines eLearning module, designed to enha…" at bounding box center [894, 316] width 143 height 45
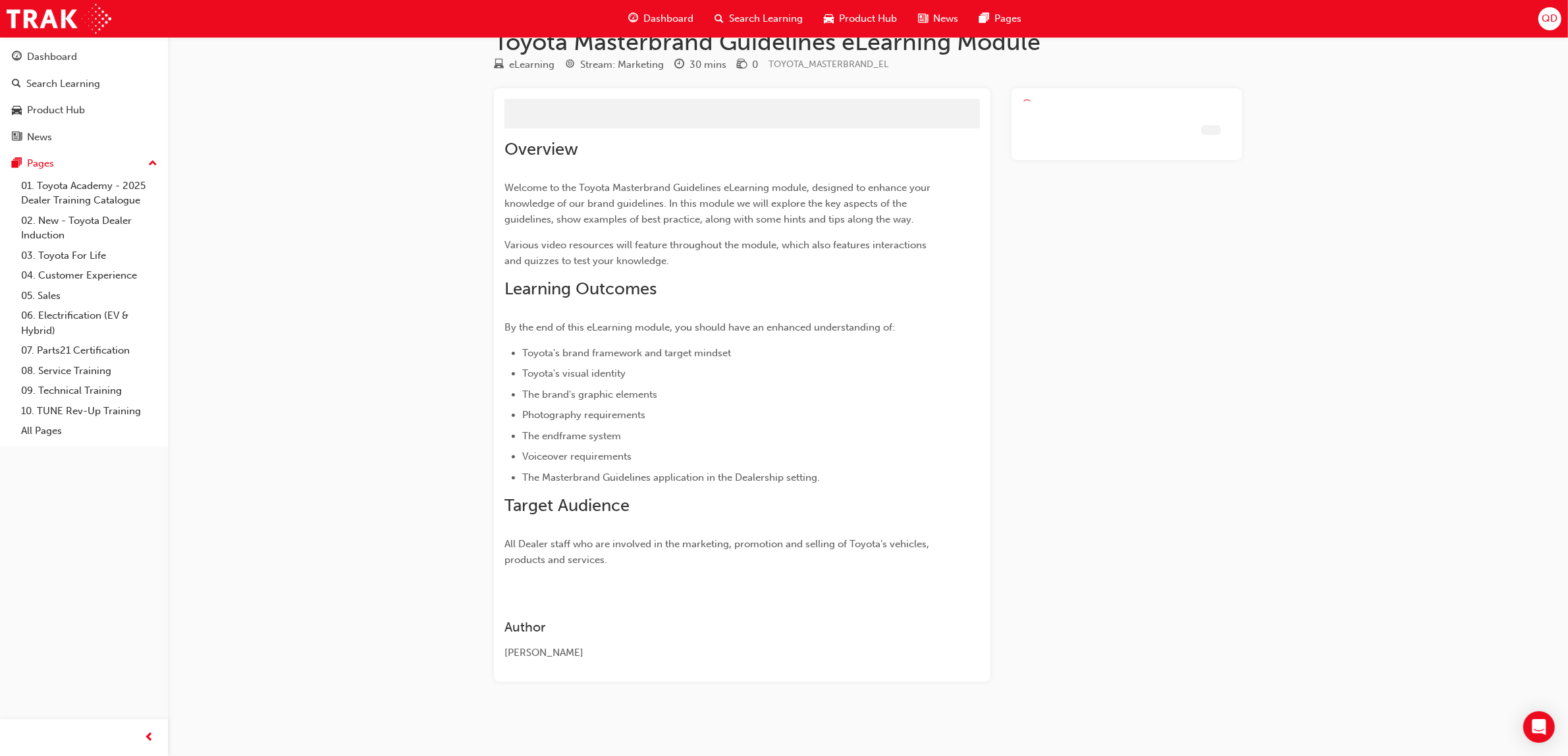
scroll to position [1, 0]
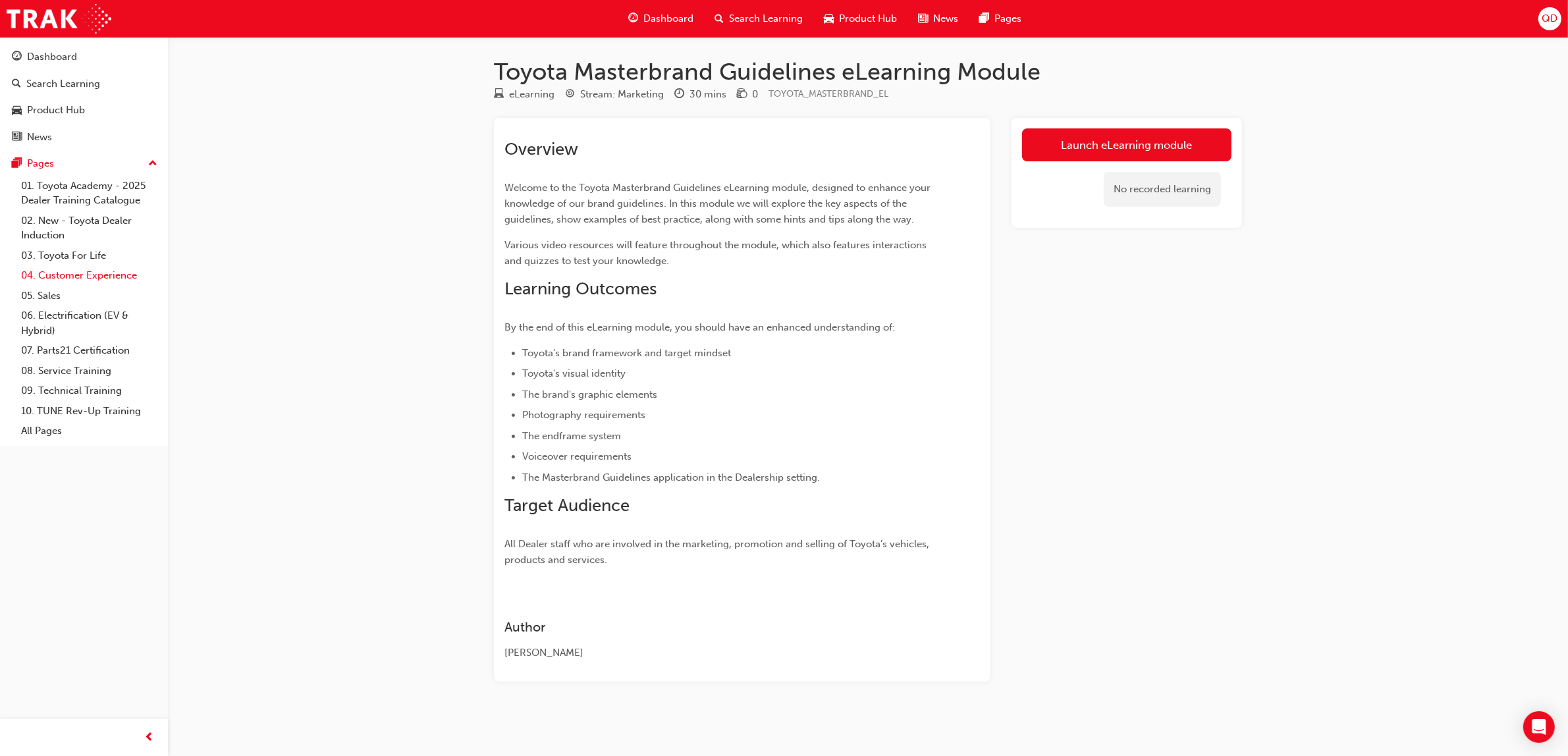
click at [87, 266] on link "04. Customer Experience" at bounding box center [89, 275] width 147 height 20
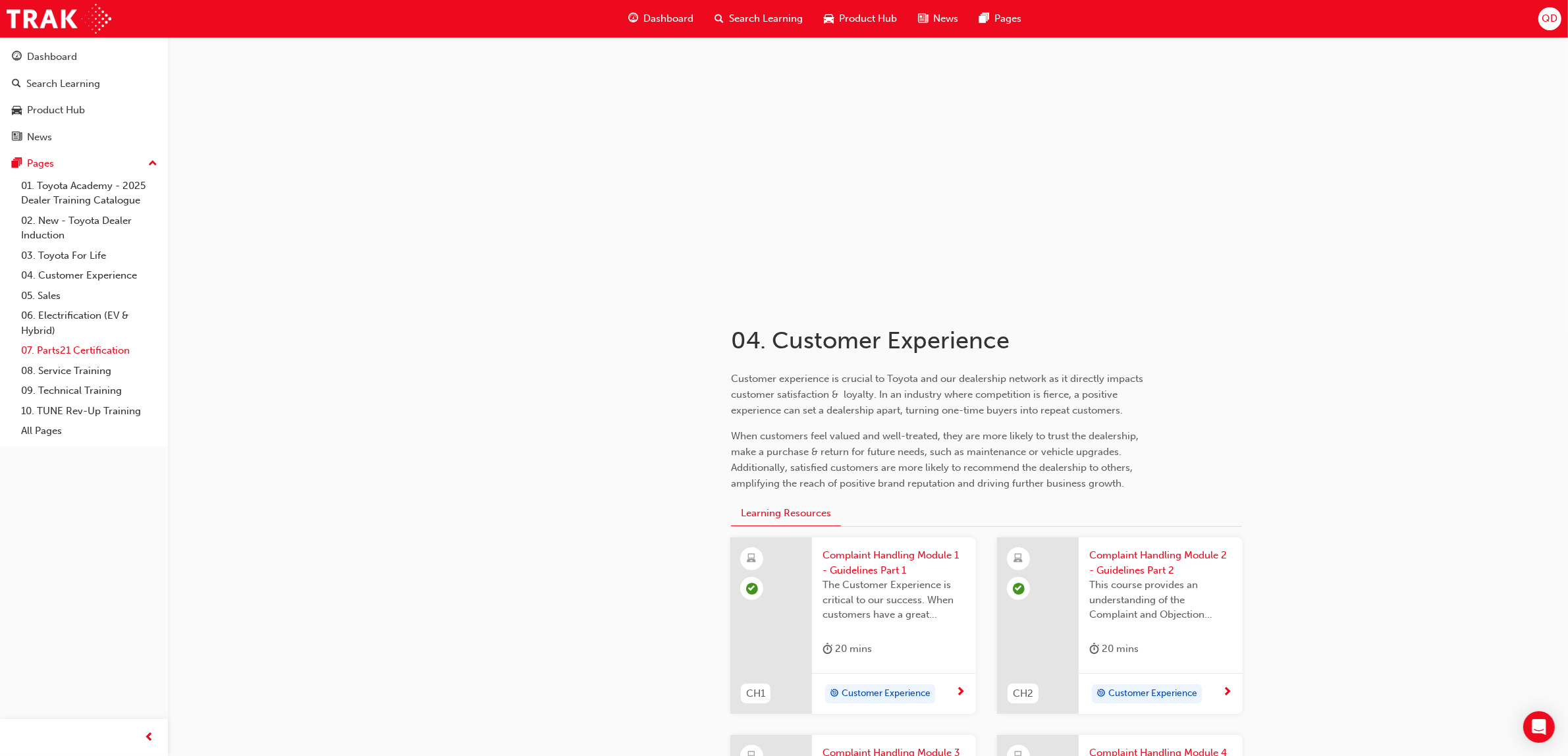
click at [80, 354] on link "07. Parts21 Certification" at bounding box center [89, 350] width 147 height 20
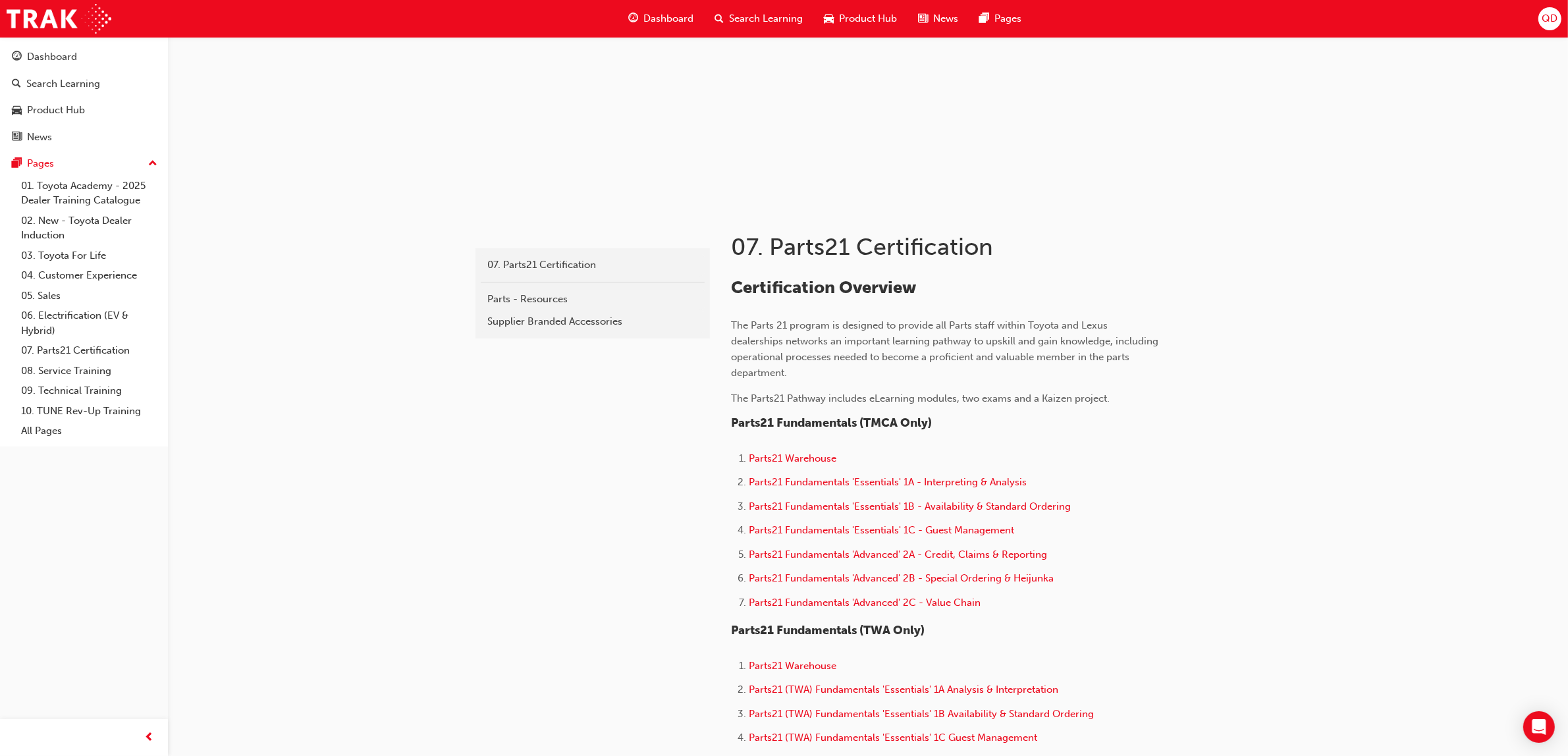
scroll to position [77, 0]
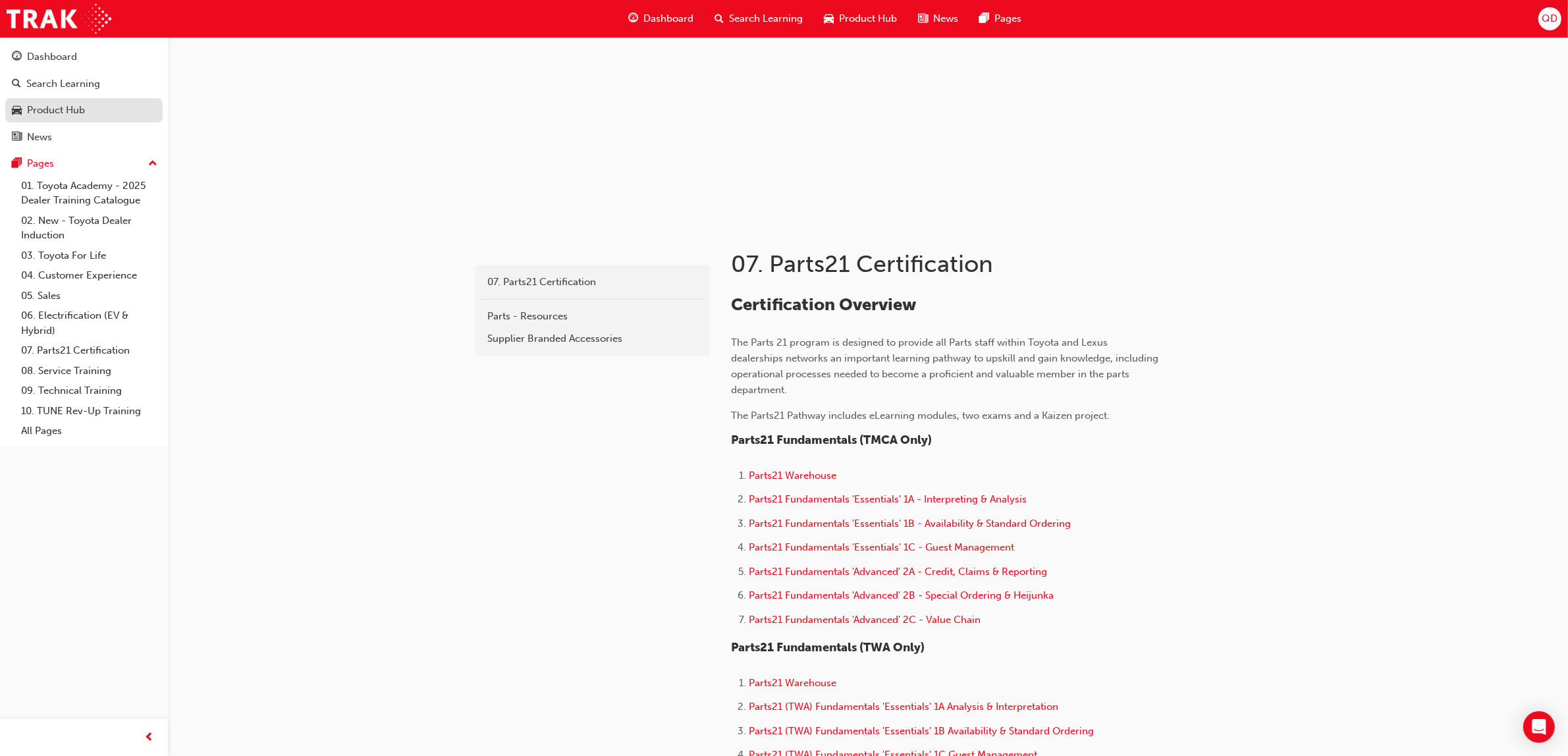
click at [82, 103] on div "Product Hub" at bounding box center [56, 110] width 58 height 15
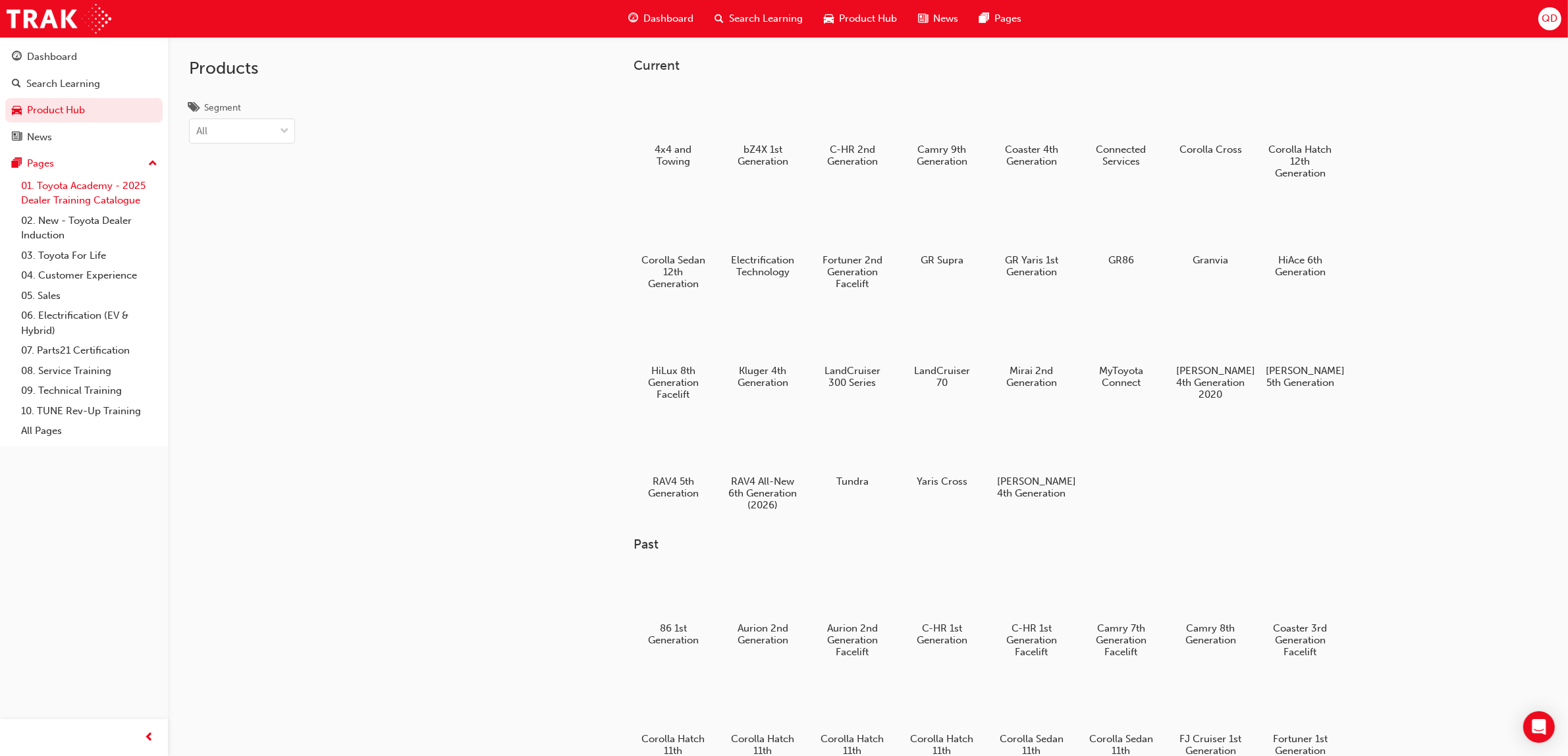
click at [76, 194] on link "01. Toyota Academy - 2025 Dealer Training Catalogue" at bounding box center [89, 194] width 147 height 35
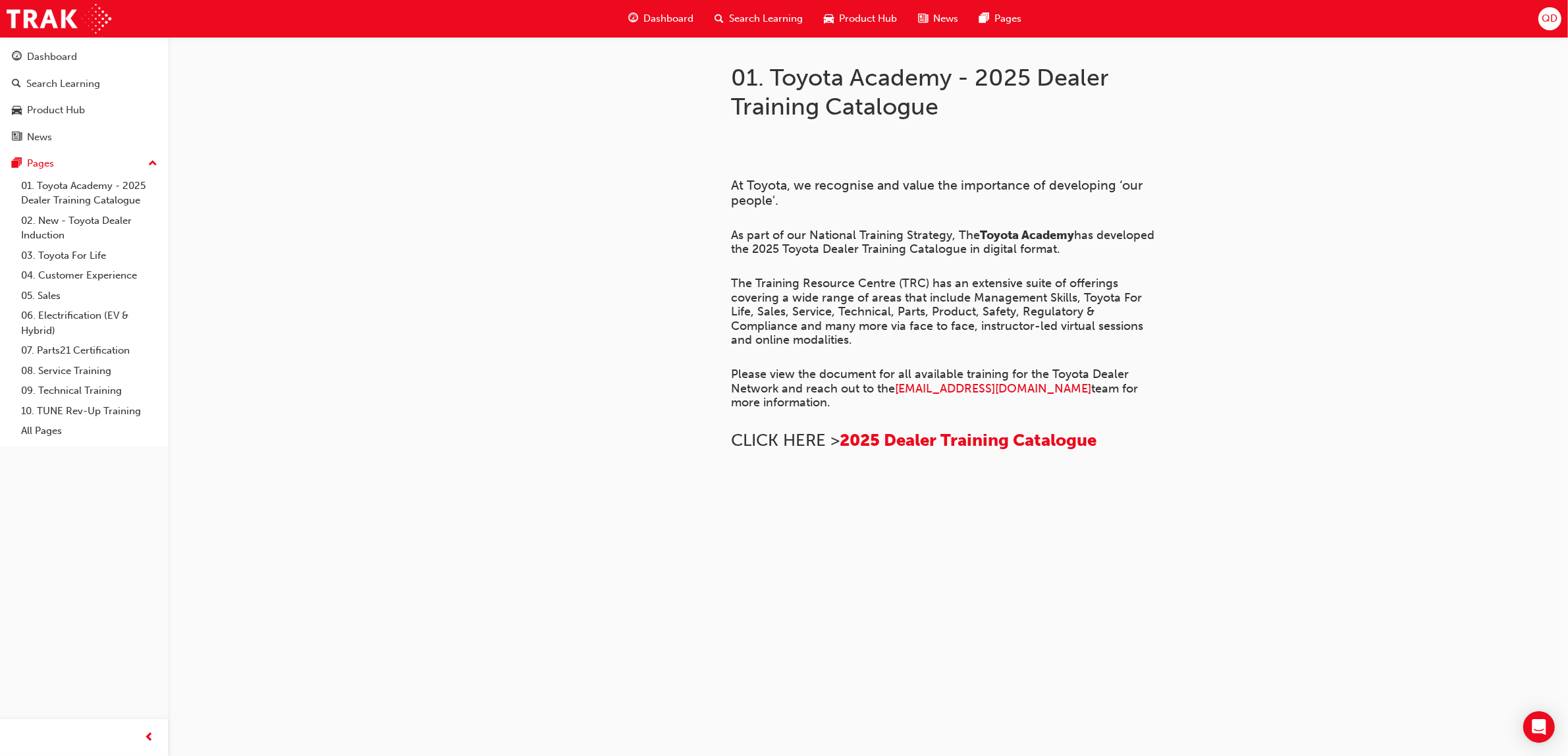
scroll to position [334, 0]
click at [78, 112] on div "Product Hub" at bounding box center [56, 110] width 58 height 15
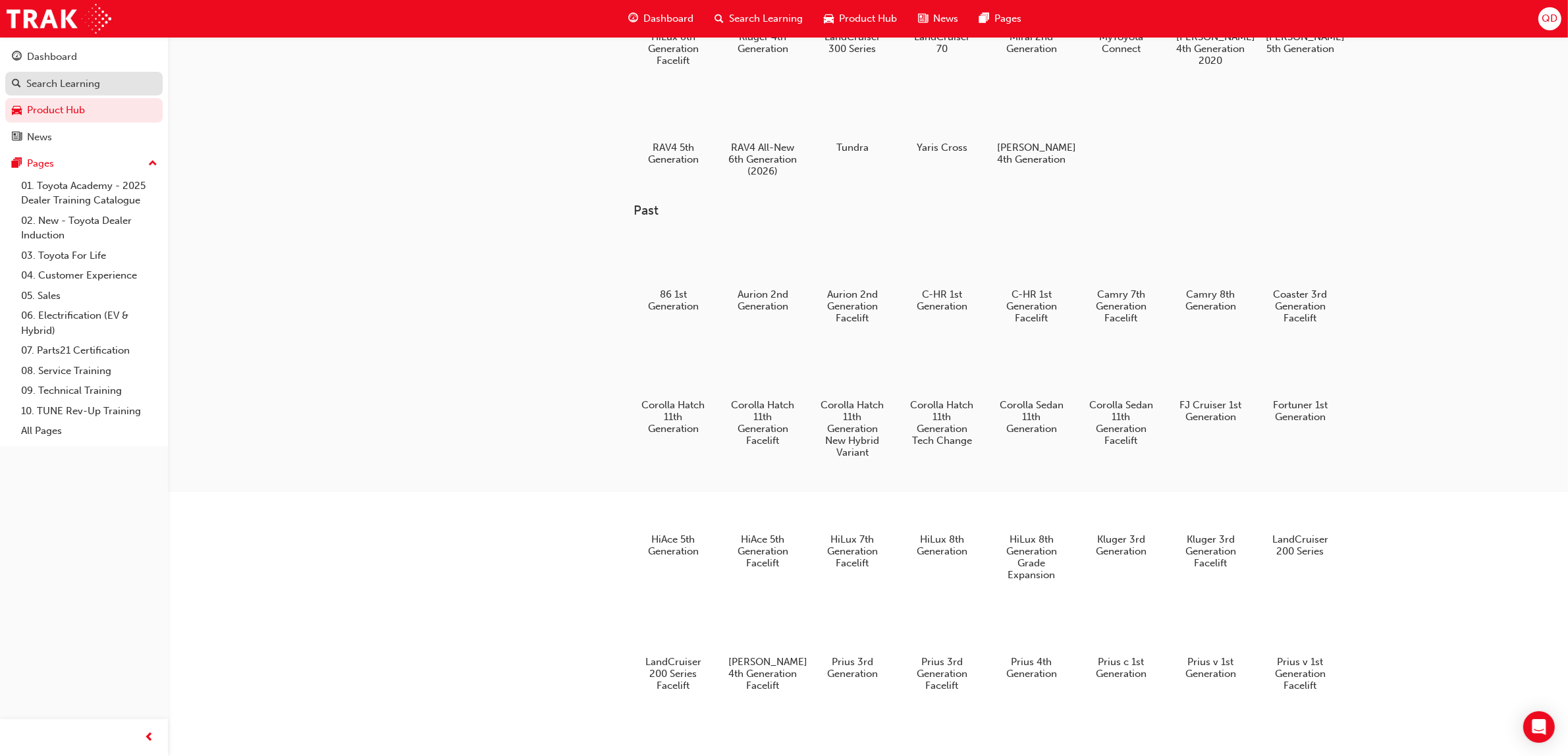
click at [66, 89] on div "Search Learning" at bounding box center [64, 84] width 74 height 15
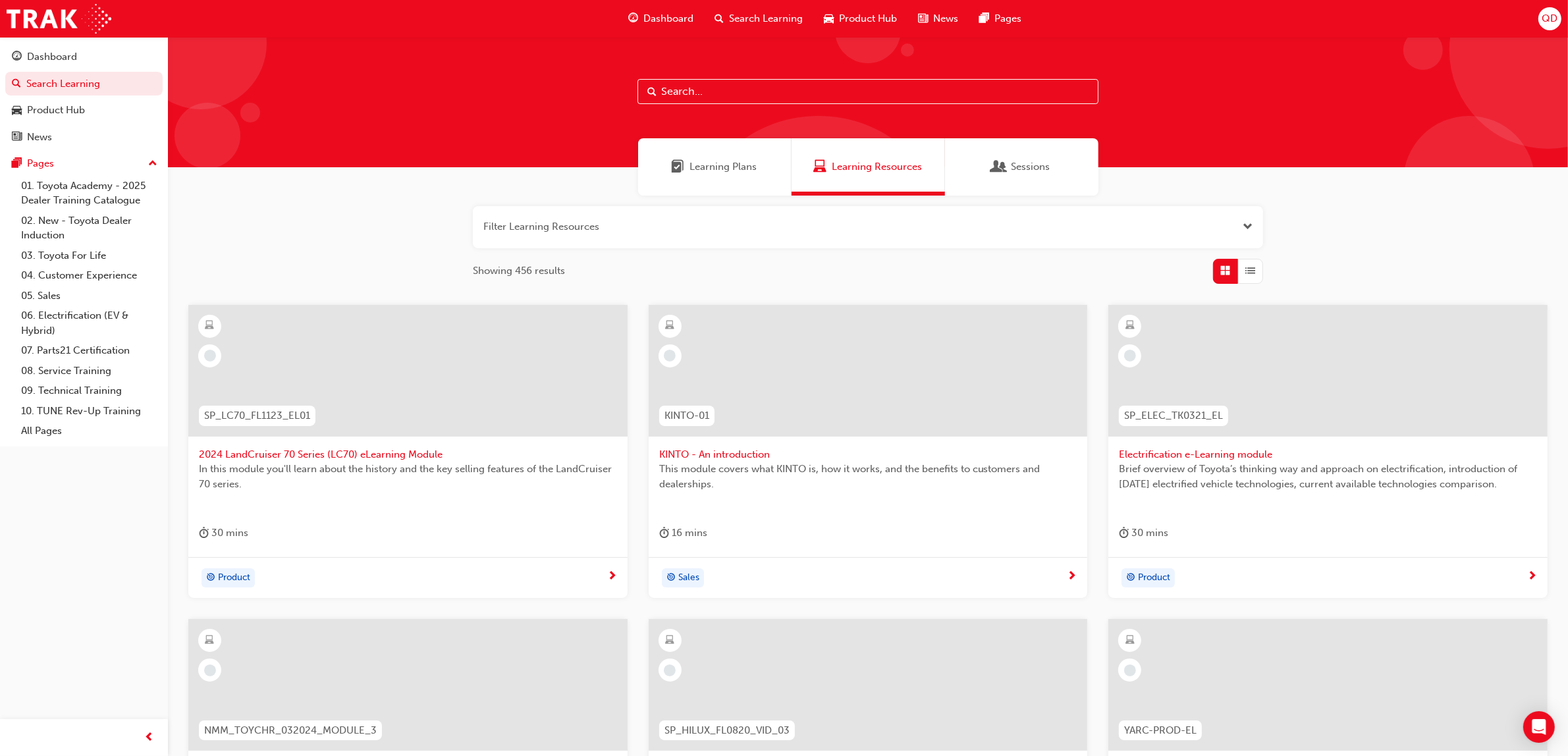
click at [695, 92] on input "text" at bounding box center [868, 92] width 461 height 25
type input "accessories"
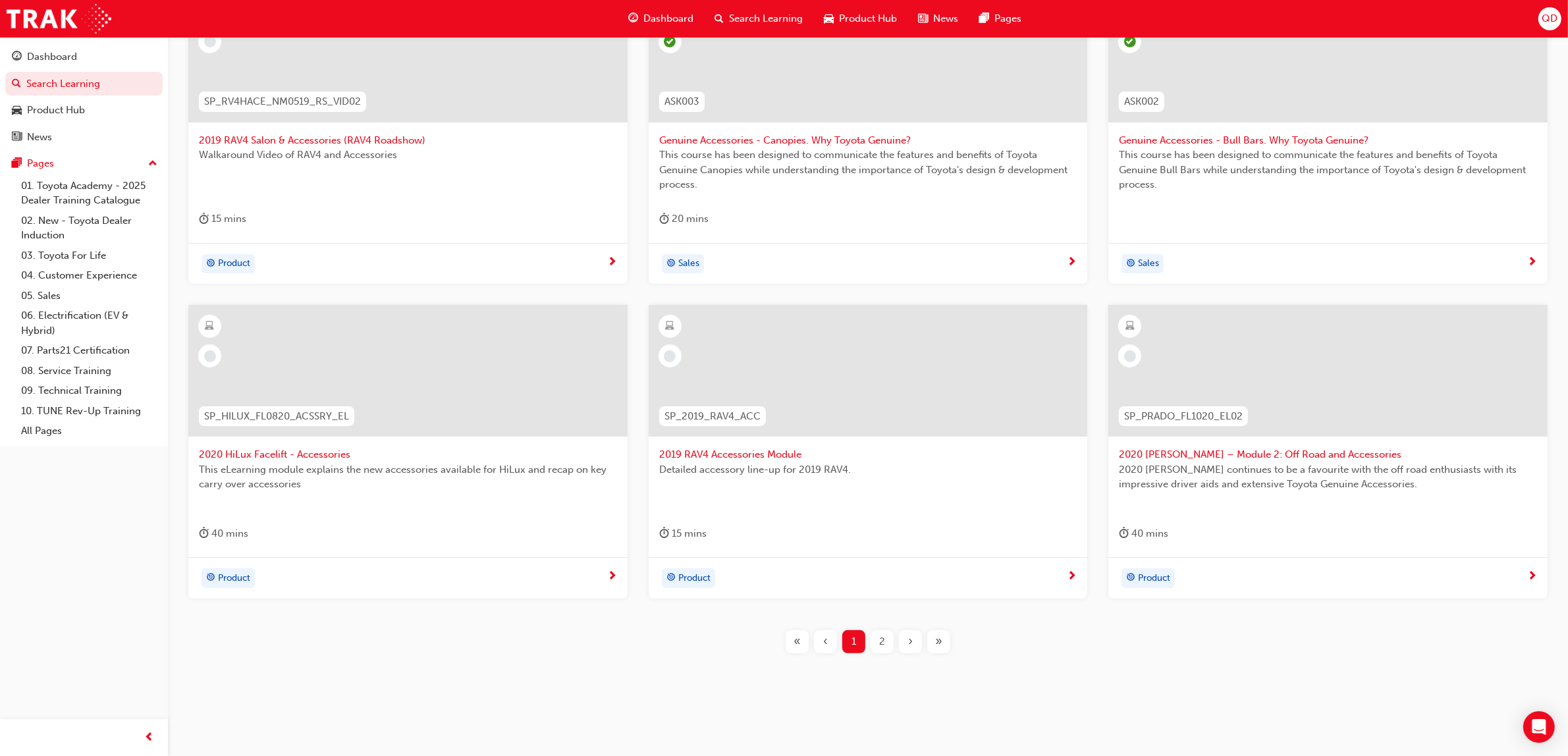
scroll to position [316, 0]
click at [83, 66] on link "Dashboard" at bounding box center [84, 57] width 157 height 24
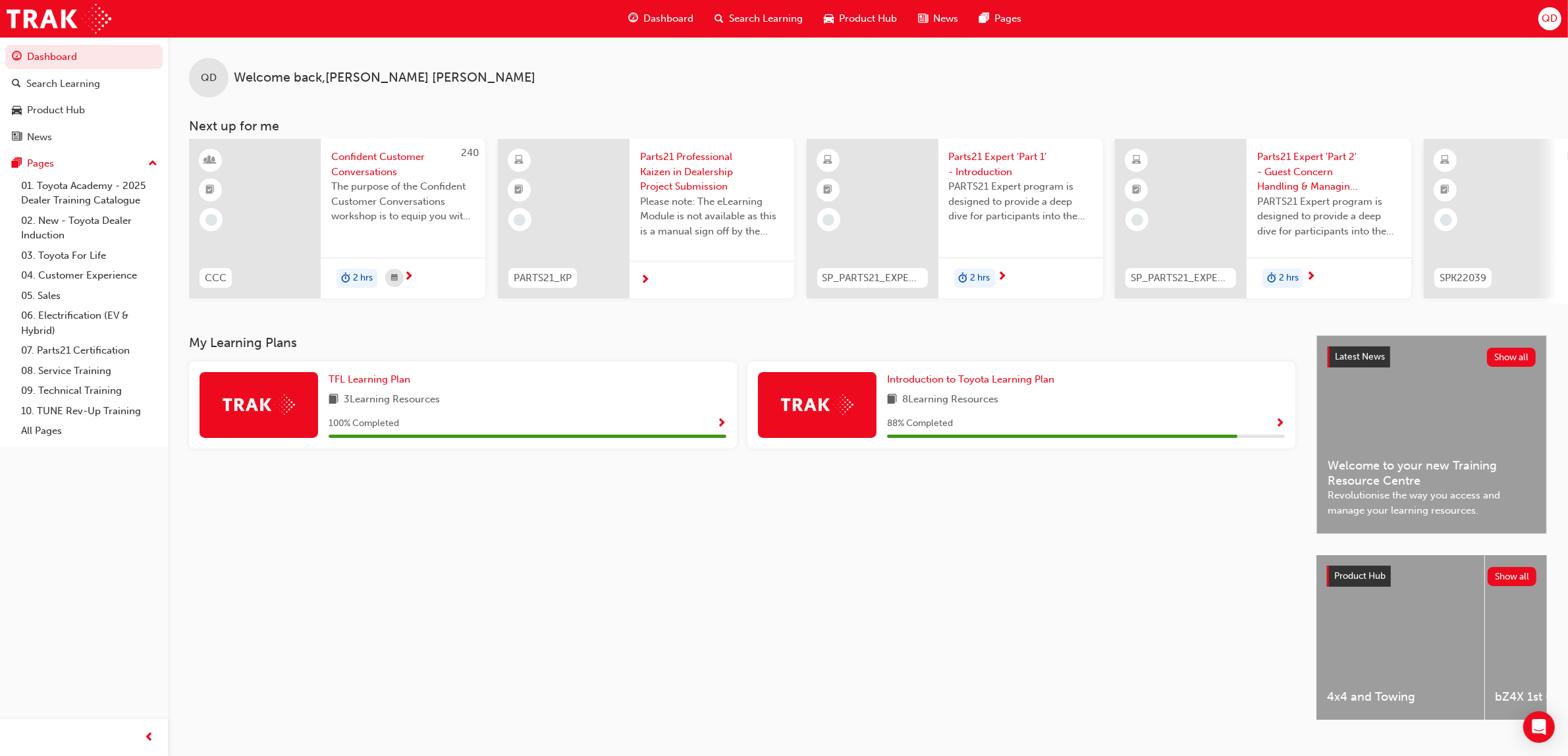
scroll to position [0, 162]
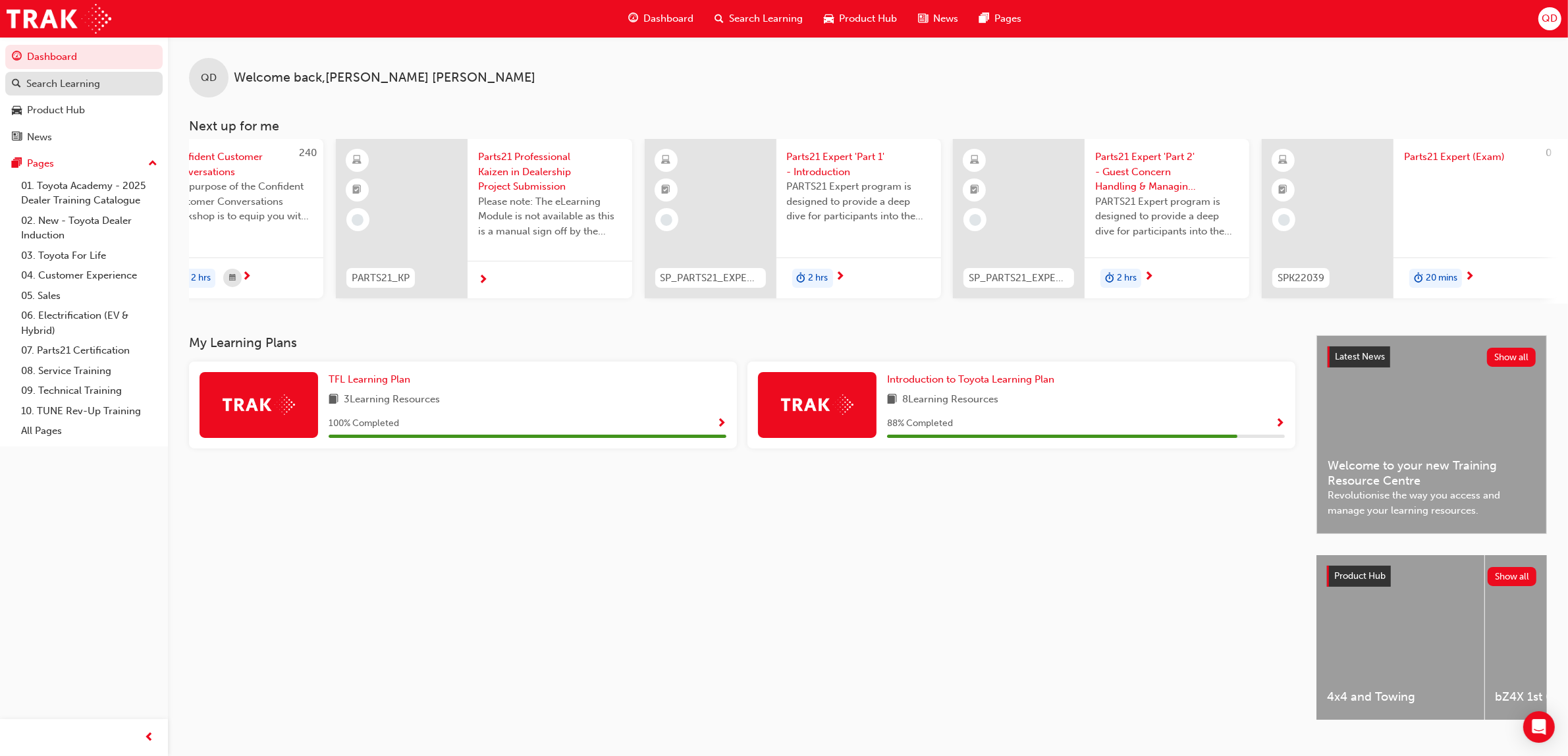
click at [91, 80] on div "Search Learning" at bounding box center [64, 84] width 74 height 15
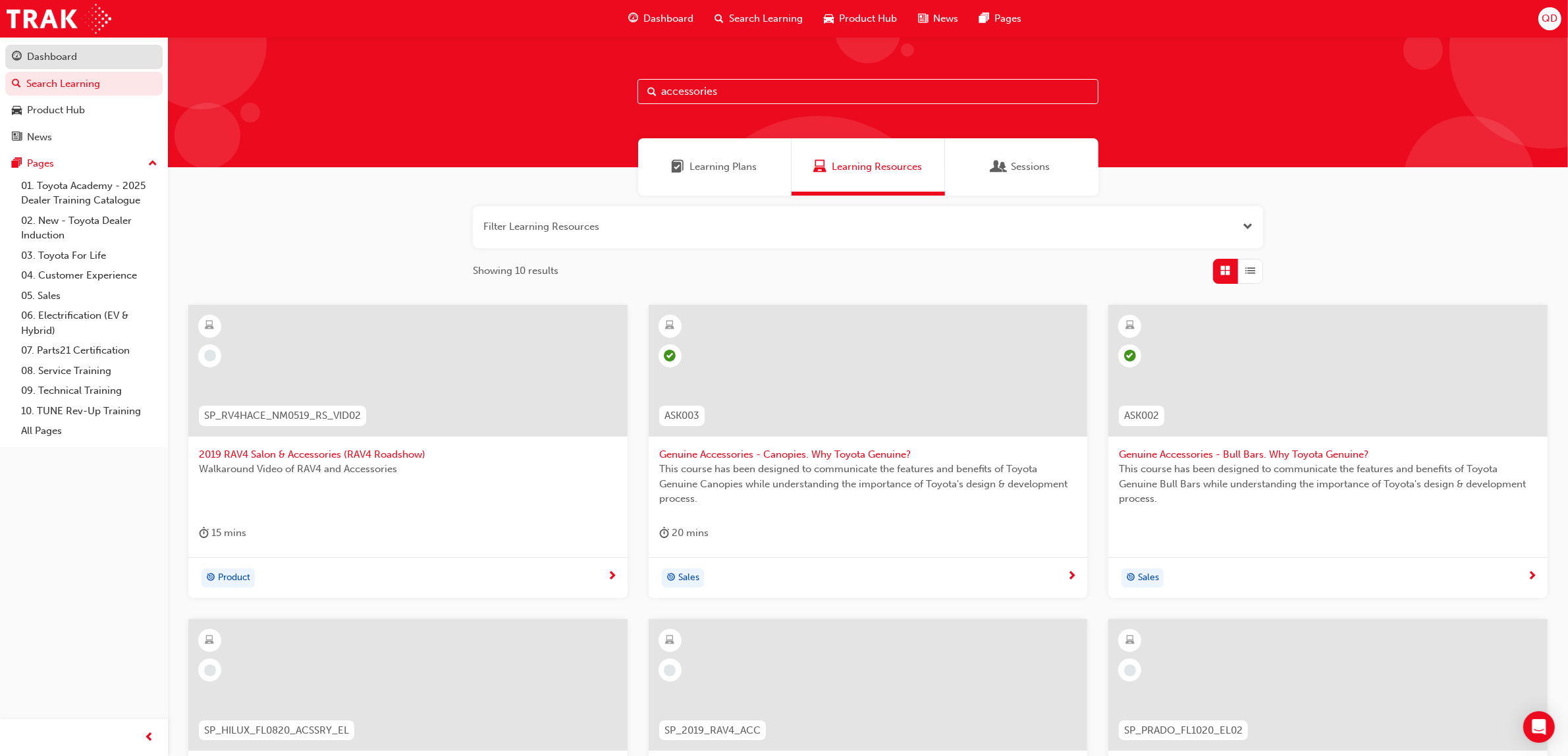
click at [84, 64] on div "Dashboard" at bounding box center [84, 57] width 144 height 17
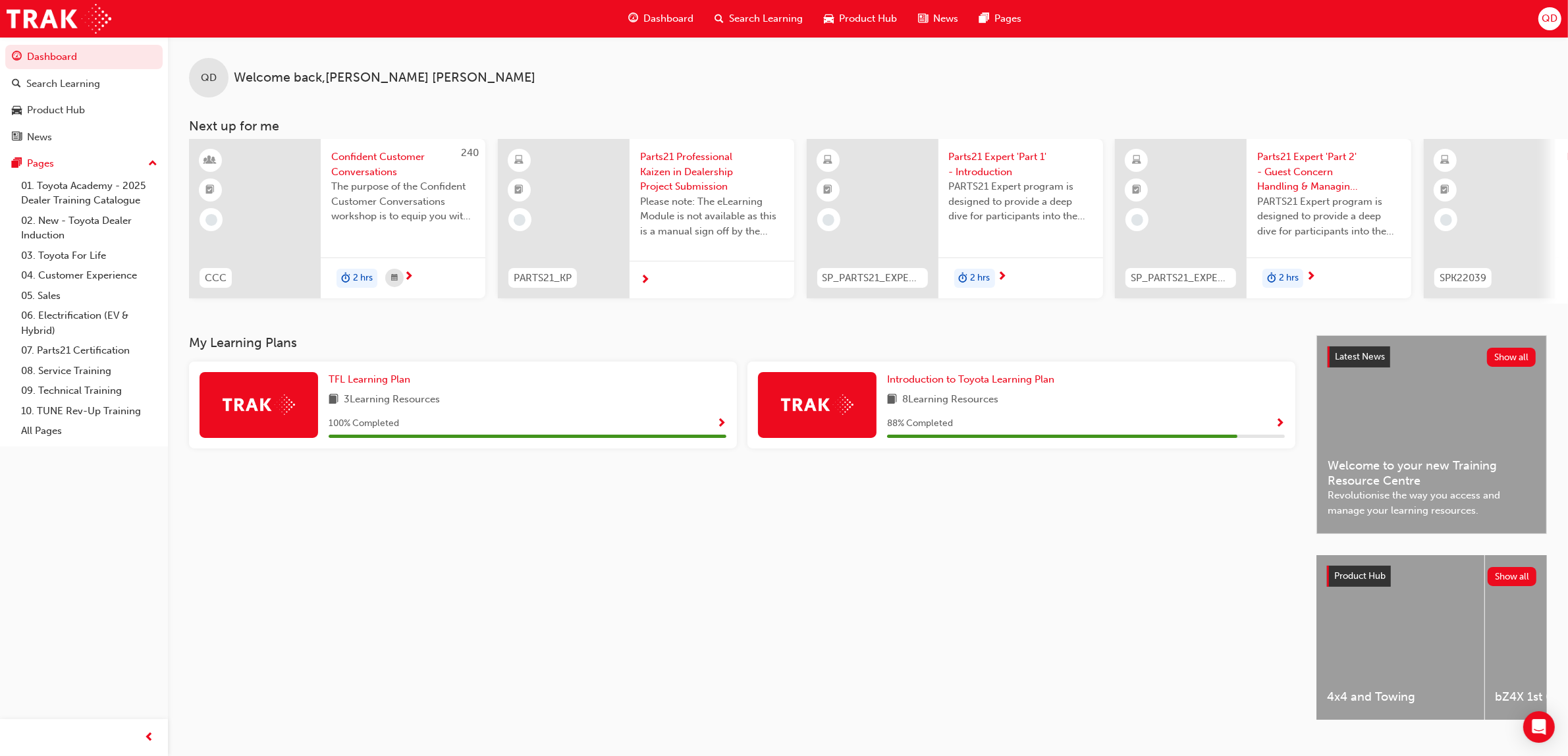
click at [364, 161] on span "Confident Customer Conversations" at bounding box center [402, 164] width 143 height 29
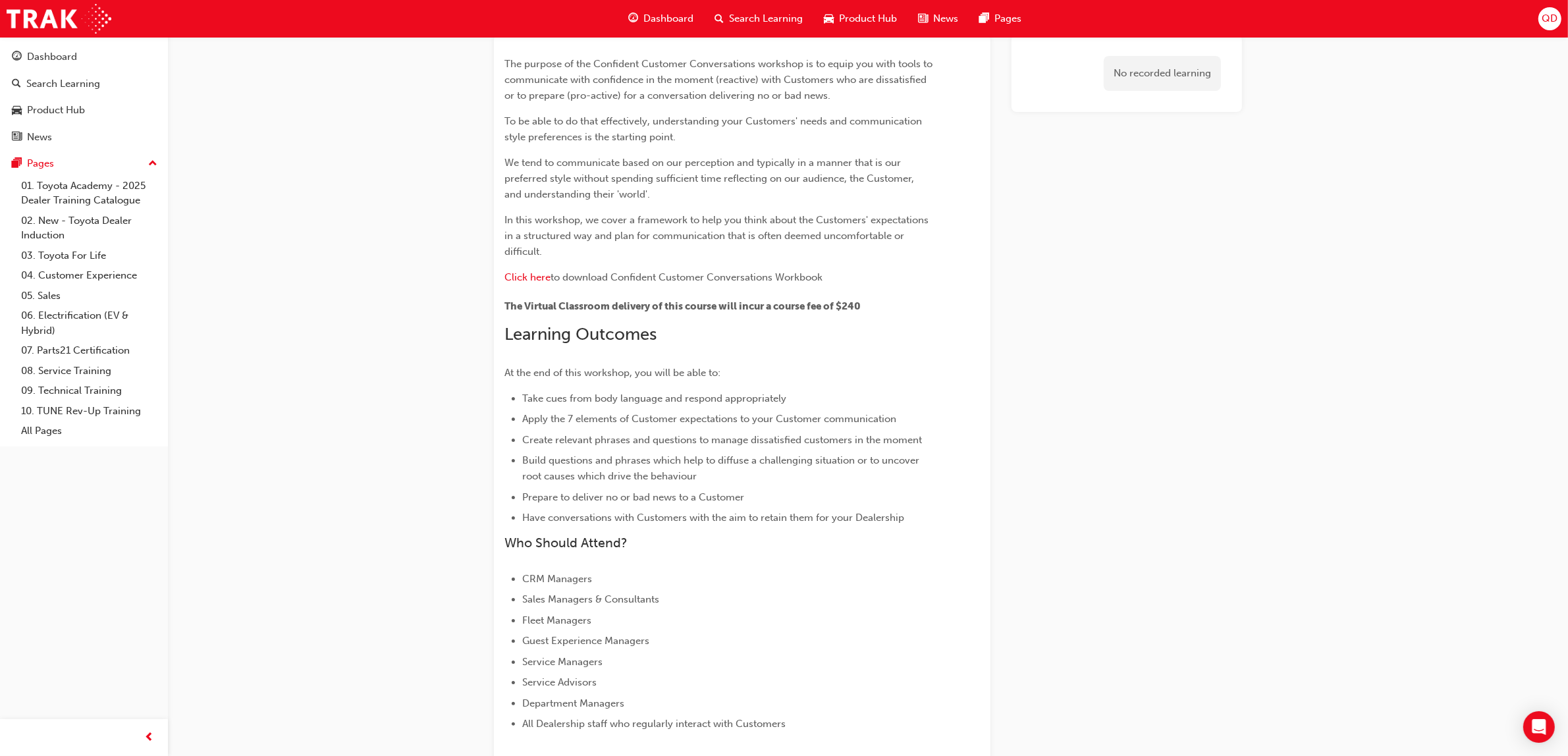
scroll to position [416, 0]
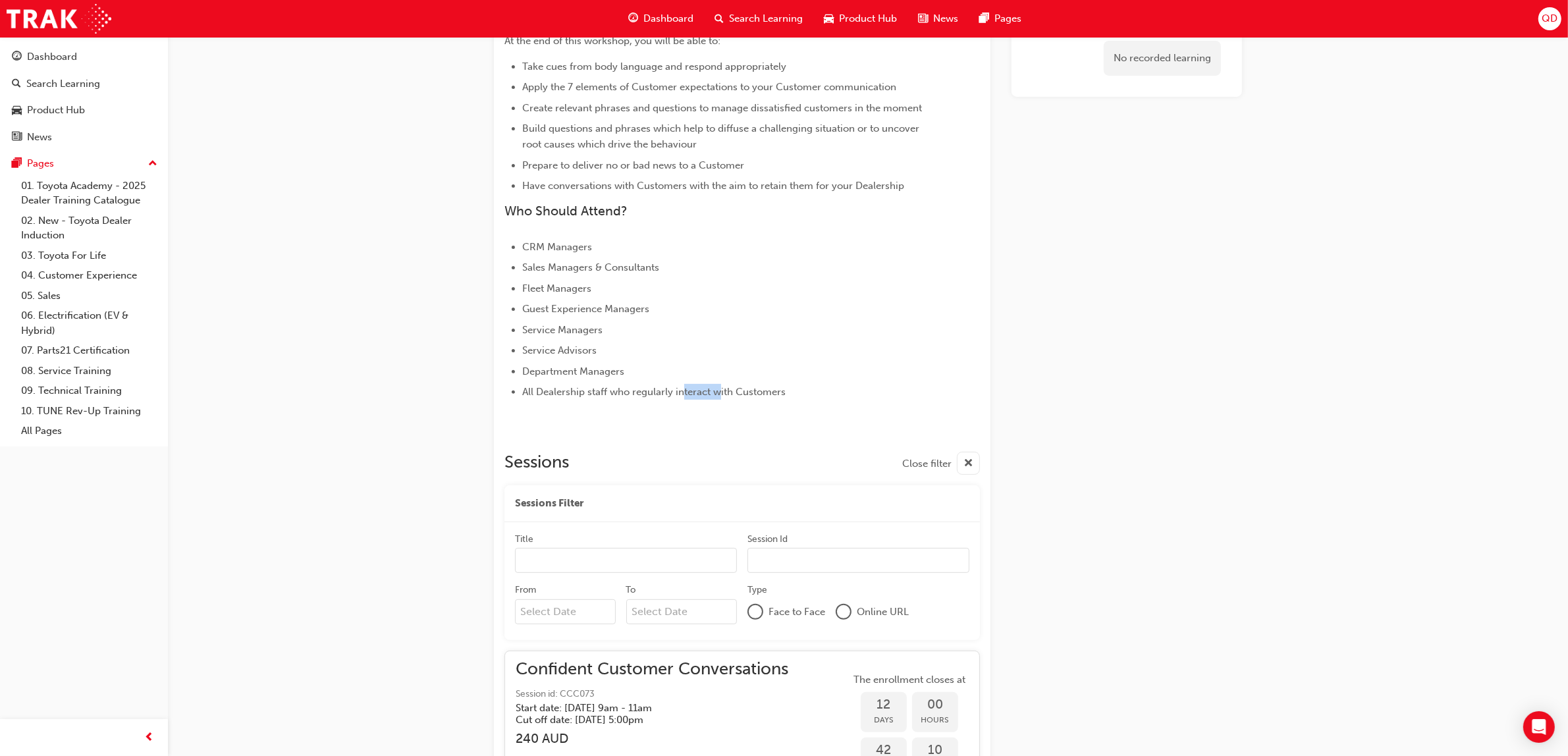
drag, startPoint x: 683, startPoint y: 380, endPoint x: 754, endPoint y: 388, distance: 71.4
click at [734, 388] on ul "CRM Managers Sales Managers & Consultants Fleet Managers Guest Experience Manag…" at bounding box center [718, 319] width 428 height 161
drag, startPoint x: 807, startPoint y: 384, endPoint x: 508, endPoint y: 390, distance: 299.1
click at [508, 390] on ul "CRM Managers Sales Managers & Consultants Fleet Managers Guest Experience Manag…" at bounding box center [718, 319] width 428 height 161
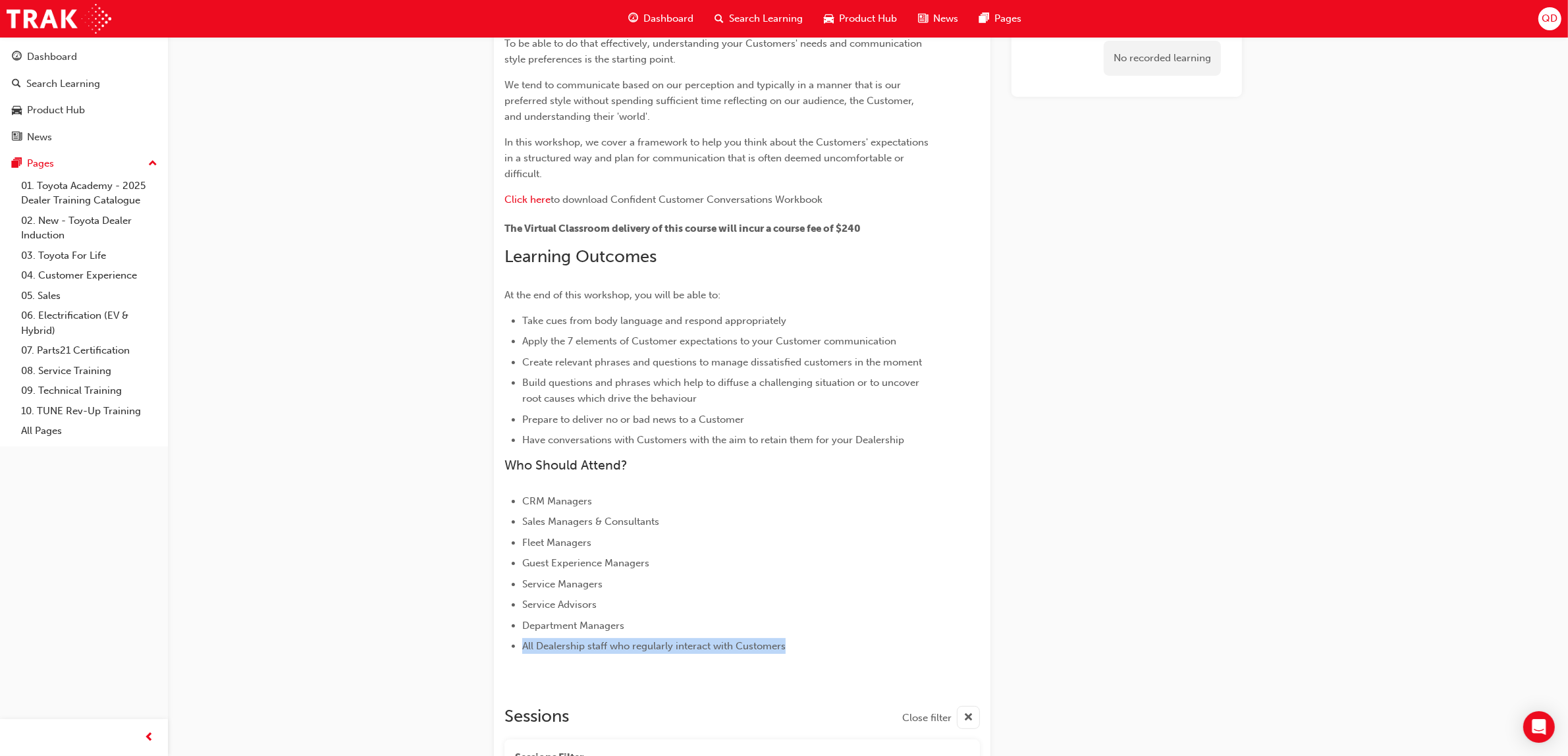
scroll to position [0, 0]
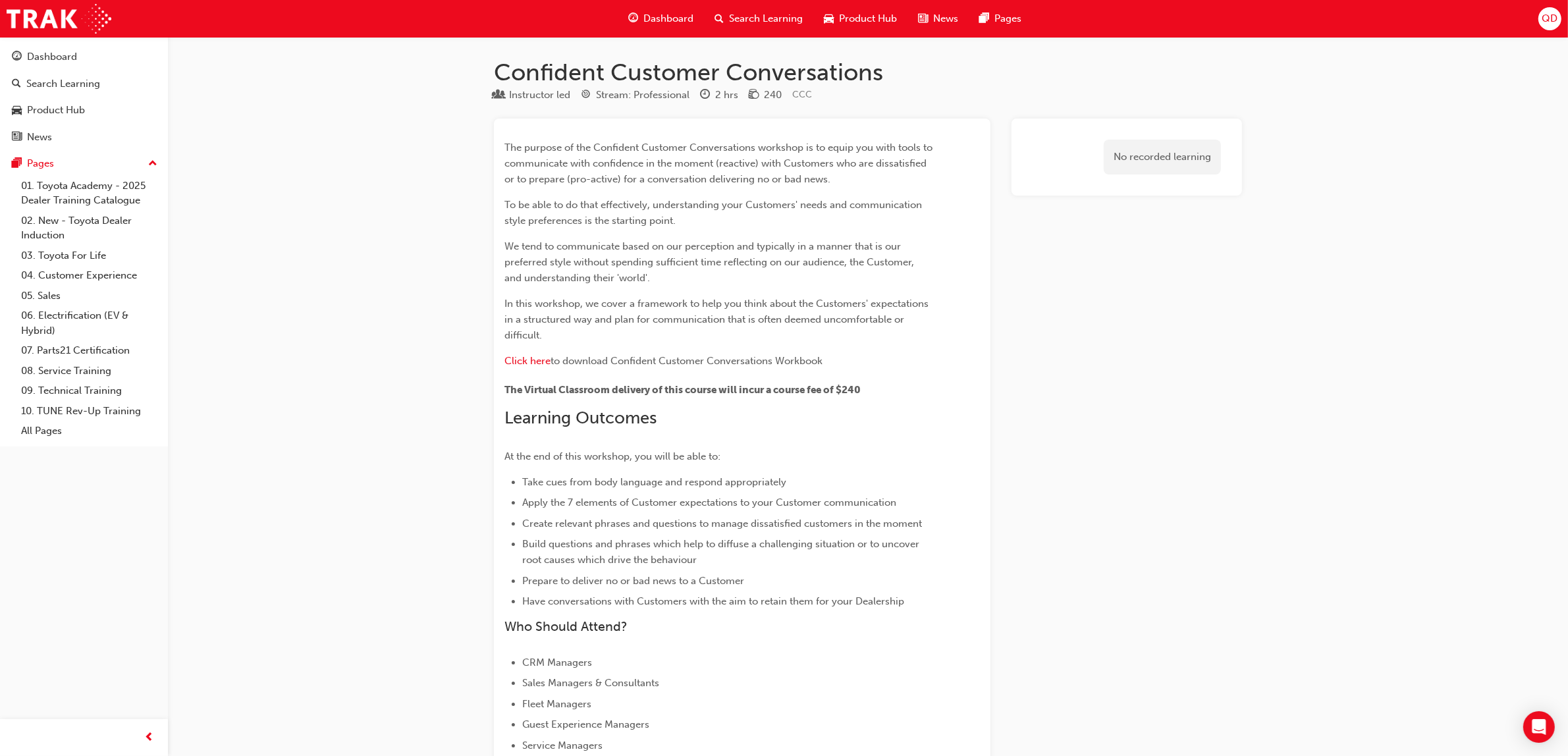
click at [643, 24] on div "Dashboard" at bounding box center [660, 19] width 86 height 27
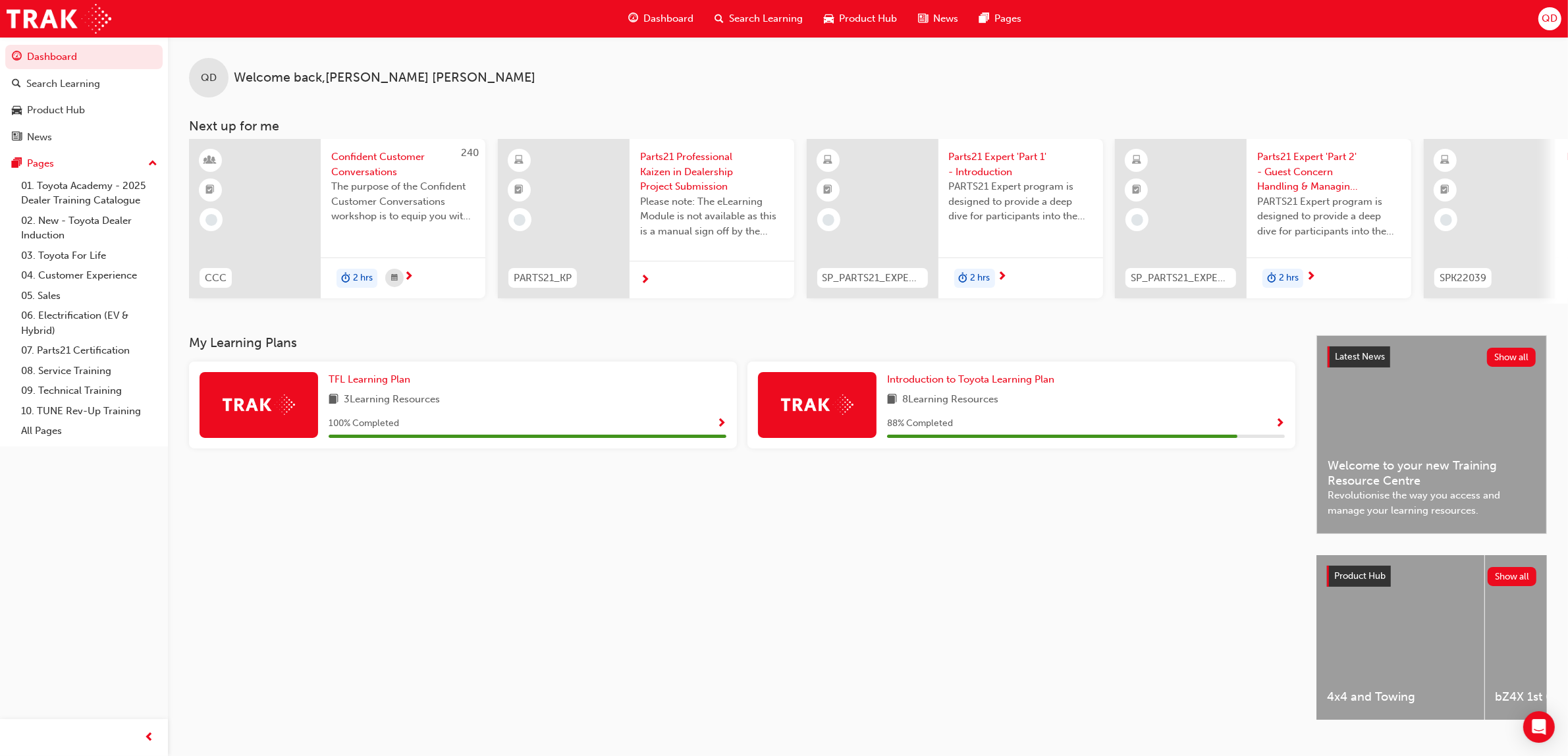
click at [746, 25] on span "Search Learning" at bounding box center [766, 19] width 74 height 15
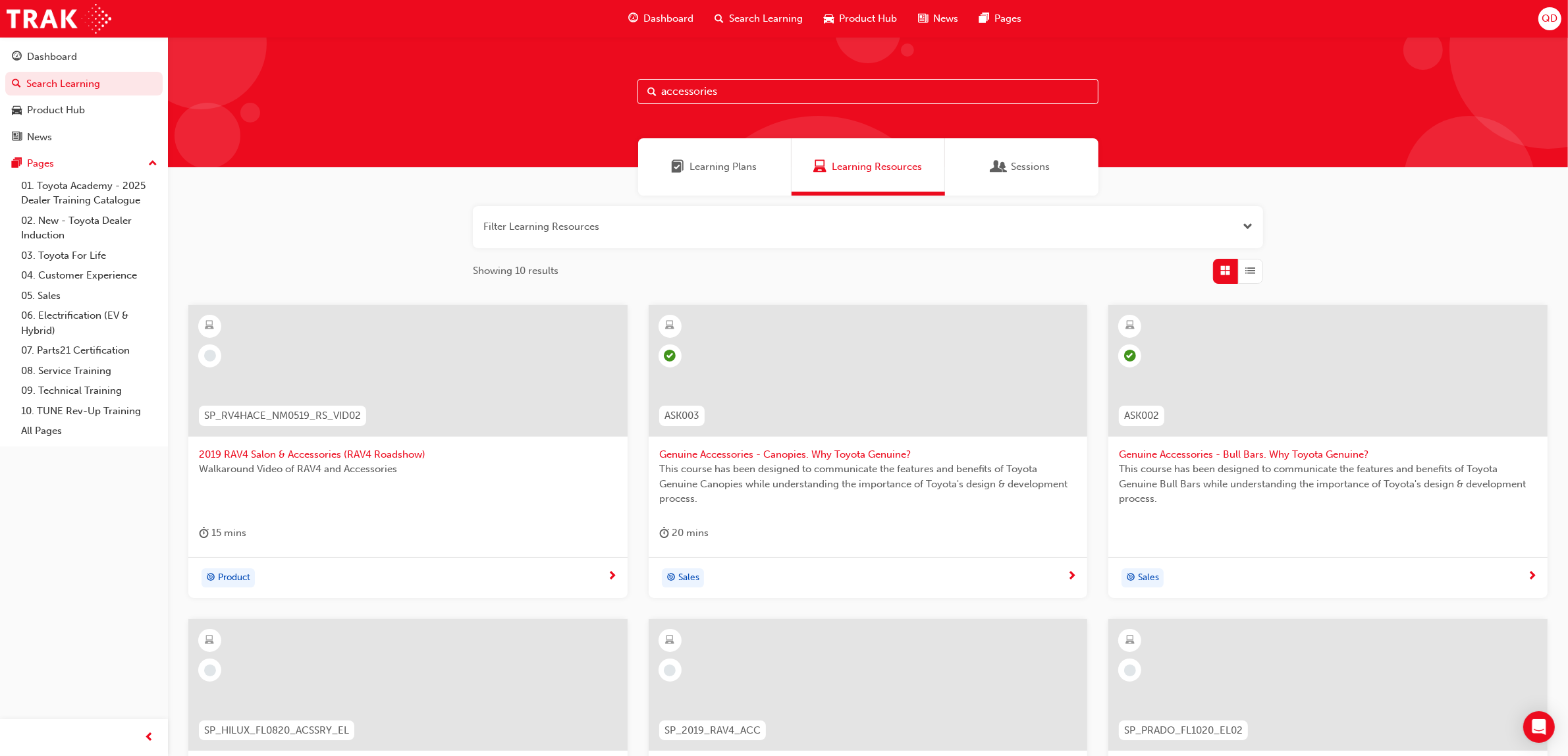
click at [1040, 168] on span "Sessions" at bounding box center [1031, 167] width 39 height 15
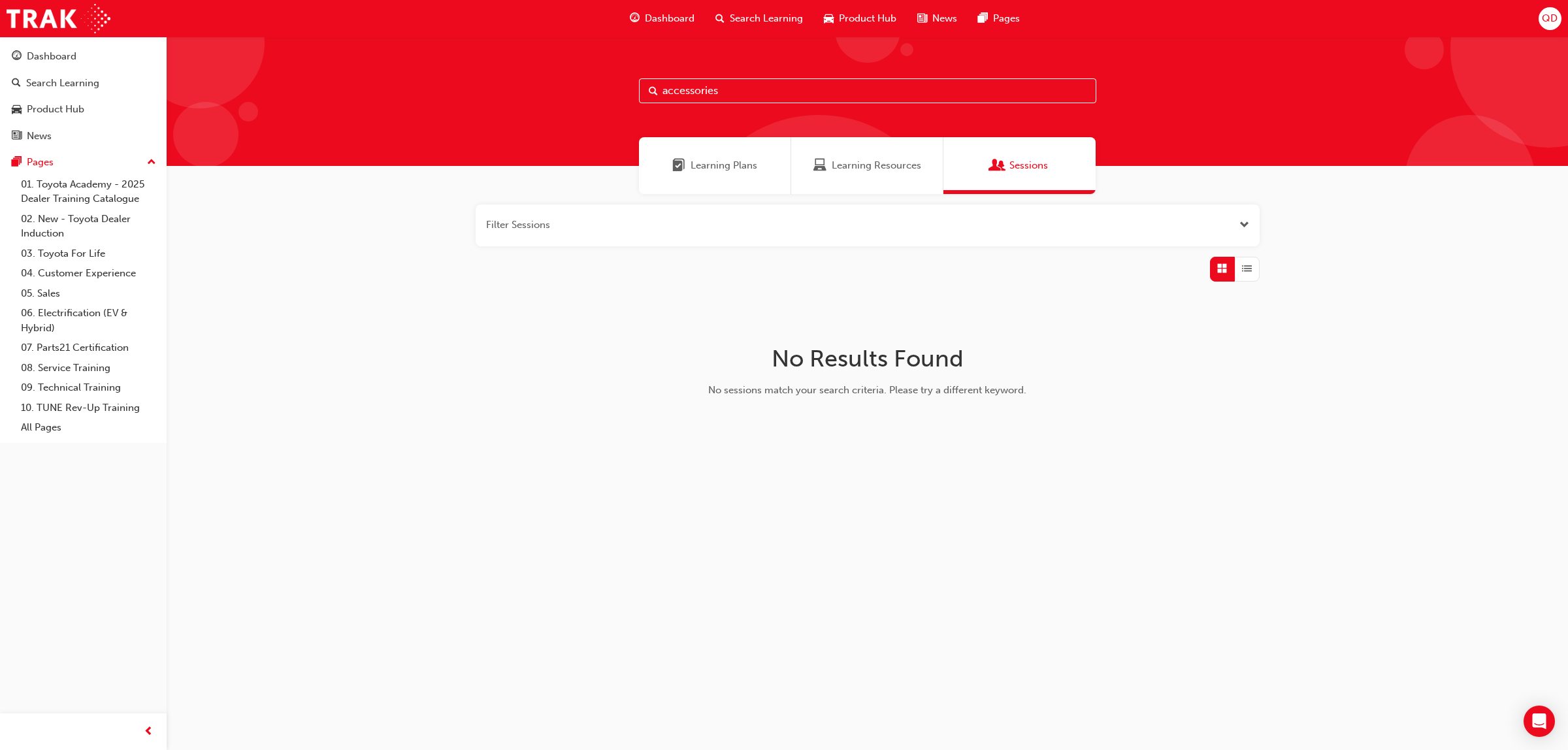
click at [748, 162] on span "Learning Plans" at bounding box center [724, 166] width 67 height 15
click at [859, 162] on span "Learning Resources" at bounding box center [876, 166] width 89 height 15
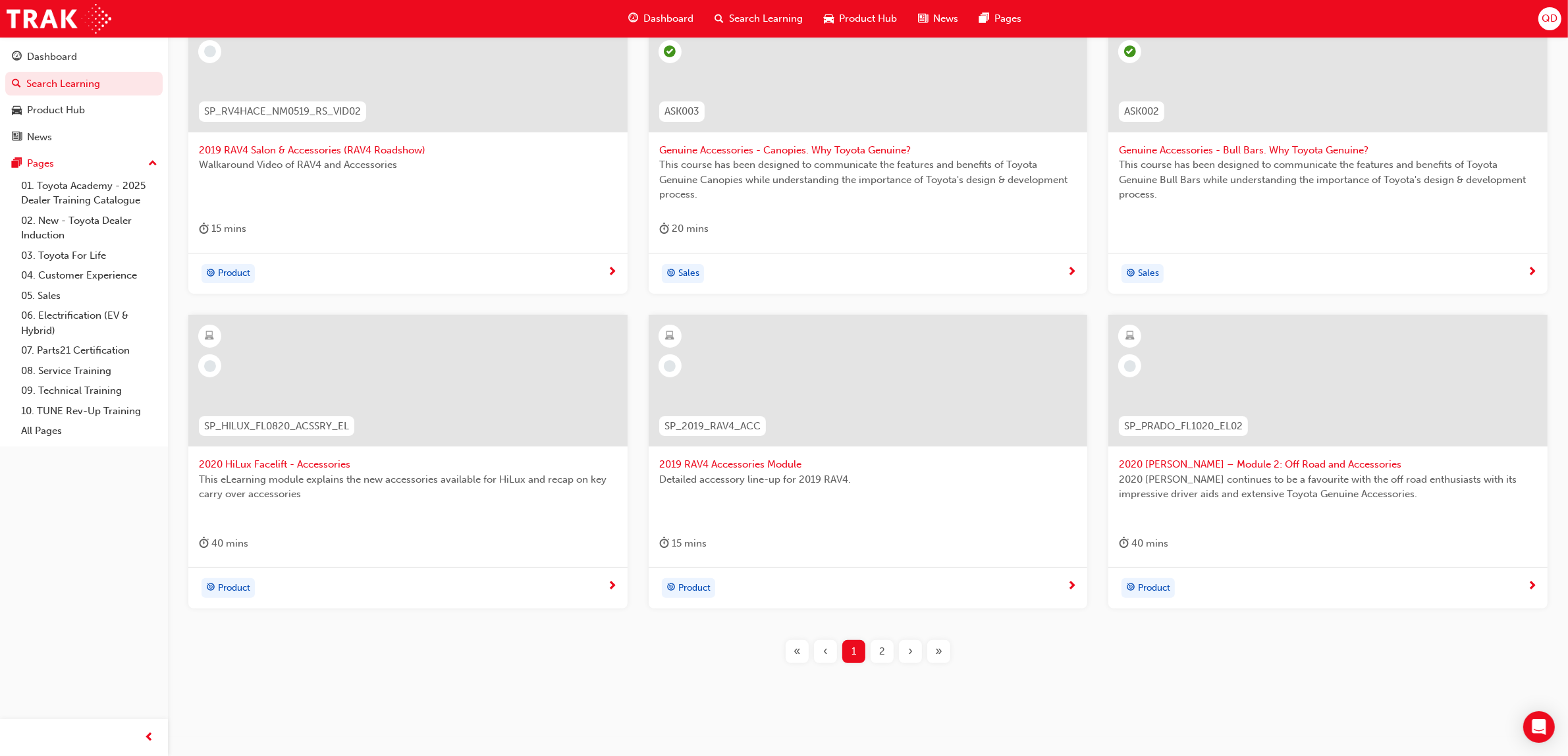
scroll to position [316, 0]
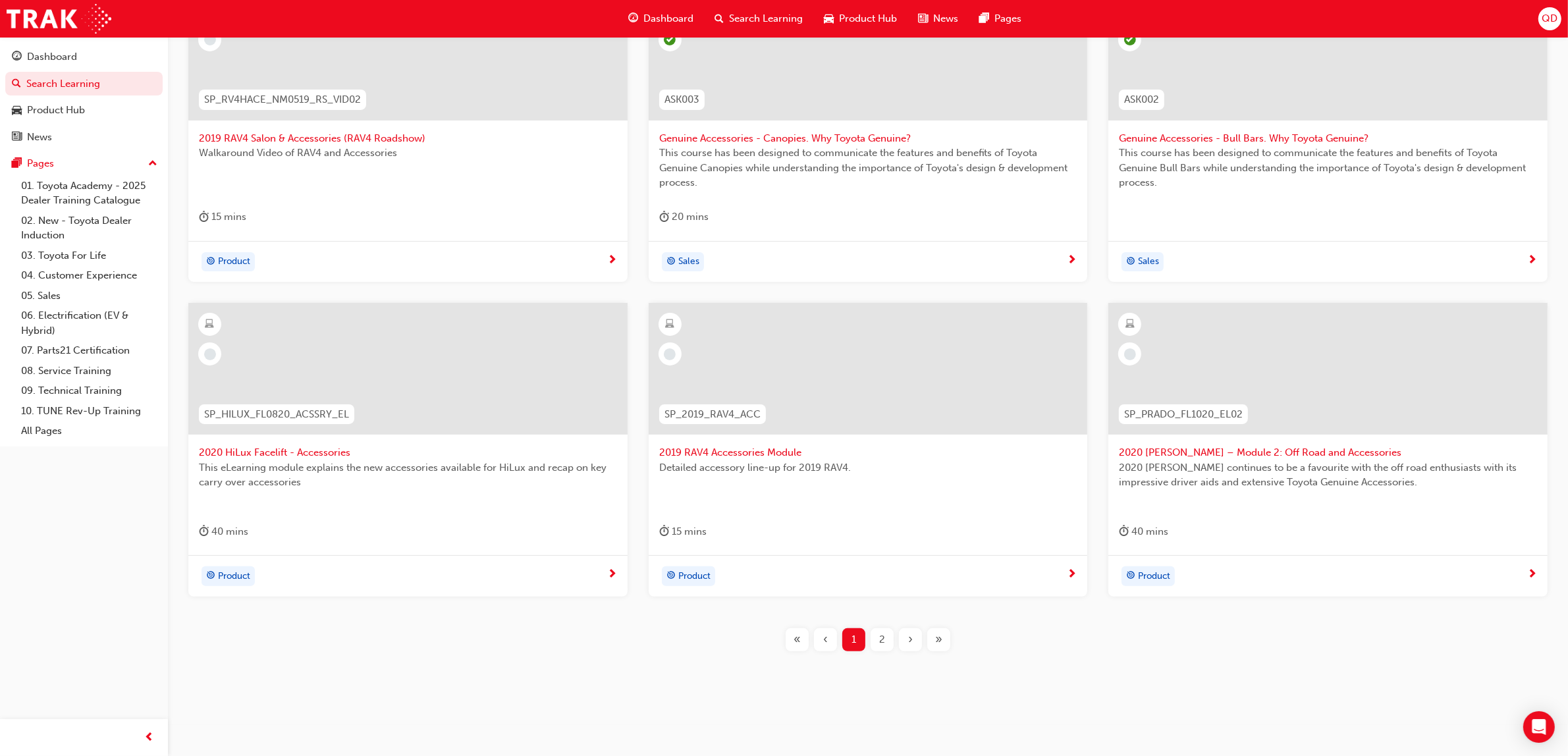
click at [914, 639] on div "›" at bounding box center [910, 639] width 23 height 23
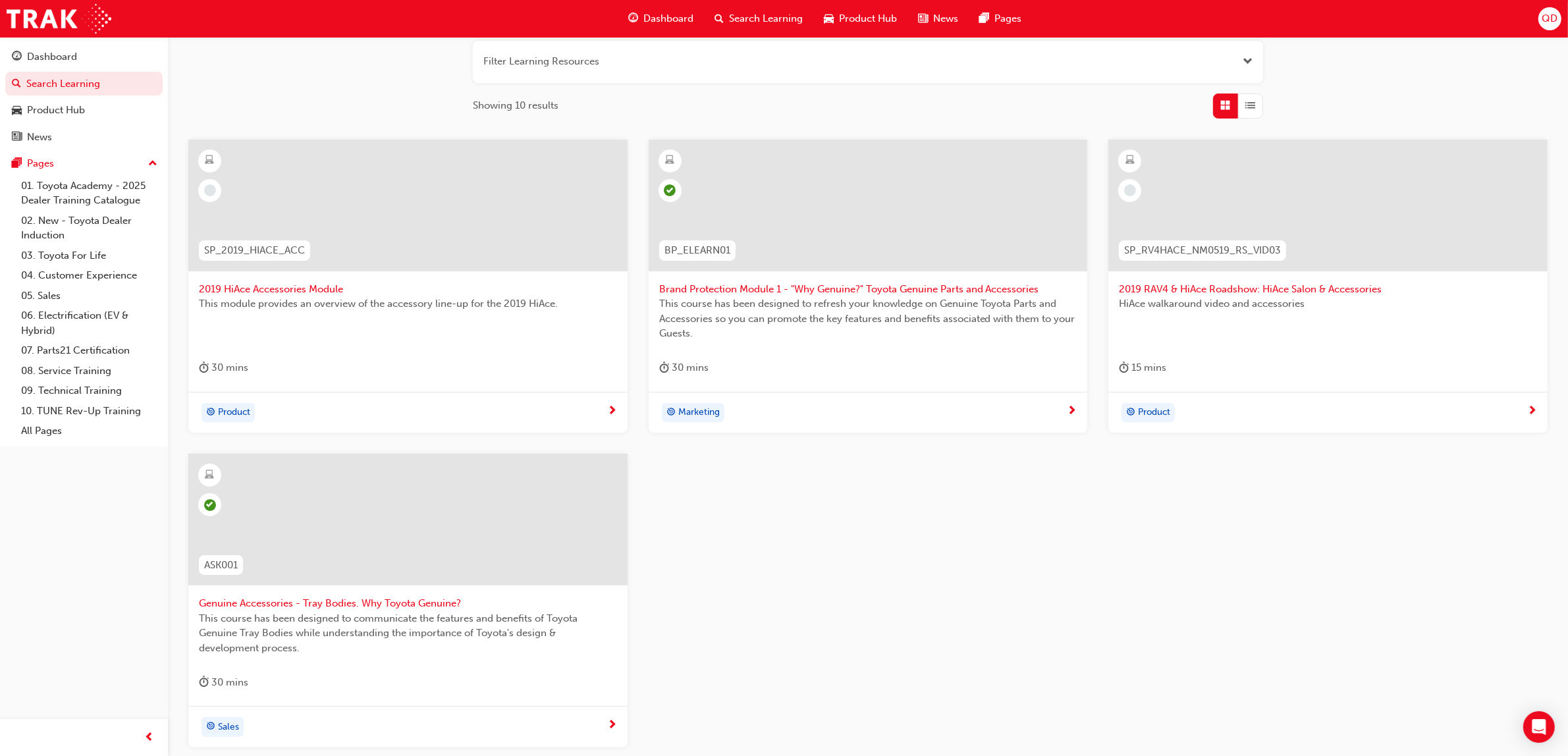
scroll to position [316, 0]
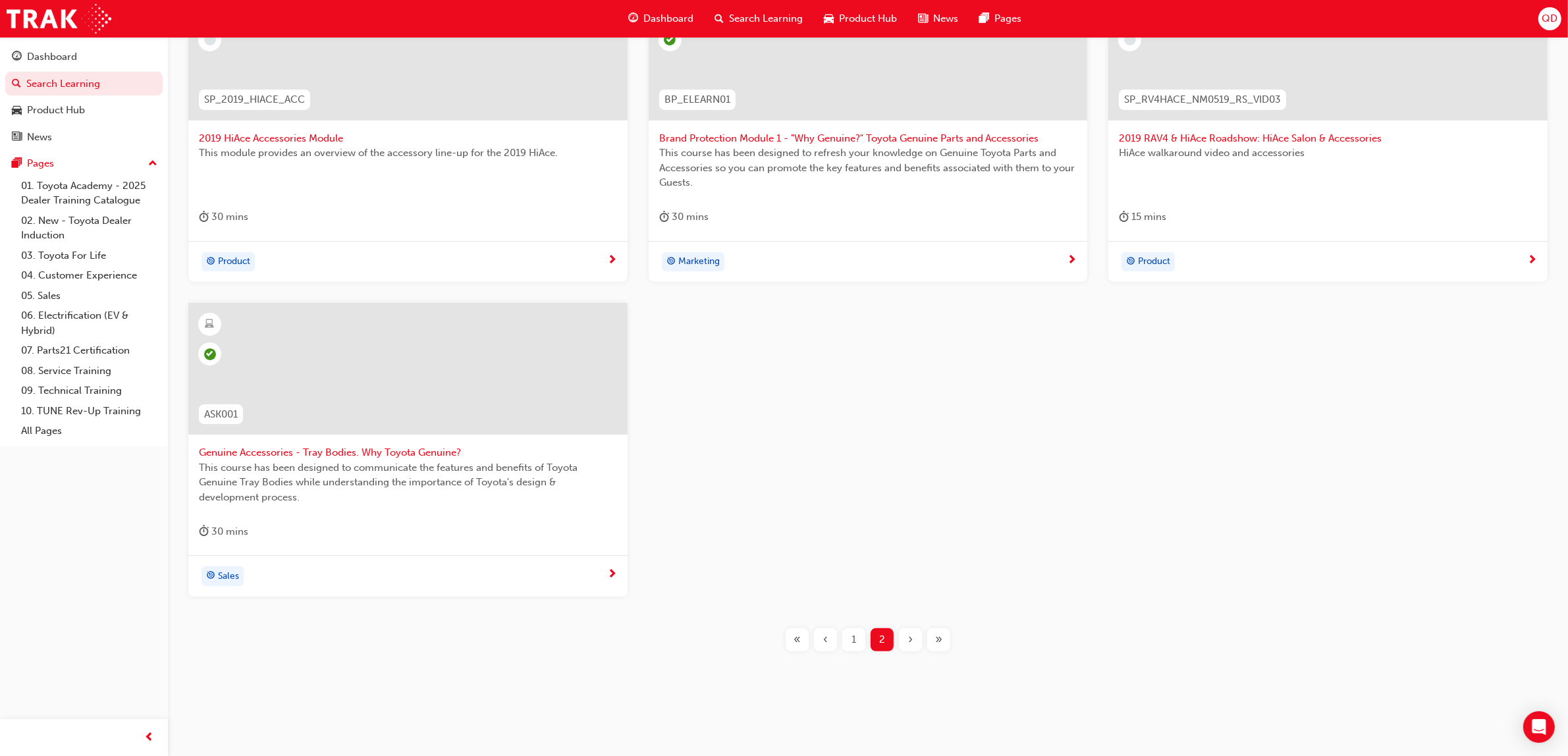
click at [848, 641] on div "1" at bounding box center [853, 639] width 23 height 23
